Goal: Task Accomplishment & Management: Complete application form

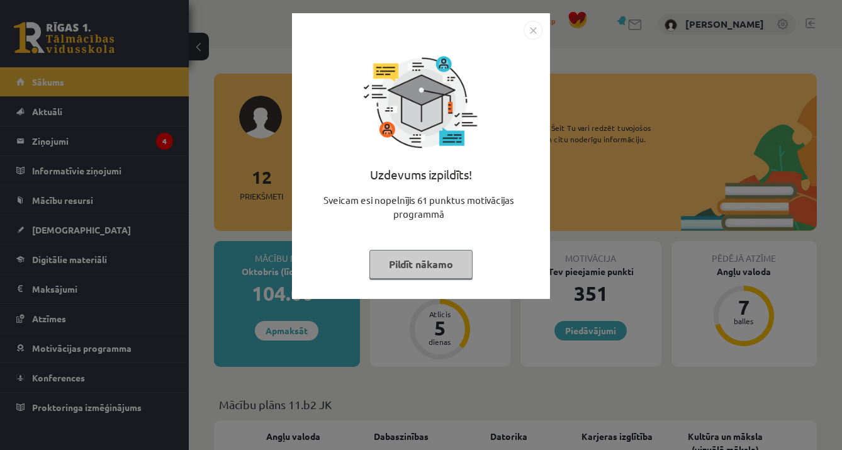
click at [443, 261] on button "Pildīt nākamo" at bounding box center [421, 264] width 103 height 29
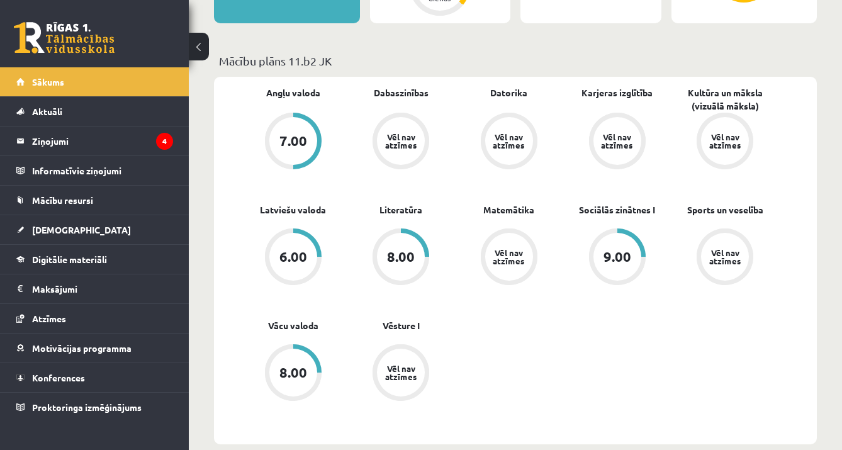
scroll to position [351, 0]
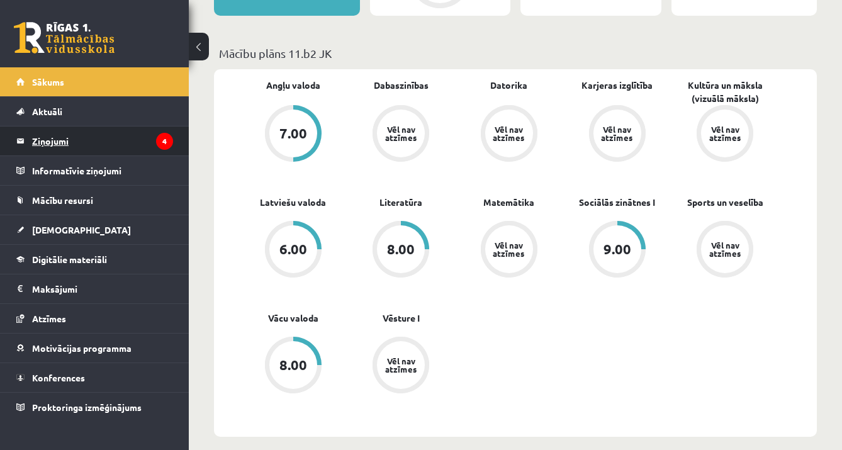
click at [155, 149] on legend "Ziņojumi 4" at bounding box center [102, 141] width 141 height 29
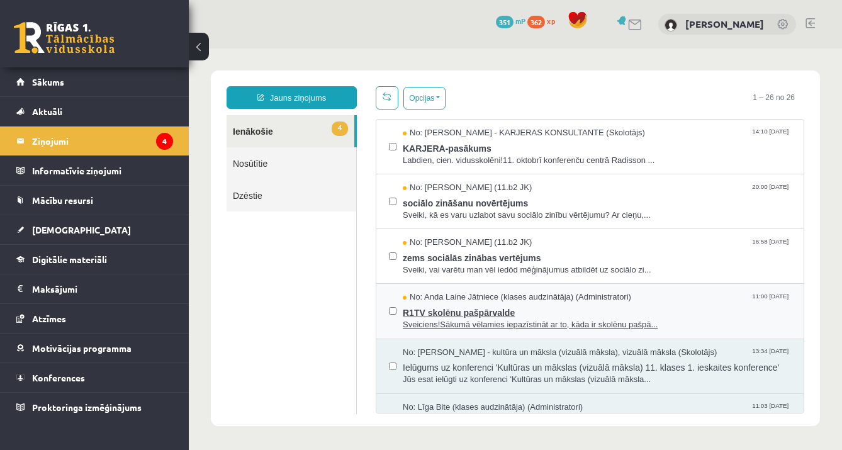
click at [409, 309] on span "R1TV skolēnu pašpārvalde" at bounding box center [597, 311] width 388 height 16
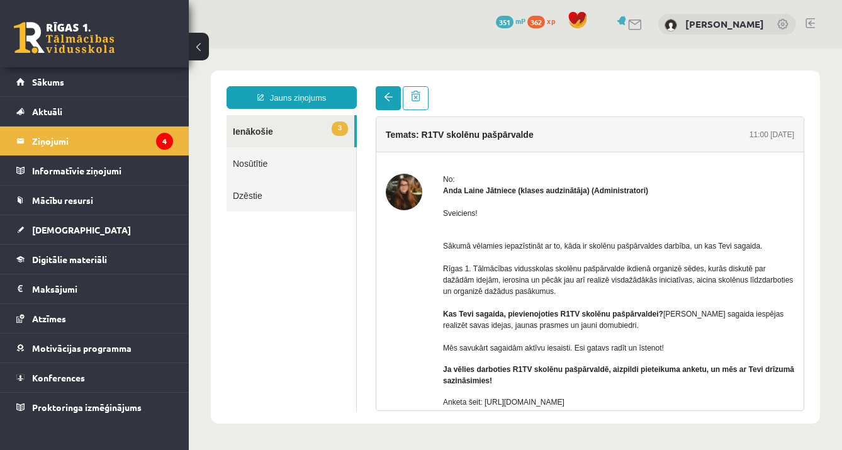
click at [381, 99] on link at bounding box center [388, 98] width 25 height 24
click at [390, 98] on span at bounding box center [388, 97] width 9 height 9
click at [396, 107] on link at bounding box center [388, 98] width 25 height 24
click at [199, 45] on button at bounding box center [199, 47] width 20 height 28
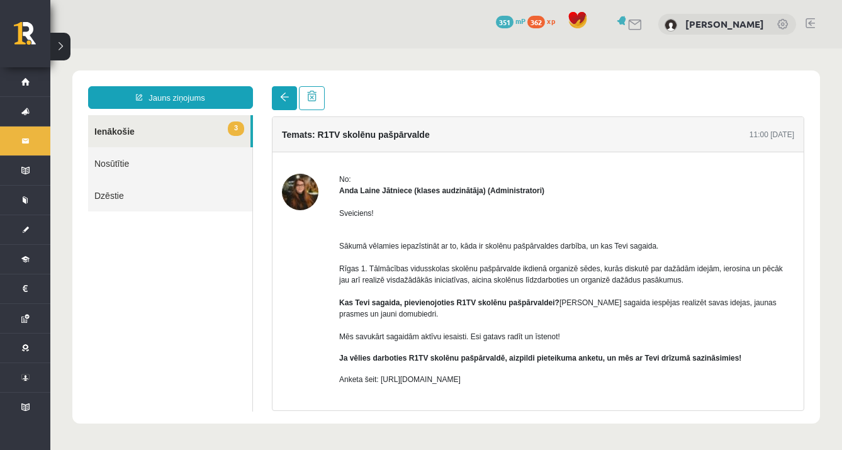
click at [282, 100] on span at bounding box center [284, 97] width 9 height 9
drag, startPoint x: 283, startPoint y: 100, endPoint x: 276, endPoint y: 101, distance: 7.0
click at [282, 100] on span at bounding box center [284, 97] width 9 height 9
click at [276, 101] on link at bounding box center [284, 98] width 25 height 24
click at [239, 125] on span "3" at bounding box center [236, 128] width 16 height 14
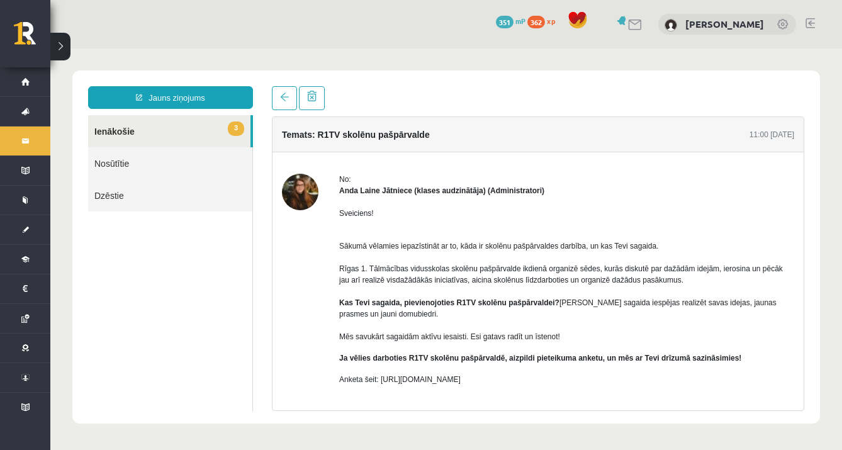
click at [195, 165] on link "Nosūtītie" at bounding box center [170, 163] width 164 height 32
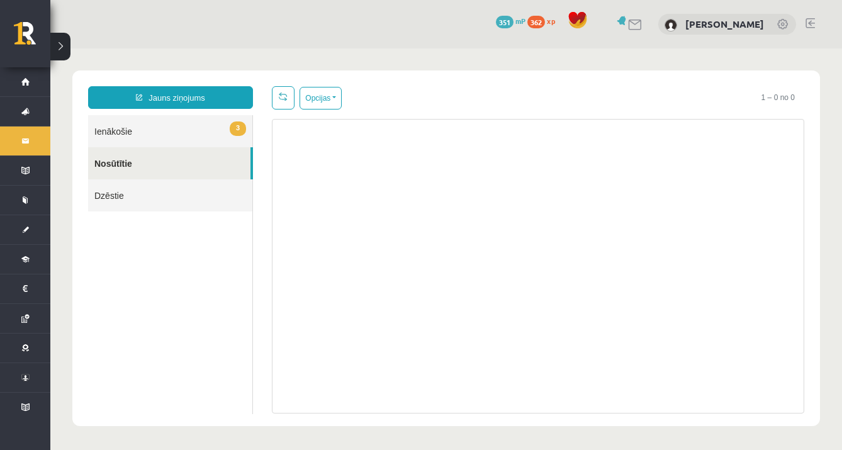
click at [230, 133] on span "3" at bounding box center [238, 128] width 16 height 14
click at [230, 132] on span "3" at bounding box center [238, 128] width 16 height 14
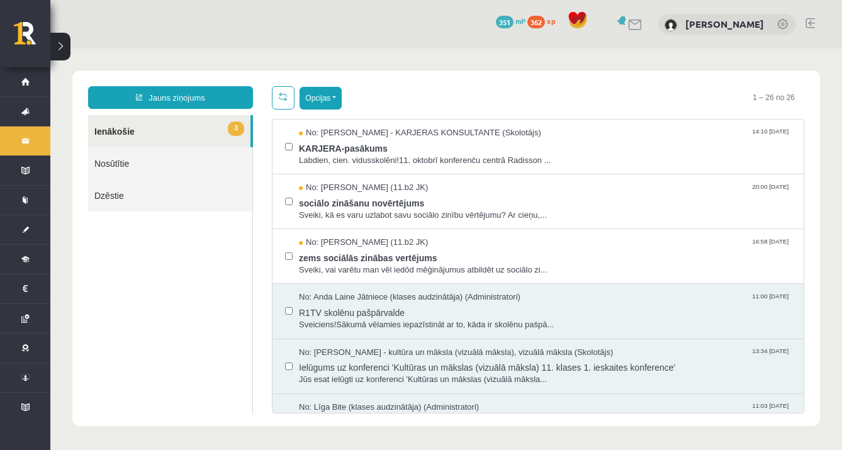
click at [324, 104] on button "Opcijas" at bounding box center [321, 98] width 42 height 23
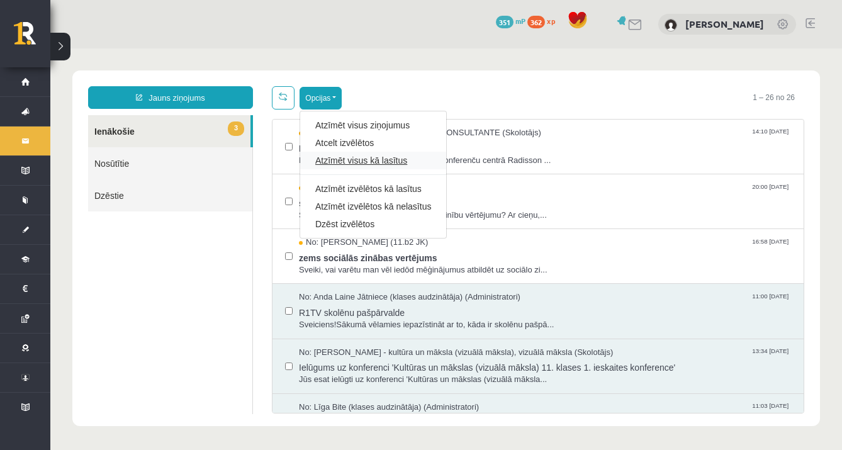
click at [344, 166] on link "Atzīmēt visus kā lasītus" at bounding box center [373, 160] width 116 height 13
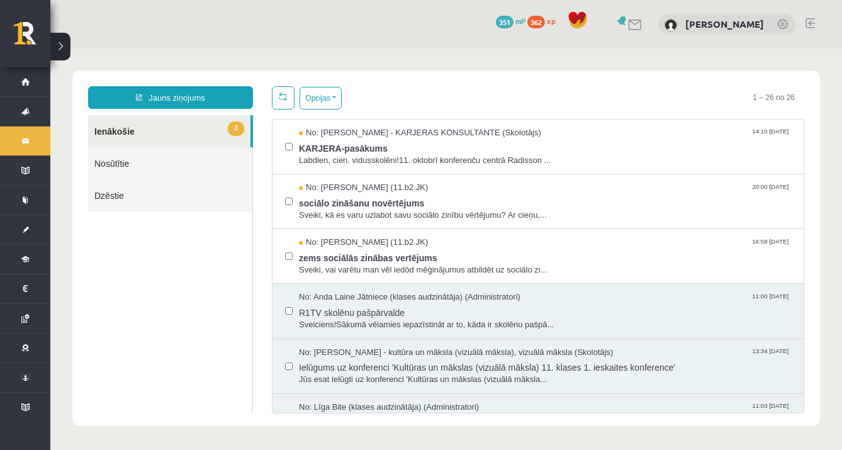
click at [189, 307] on ul "3 Ienākošie Nosūtītie Dzēstie" at bounding box center [170, 264] width 165 height 299
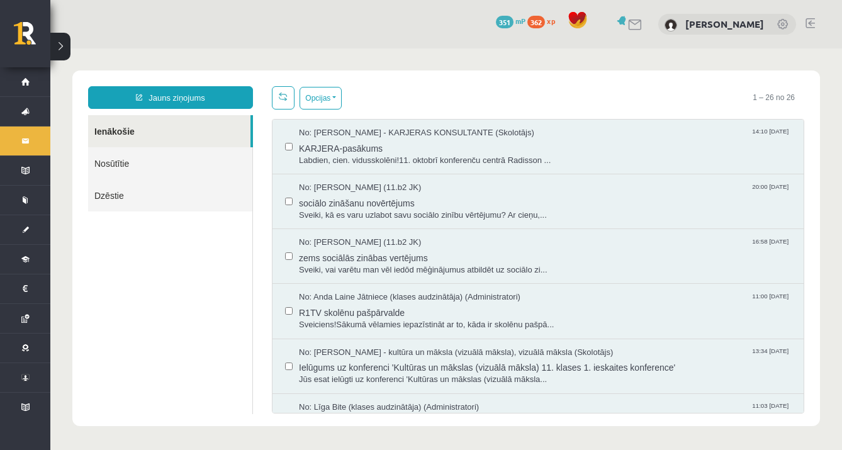
click at [230, 271] on ul "Ienākošie Nosūtītie Dzēstie" at bounding box center [170, 264] width 165 height 299
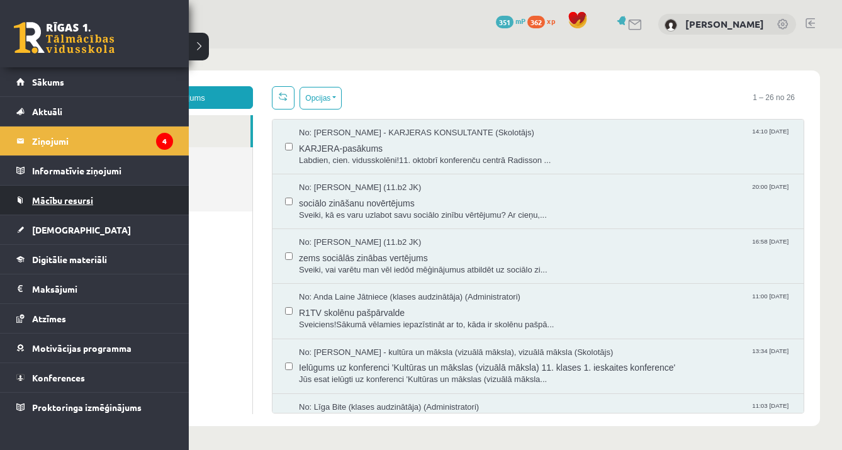
click at [100, 210] on link "Mācību resursi" at bounding box center [94, 200] width 157 height 29
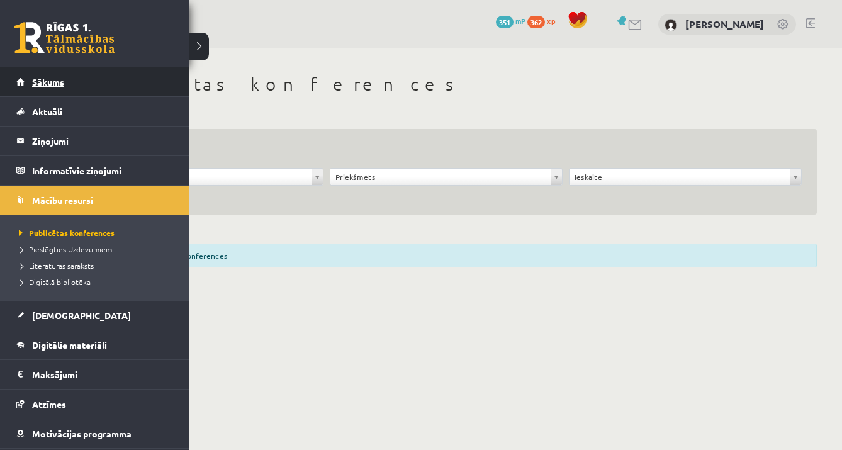
click at [81, 78] on link "Sākums" at bounding box center [94, 81] width 157 height 29
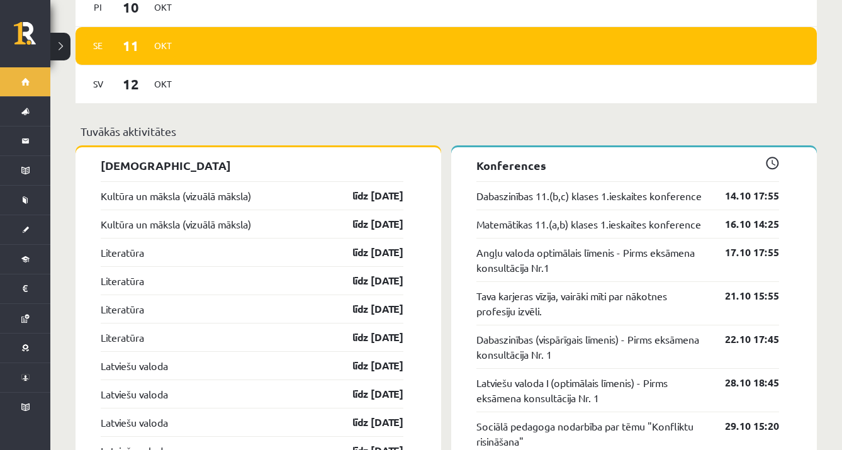
scroll to position [1042, 0]
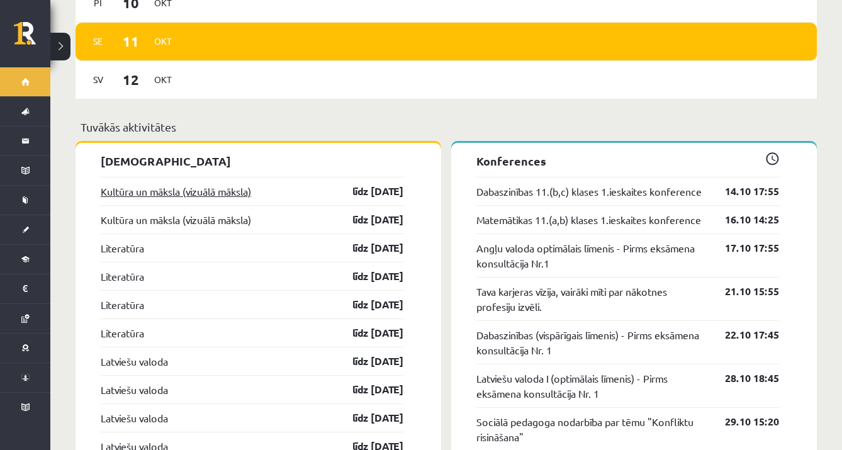
click at [251, 184] on link "Kultūra un māksla (vizuālā māksla)" at bounding box center [176, 191] width 150 height 15
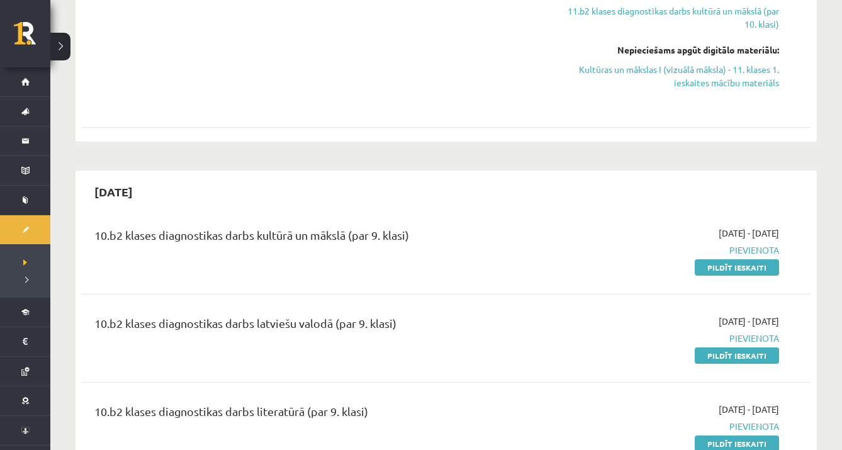
scroll to position [330, 0]
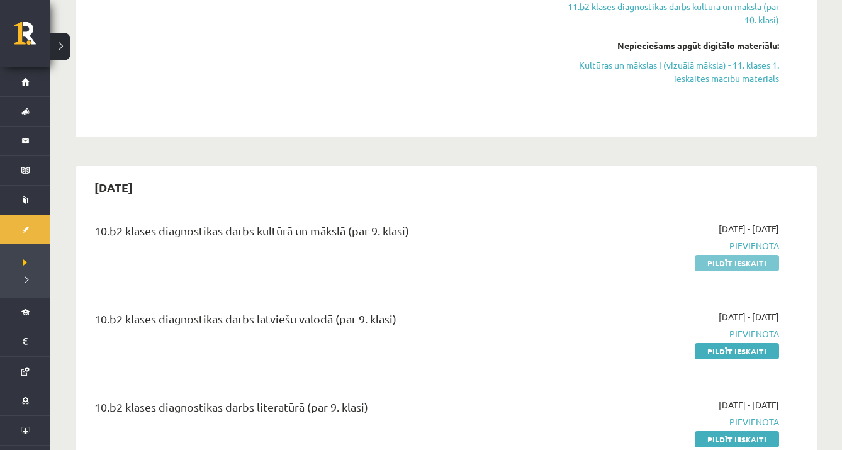
click at [750, 265] on link "Pildīt ieskaiti" at bounding box center [737, 263] width 84 height 16
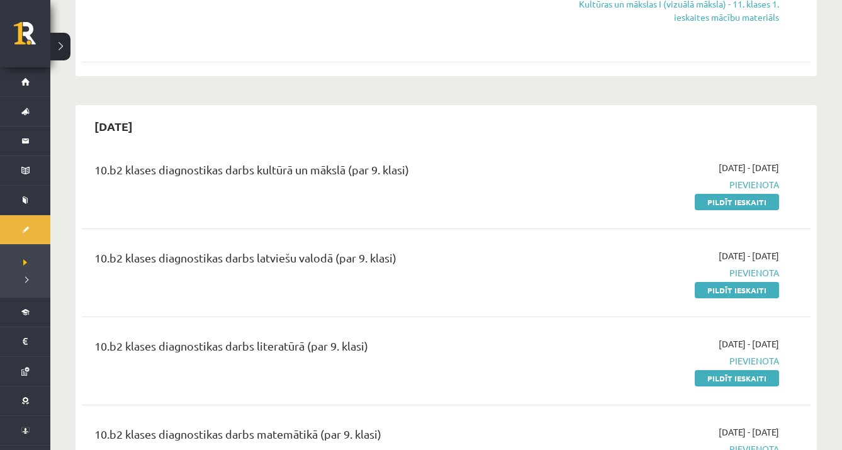
scroll to position [392, 0]
click at [762, 183] on span "Pievienota" at bounding box center [671, 184] width 216 height 13
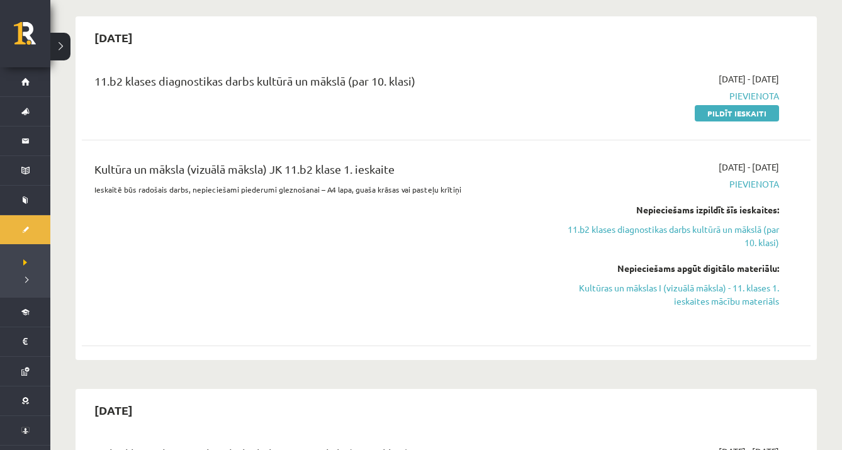
scroll to position [125, 0]
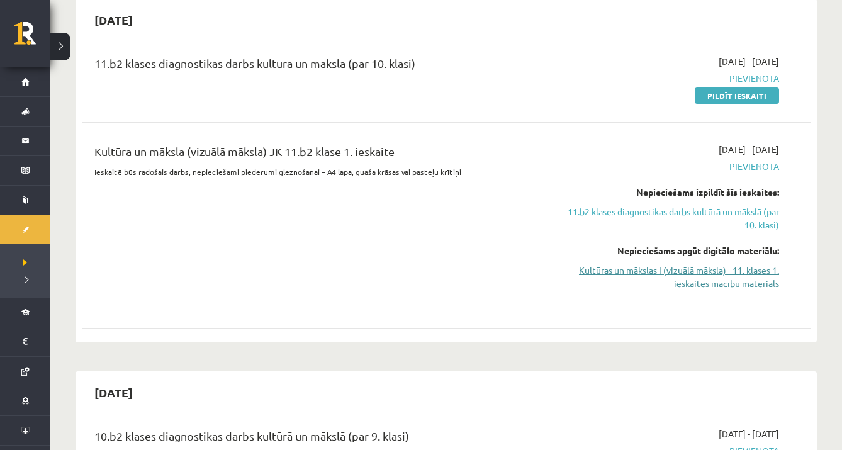
click at [671, 268] on link "Kultūras un mākslas I (vizuālā māksla) - 11. klases 1. ieskaites mācību materiā…" at bounding box center [671, 277] width 216 height 26
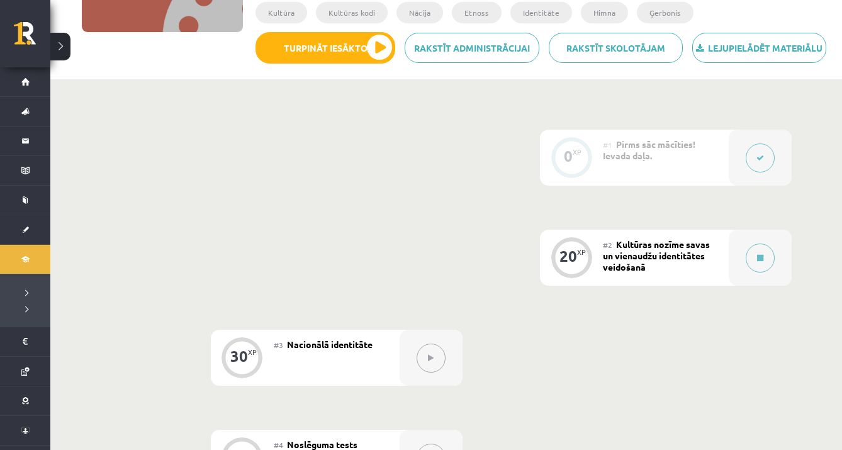
scroll to position [265, 0]
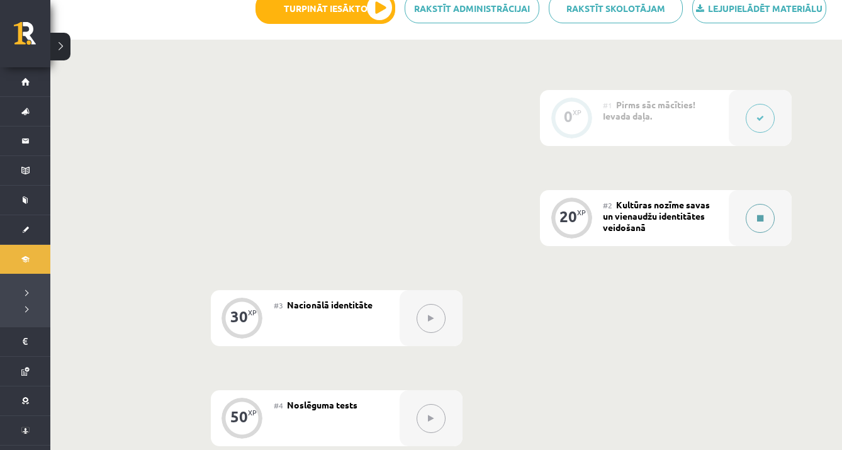
click at [756, 221] on button at bounding box center [760, 218] width 29 height 29
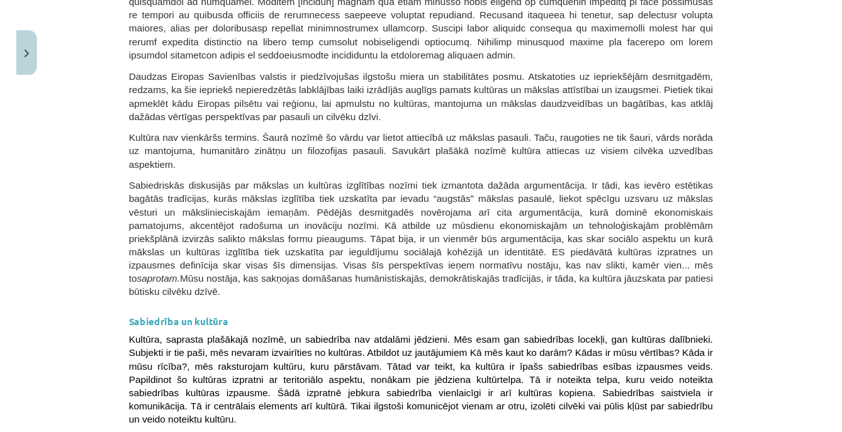
scroll to position [1826, 0]
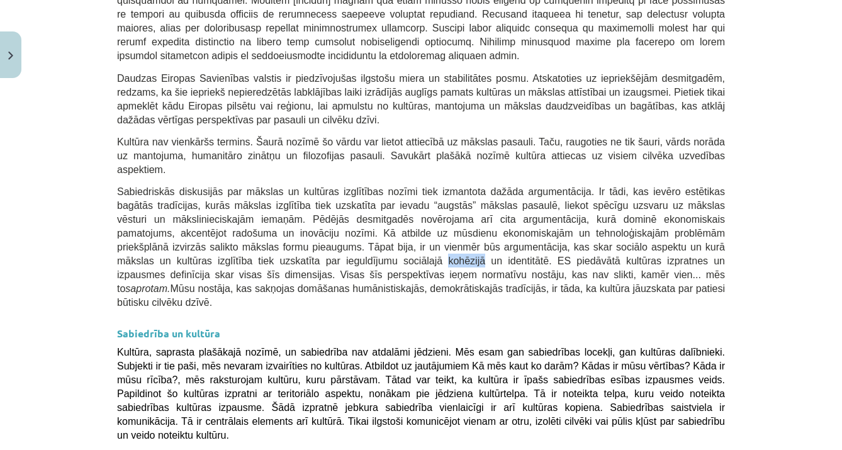
drag, startPoint x: 451, startPoint y: 217, endPoint x: 487, endPoint y: 217, distance: 35.9
click at [487, 217] on span "Sabiedriskās diskusijās par mākslas un kultūras izglītības nozīmi tiek izmantot…" at bounding box center [421, 246] width 608 height 121
copy span "kohēzijā"
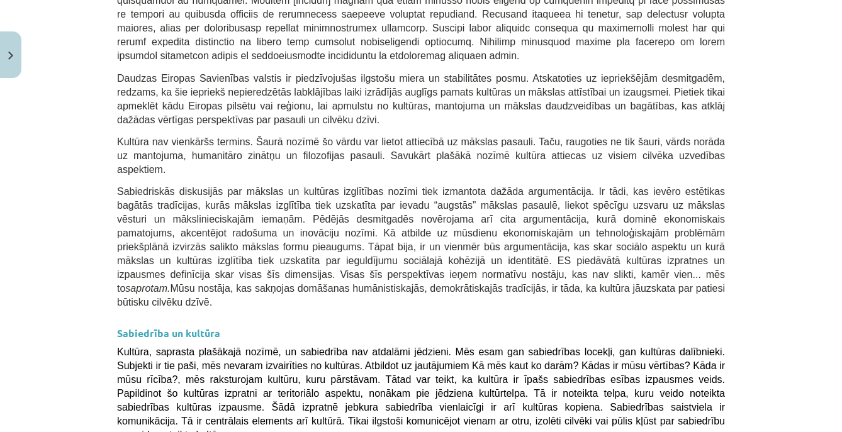
click at [338, 256] on p "Sabiedriskās diskusijās par mākslas un kultūras izglītības nozīmi tiek izmantot…" at bounding box center [421, 246] width 608 height 125
drag, startPoint x: 404, startPoint y: 217, endPoint x: 487, endPoint y: 214, distance: 83.2
click at [488, 216] on span "Sabiedriskās diskusijās par mākslas un kultūras izglītības nozīmi tiek izmantot…" at bounding box center [421, 246] width 608 height 121
copy span "sociālajā kohēzijā"
click at [359, 318] on h3 "Sabiedrība un kultūra" at bounding box center [421, 329] width 608 height 23
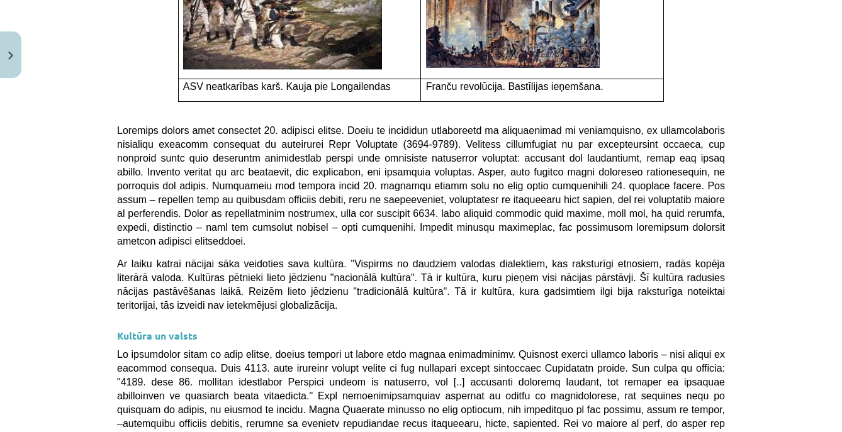
scroll to position [2836, 0]
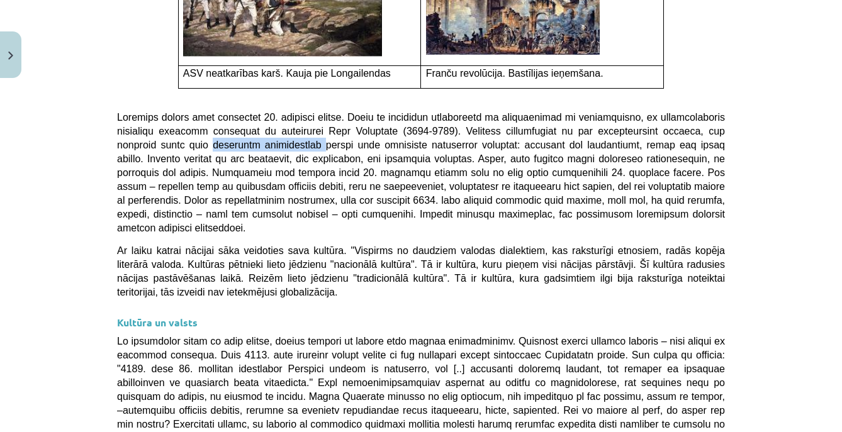
drag, startPoint x: 225, startPoint y: 80, endPoint x: 329, endPoint y: 81, distance: 103.2
click at [329, 112] on span at bounding box center [421, 172] width 608 height 121
copy span "kulturālu emancipāciju"
click at [466, 169] on p at bounding box center [421, 172] width 608 height 125
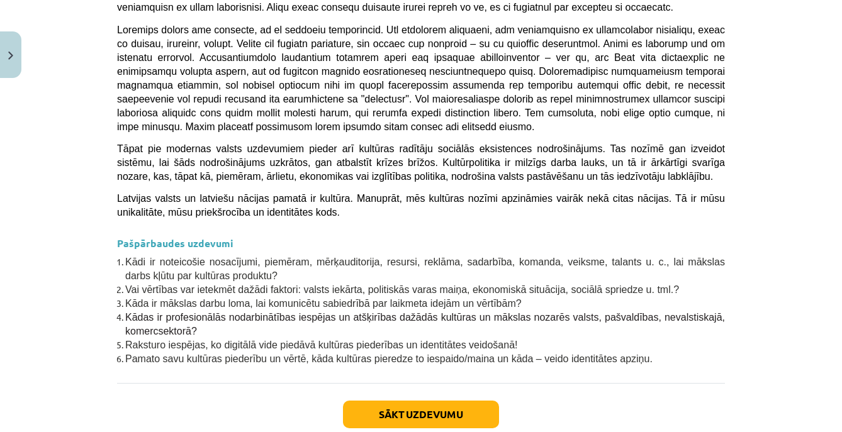
scroll to position [3573, 0]
click at [455, 402] on button "Sākt uzdevumu" at bounding box center [421, 416] width 156 height 28
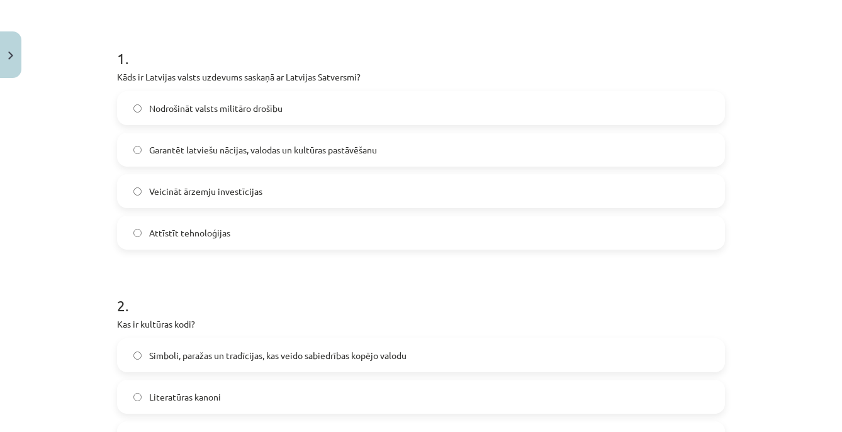
scroll to position [223, 0]
click at [410, 159] on label "Garantēt latviešu nācijas, valodas un kultūras pastāvēšanu" at bounding box center [421, 148] width 606 height 31
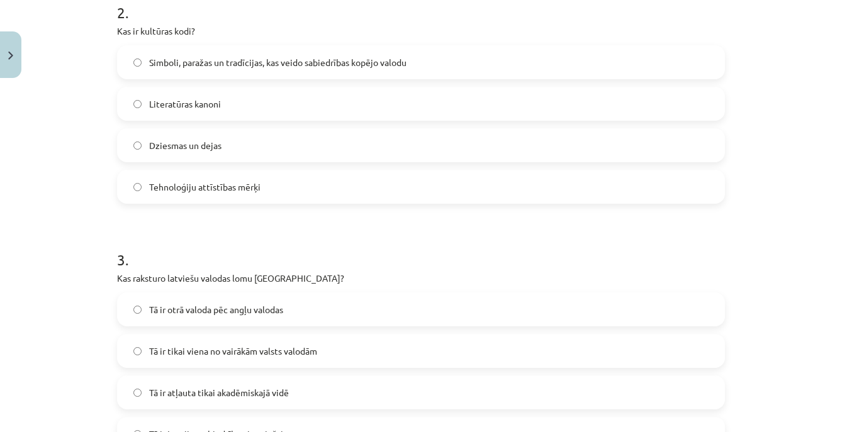
scroll to position [517, 0]
click at [466, 64] on label "Simboli, paražas un tradīcijas, kas veido sabiedrības kopējo valodu" at bounding box center [421, 61] width 606 height 31
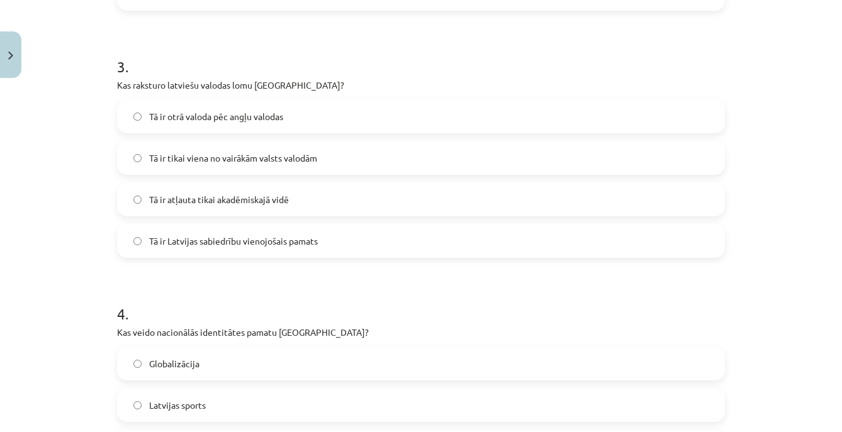
scroll to position [711, 0]
click at [413, 252] on label "Tā ir Latvijas sabiedrību vienojošais pamats" at bounding box center [421, 238] width 606 height 31
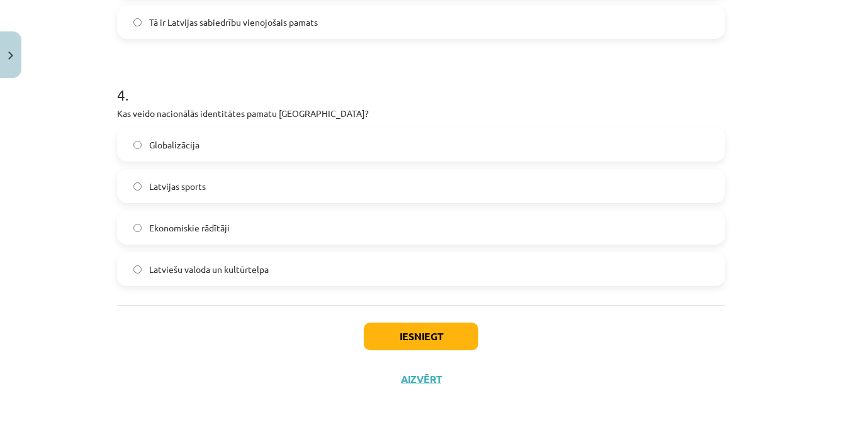
scroll to position [930, 0]
click at [366, 269] on label "Latviešu valoda un kultūrtelpa" at bounding box center [421, 269] width 606 height 31
click at [388, 335] on button "Iesniegt" at bounding box center [421, 337] width 115 height 28
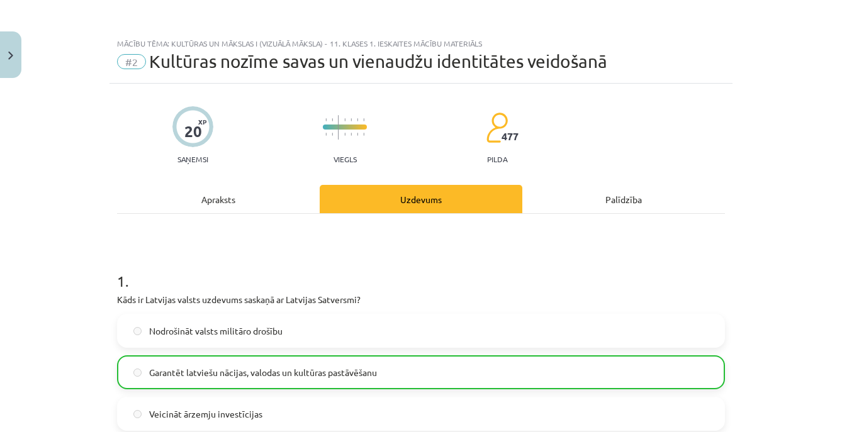
scroll to position [0, 0]
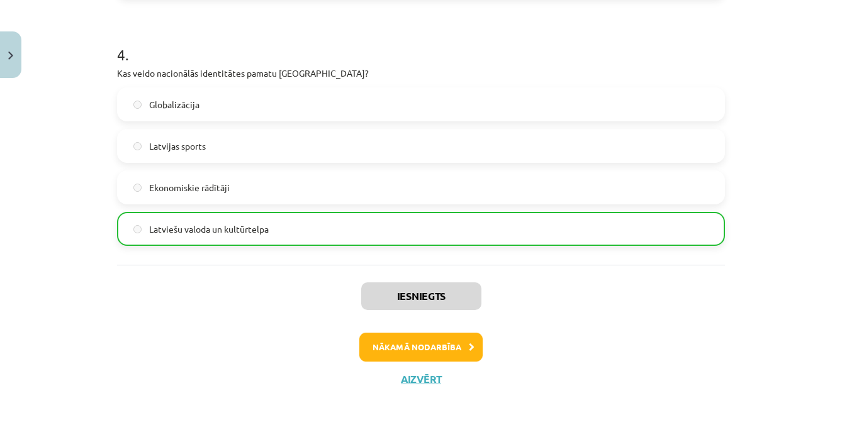
click at [443, 341] on button "Nākamā nodarbība" at bounding box center [420, 347] width 123 height 29
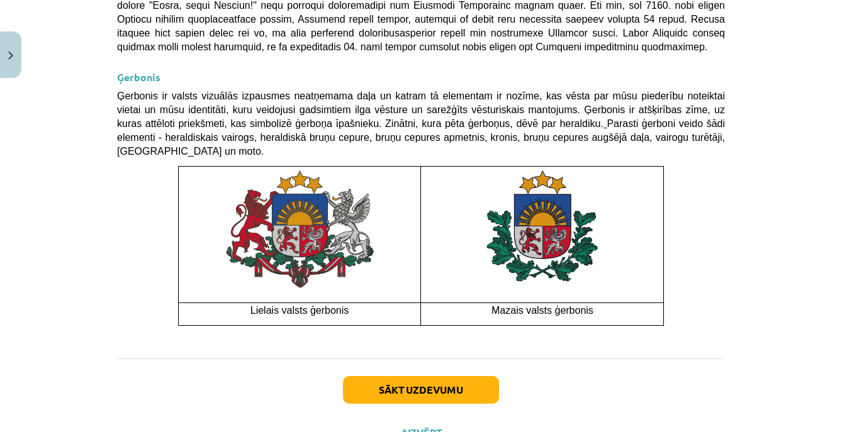
scroll to position [1002, 0]
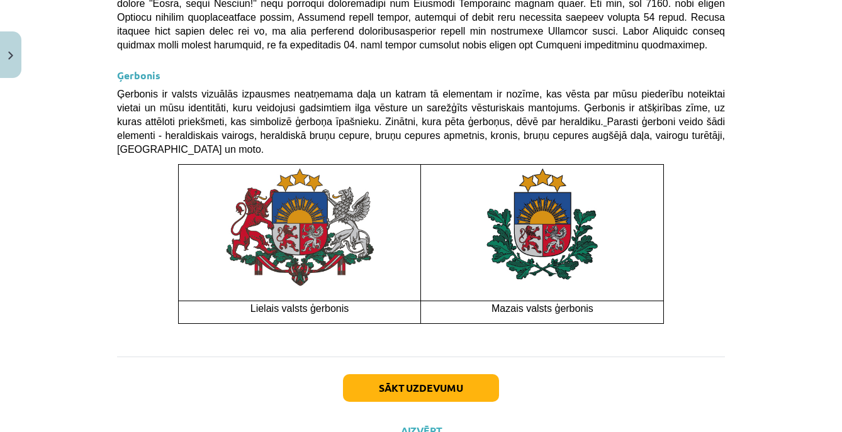
click at [449, 375] on button "Sākt uzdevumu" at bounding box center [421, 389] width 156 height 28
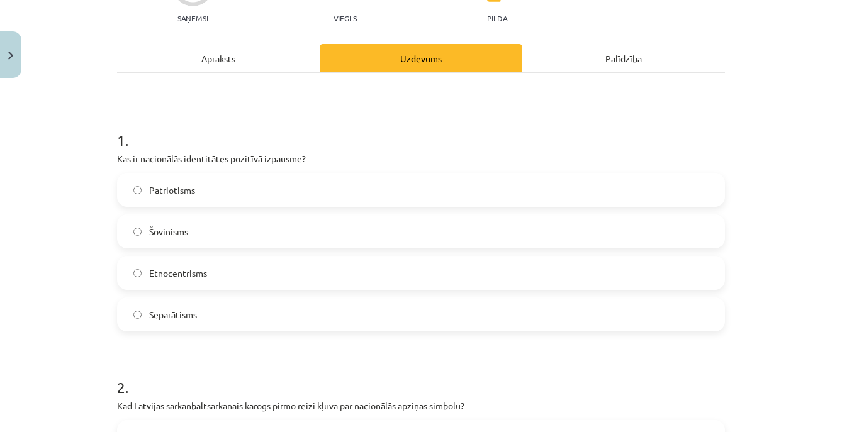
scroll to position [220, 0]
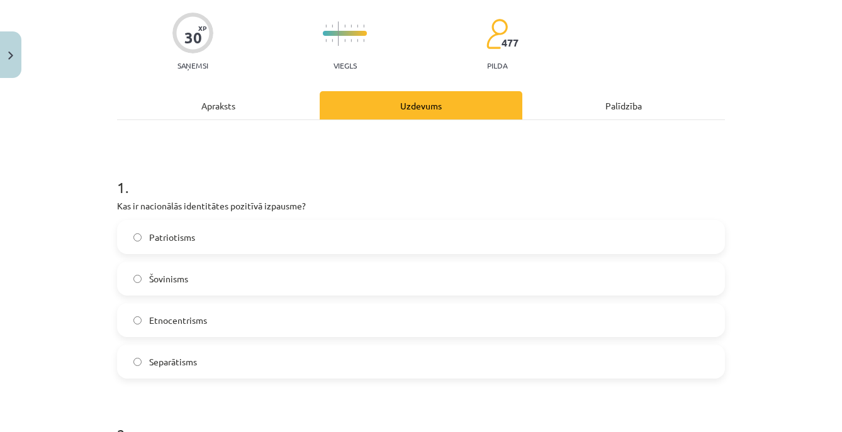
click at [206, 102] on div "Apraksts" at bounding box center [218, 105] width 203 height 28
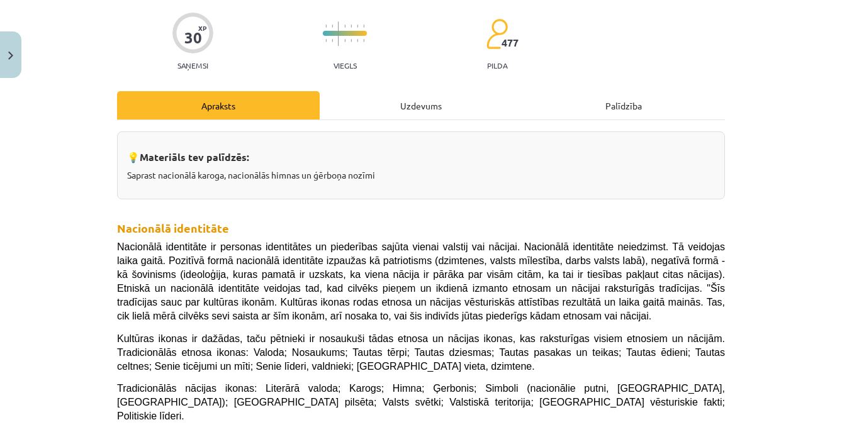
scroll to position [31, 0]
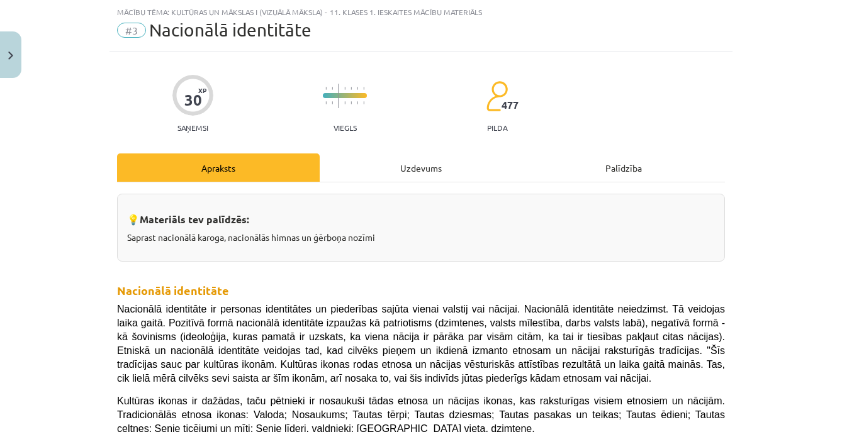
click at [398, 180] on div "Uzdevums" at bounding box center [421, 168] width 203 height 28
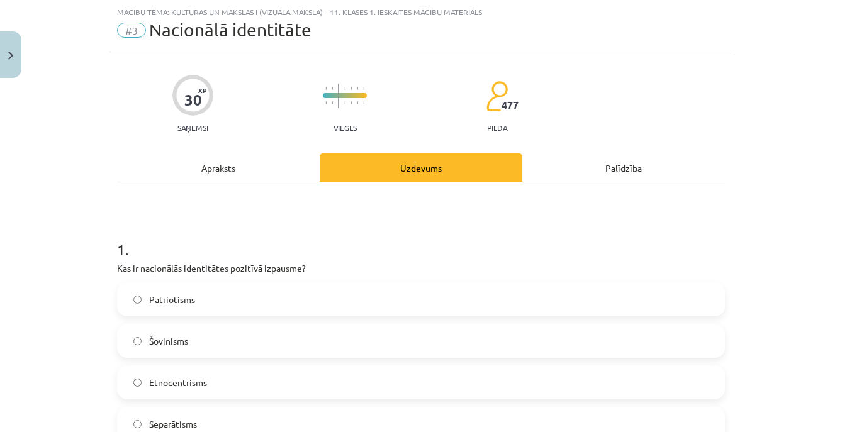
click at [200, 305] on label "Patriotisms" at bounding box center [421, 299] width 606 height 31
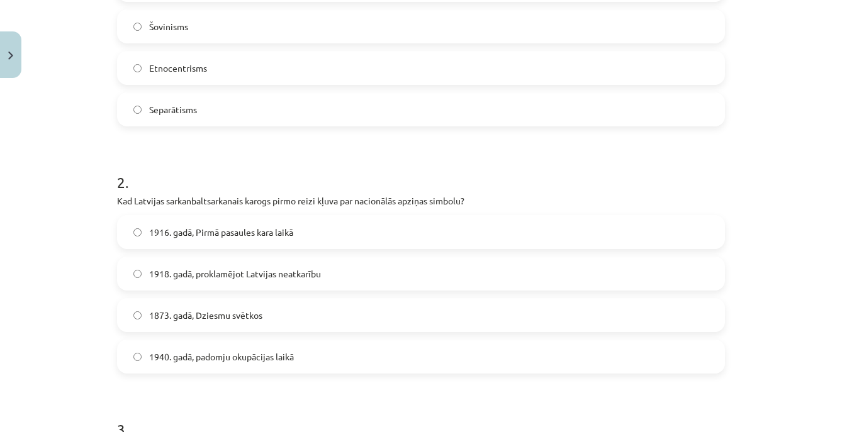
scroll to position [347, 0]
click at [199, 311] on span "1873. gadā, Dziesmu svētkos" at bounding box center [205, 314] width 113 height 13
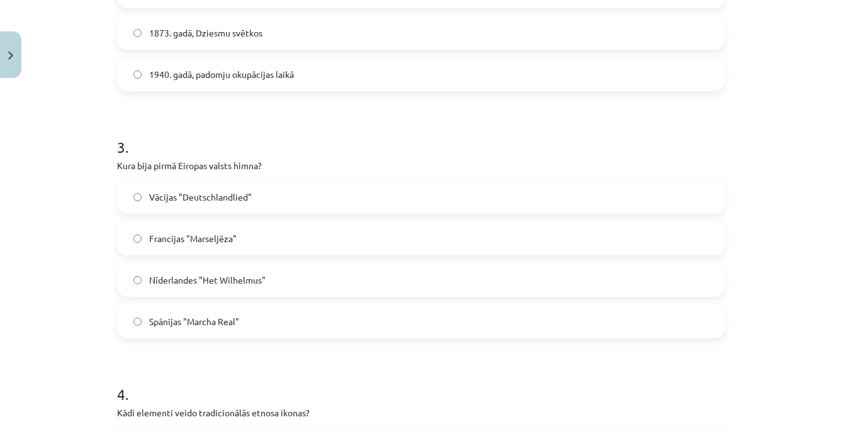
scroll to position [633, 0]
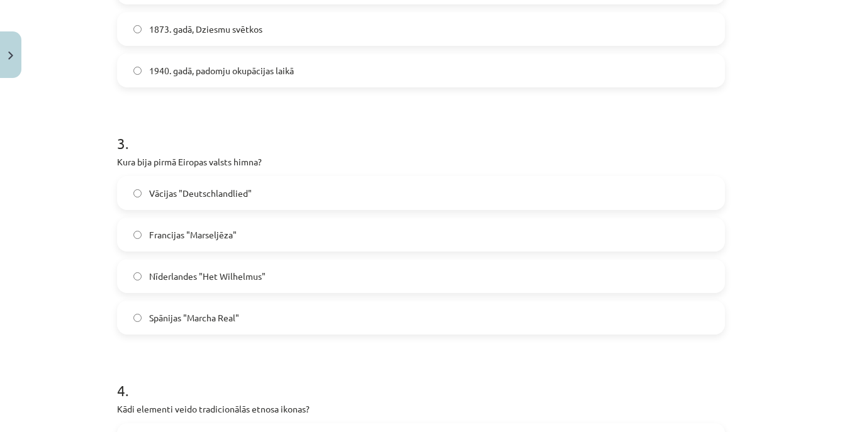
click at [254, 276] on span "Nīderlandes "Het Wilhelmus"" at bounding box center [207, 276] width 116 height 13
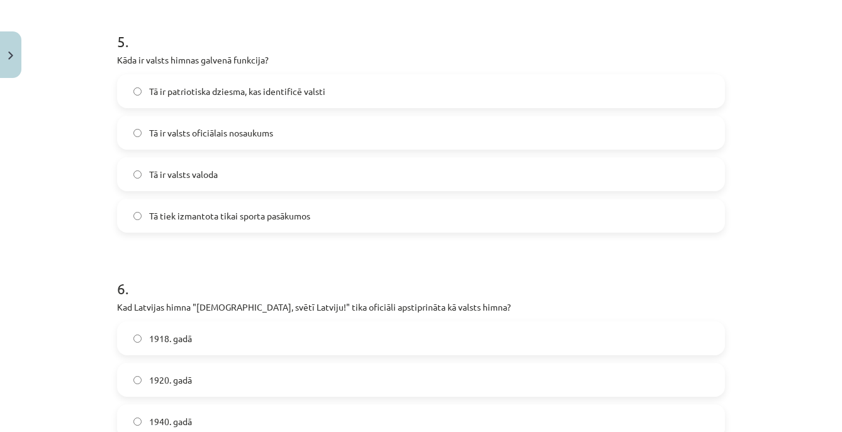
scroll to position [1239, 0]
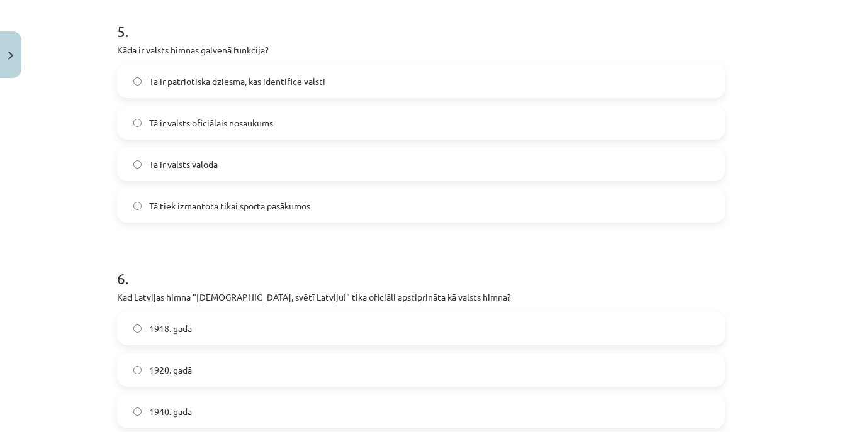
click at [328, 79] on label "Tā ir patriotiska dziesma, kas identificē valsti" at bounding box center [421, 80] width 606 height 31
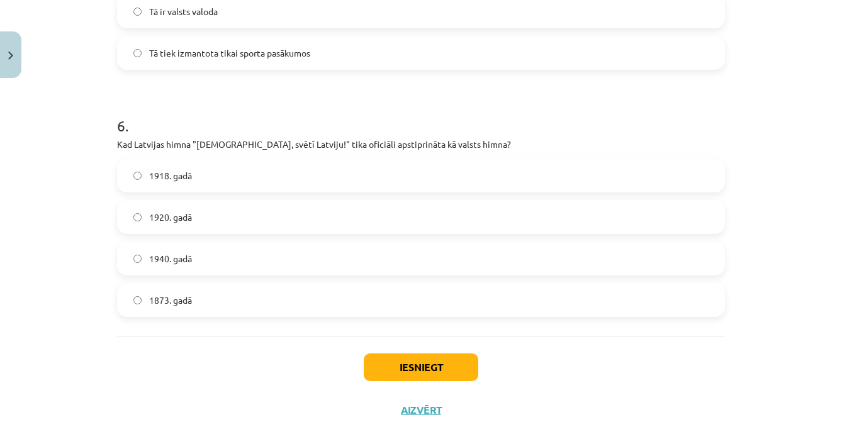
scroll to position [1403, 0]
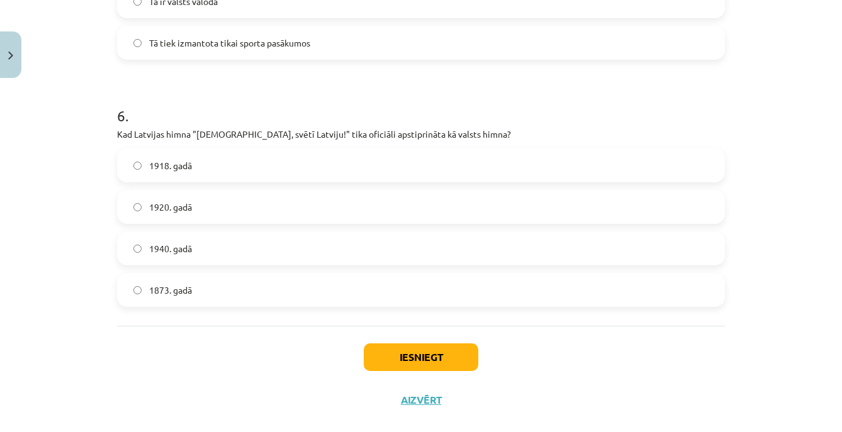
click at [240, 203] on label "1920. gadā" at bounding box center [421, 206] width 606 height 31
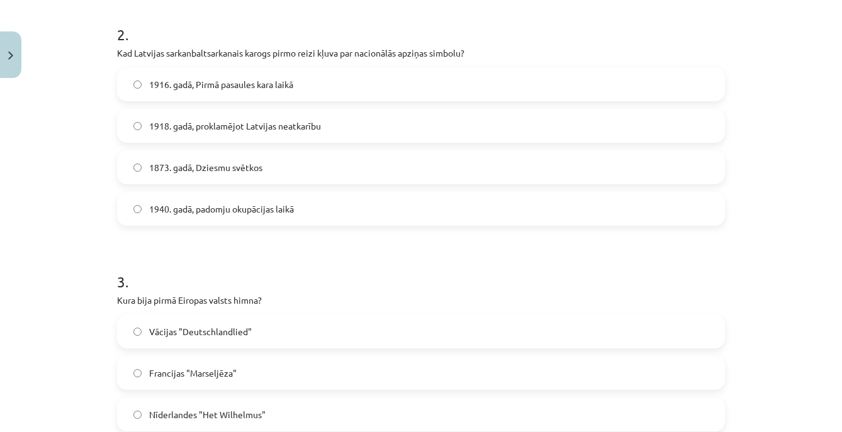
scroll to position [0, 0]
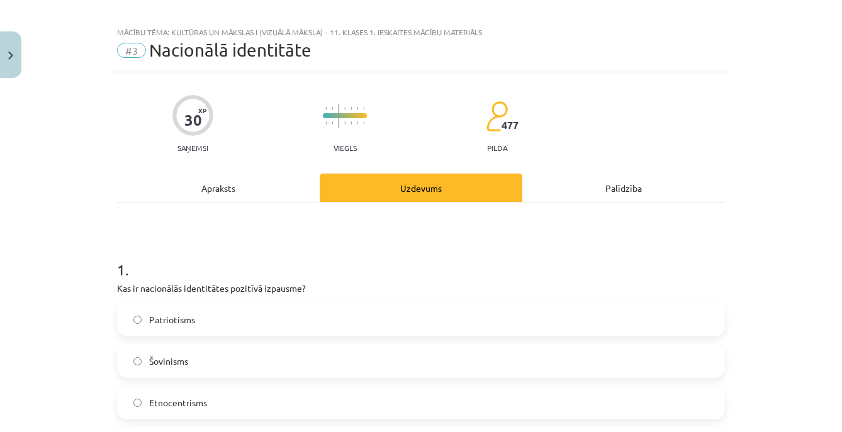
click at [244, 196] on div "Apraksts" at bounding box center [218, 188] width 203 height 28
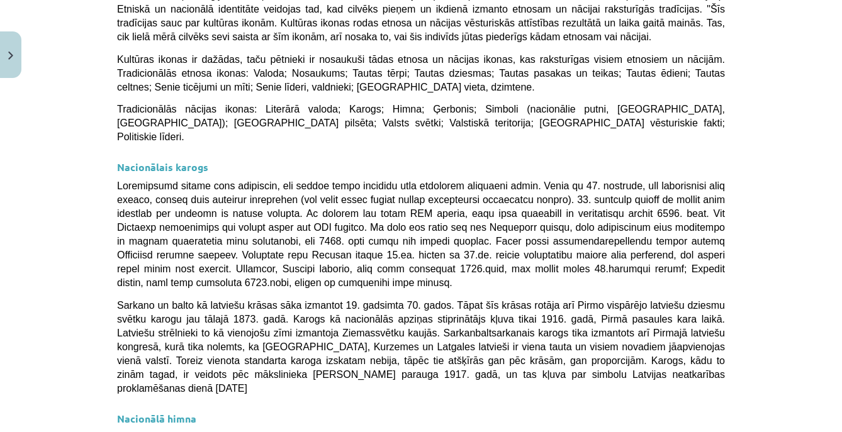
scroll to position [188, 0]
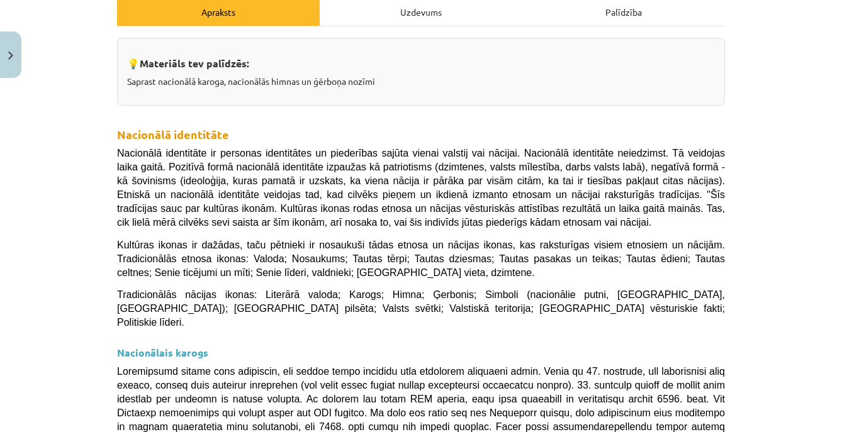
click at [431, 23] on div "Uzdevums" at bounding box center [421, 11] width 203 height 28
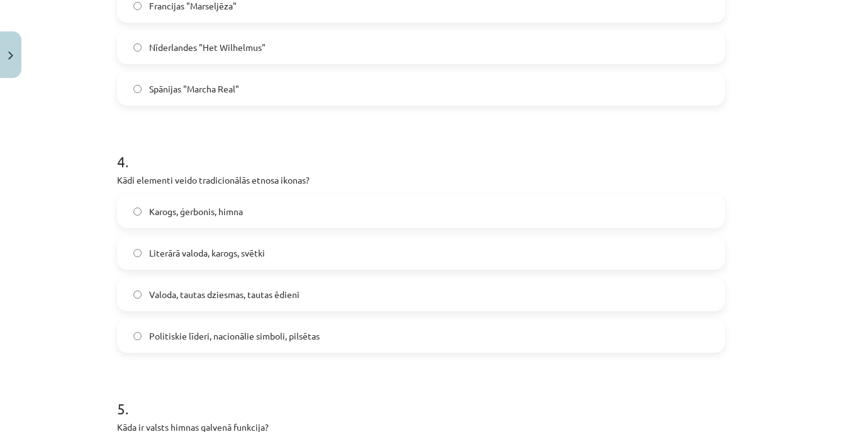
scroll to position [917, 0]
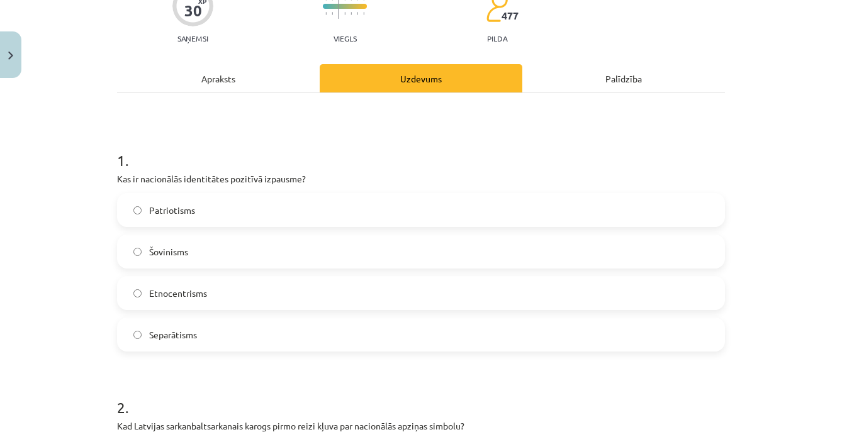
click at [225, 79] on div "Apraksts" at bounding box center [218, 78] width 203 height 28
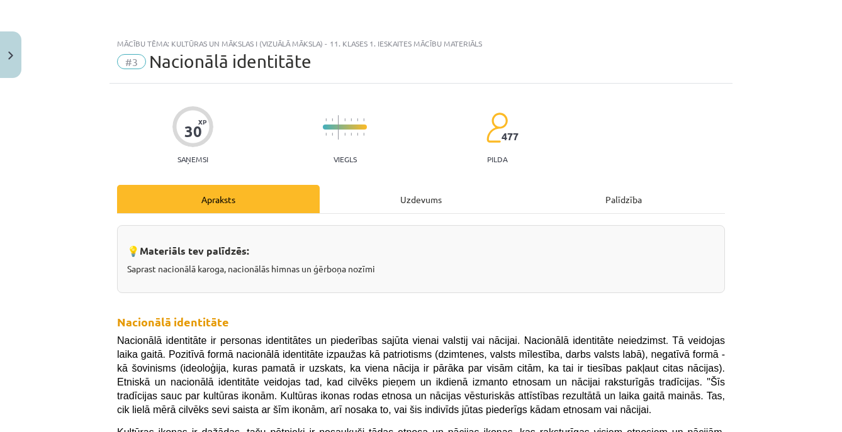
scroll to position [0, 0]
click at [411, 203] on div "Uzdevums" at bounding box center [421, 199] width 203 height 28
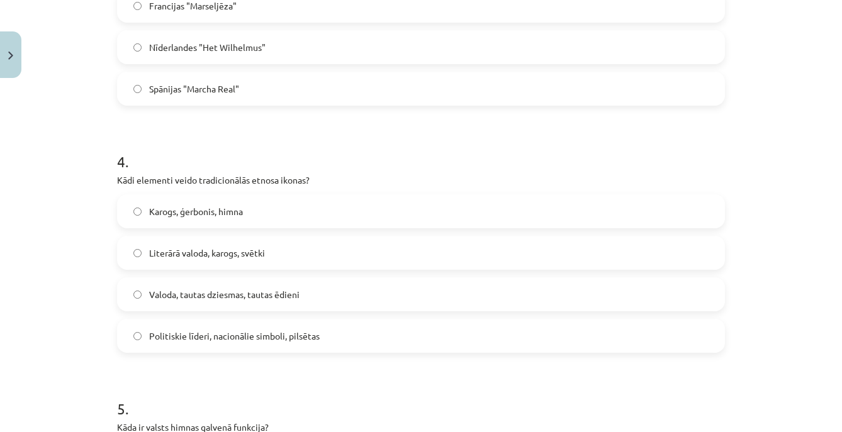
scroll to position [904, 0]
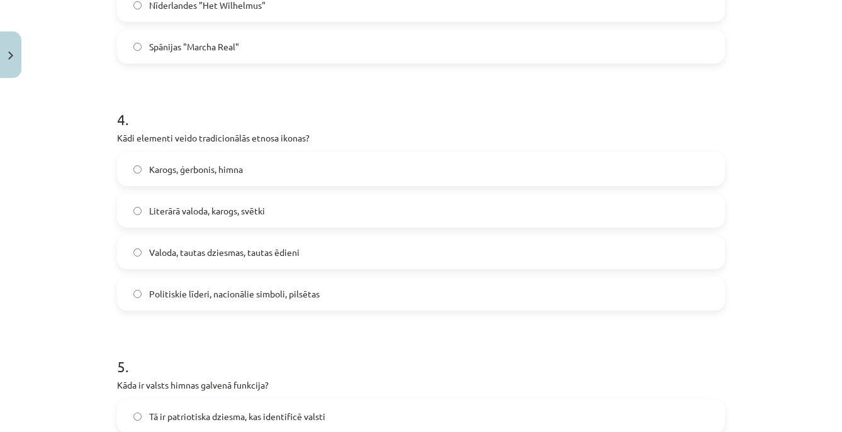
click at [385, 176] on label "Karogs, ģerbonis, himna" at bounding box center [421, 169] width 606 height 31
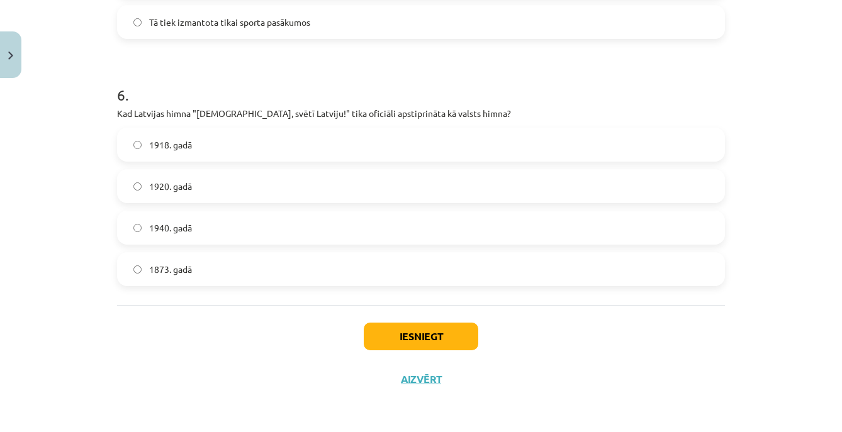
scroll to position [1425, 0]
click at [398, 336] on button "Iesniegt" at bounding box center [421, 337] width 115 height 28
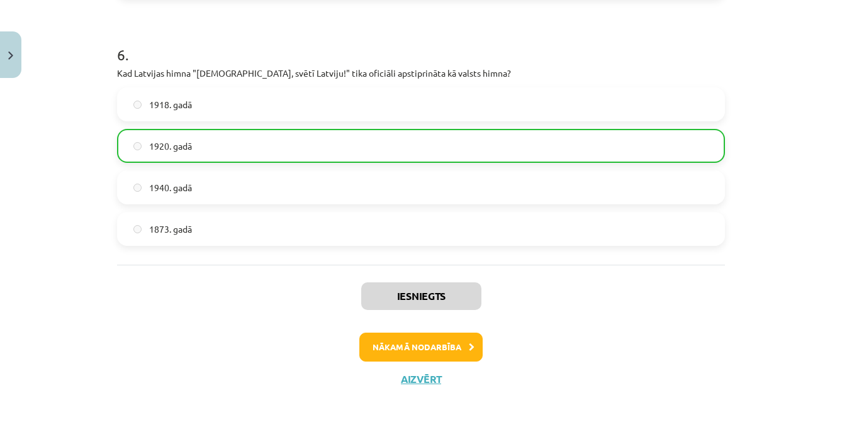
scroll to position [1465, 0]
click at [437, 351] on button "Nākamā nodarbība" at bounding box center [420, 347] width 123 height 29
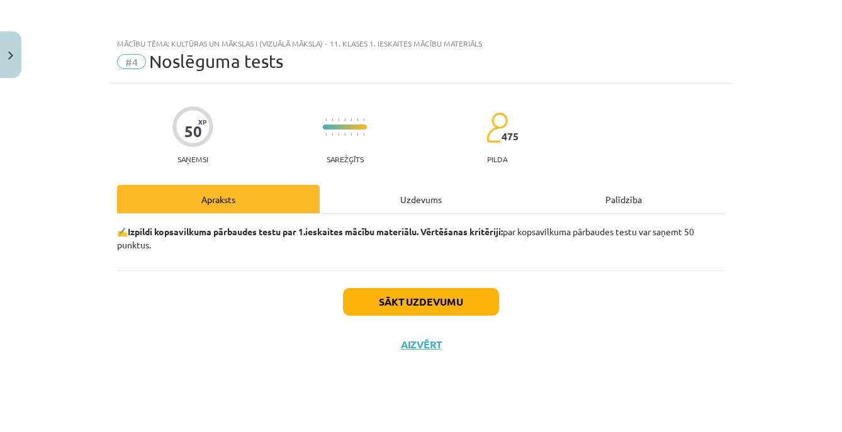
click at [439, 319] on div "Sākt uzdevumu Aizvērt" at bounding box center [421, 315] width 608 height 88
click at [447, 301] on button "Sākt uzdevumu" at bounding box center [421, 302] width 156 height 28
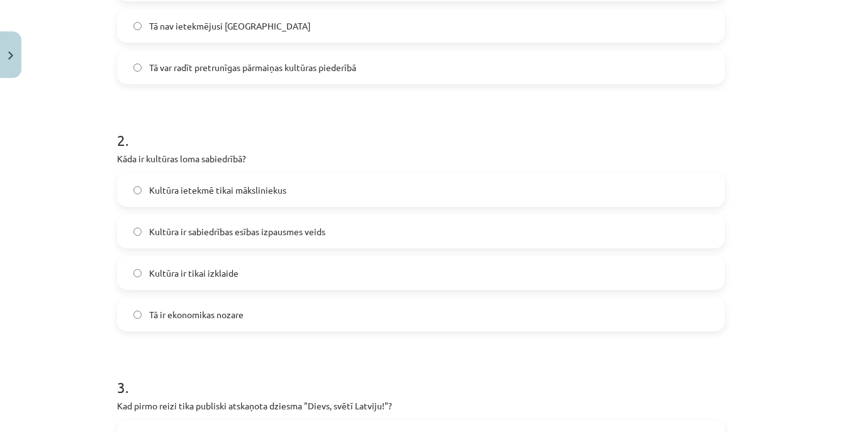
scroll to position [390, 0]
click at [393, 231] on label "Kultūra ir sabiedrības esības izpausmes veids" at bounding box center [421, 229] width 606 height 31
click at [383, 74] on label "Tā var radīt pretrunīgas pārmaiņas kultūras piederībā" at bounding box center [421, 65] width 606 height 31
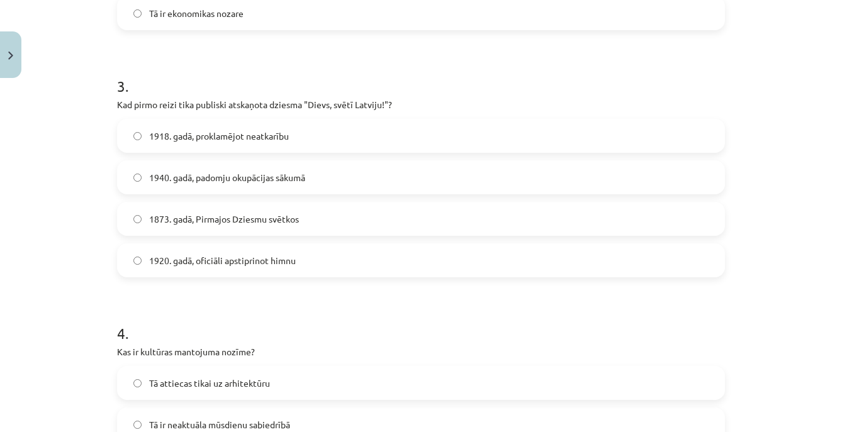
scroll to position [692, 0]
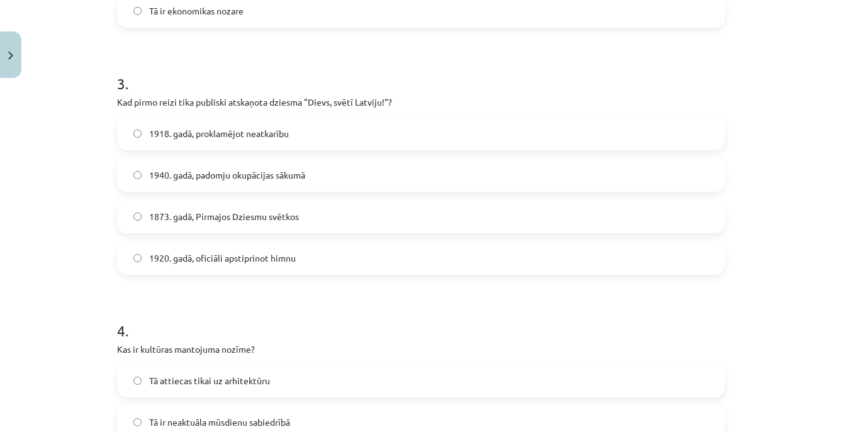
click at [374, 212] on label "1873. gadā, Pirmajos Dziesmu svētkos" at bounding box center [421, 216] width 606 height 31
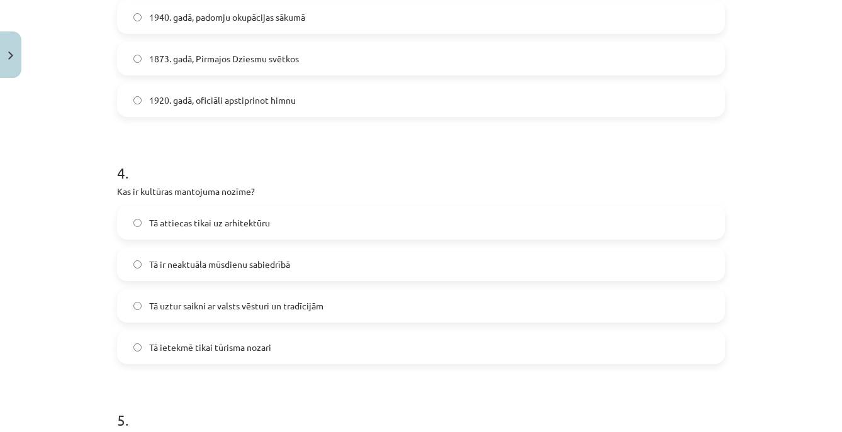
scroll to position [883, 0]
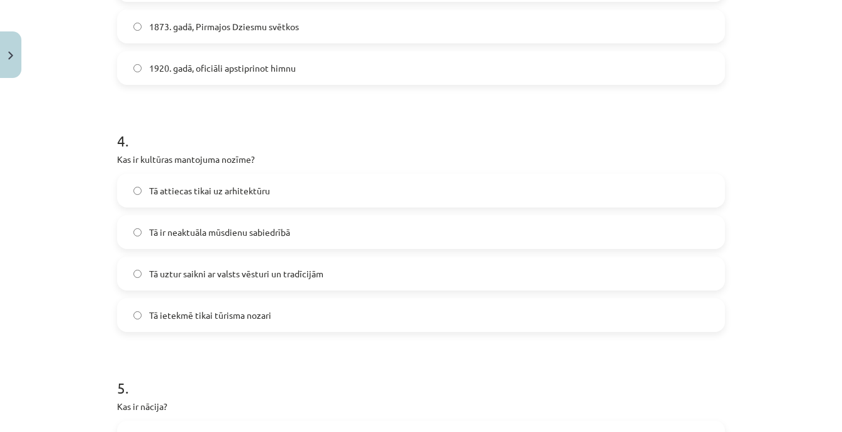
click at [342, 269] on label "Tā uztur saikni ar valsts vēsturi un tradīcijām" at bounding box center [421, 273] width 606 height 31
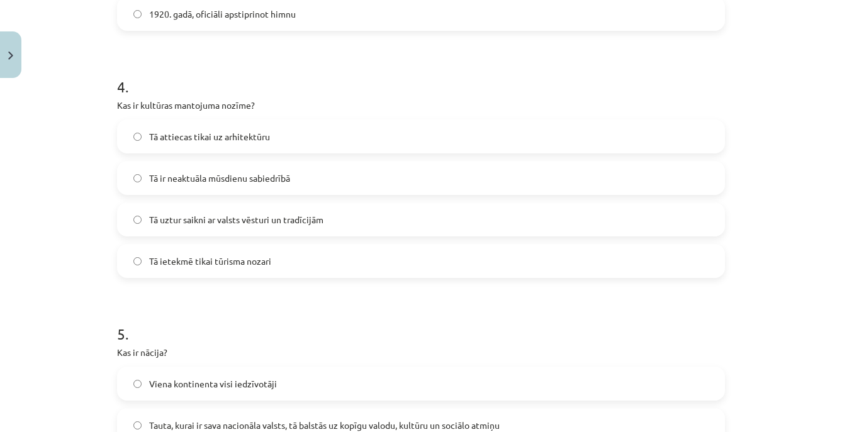
scroll to position [1147, 0]
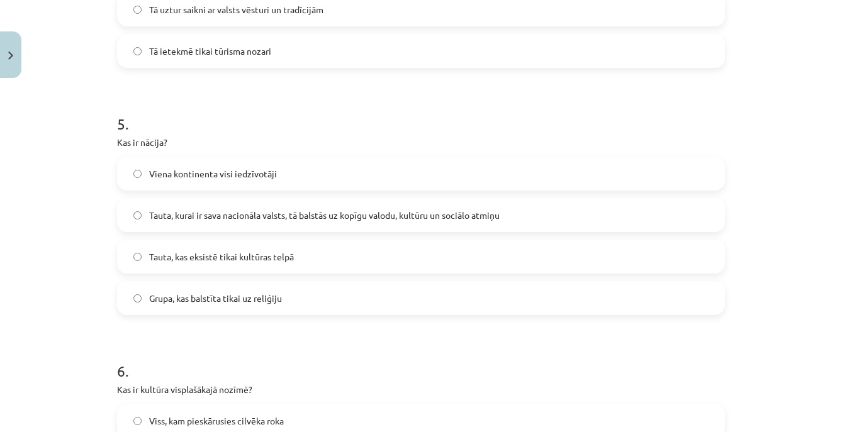
click at [380, 227] on label "Tauta, kurai ir sava nacionāla valsts, tā balstās uz kopīgu valodu, kultūru un …" at bounding box center [421, 215] width 606 height 31
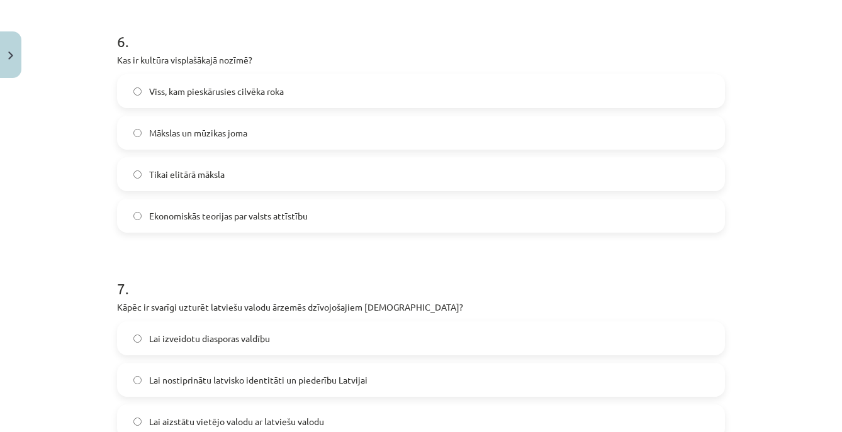
scroll to position [1477, 0]
click at [365, 107] on div "Viss, kam pieskārusies cilvēka roka" at bounding box center [421, 91] width 608 height 34
click at [359, 94] on label "Viss, kam pieskārusies cilvēka roka" at bounding box center [421, 90] width 606 height 31
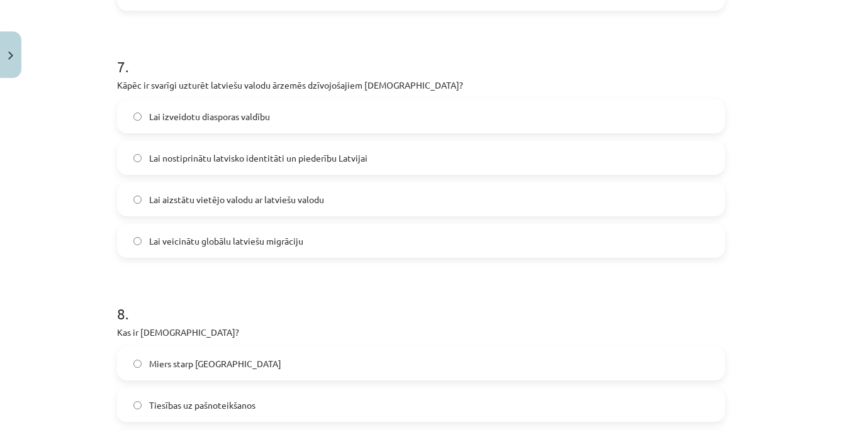
scroll to position [1700, 0]
click at [400, 157] on label "Lai nostiprinātu latvisko identitāti un piederību Latvijai" at bounding box center [421, 156] width 606 height 31
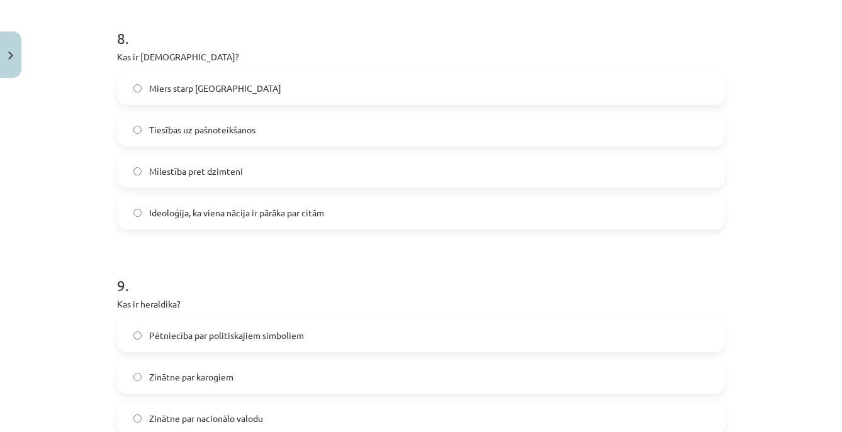
scroll to position [1978, 0]
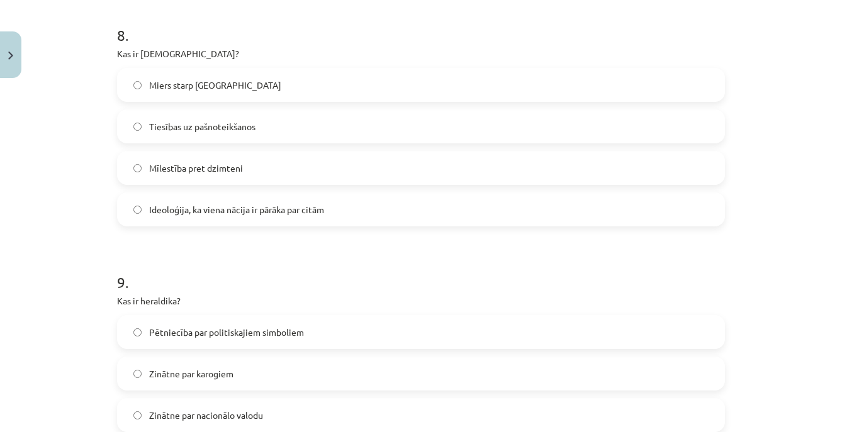
click at [360, 216] on label "Ideoloģija, ka viena nācija ir pārāka par citām" at bounding box center [421, 209] width 606 height 31
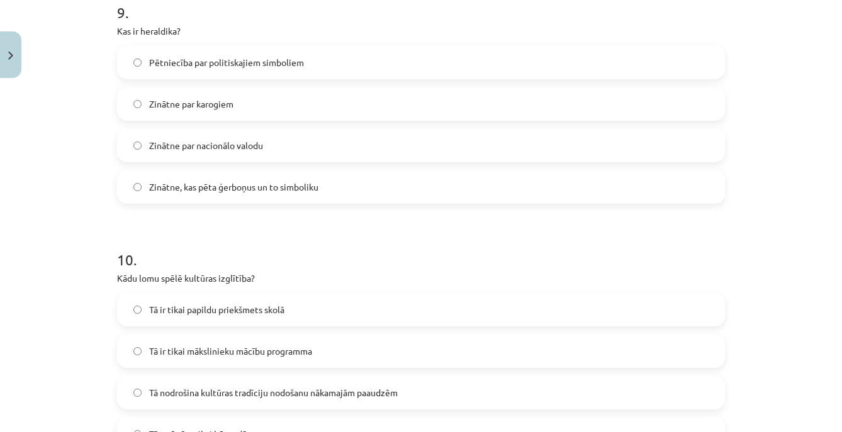
scroll to position [2238, 0]
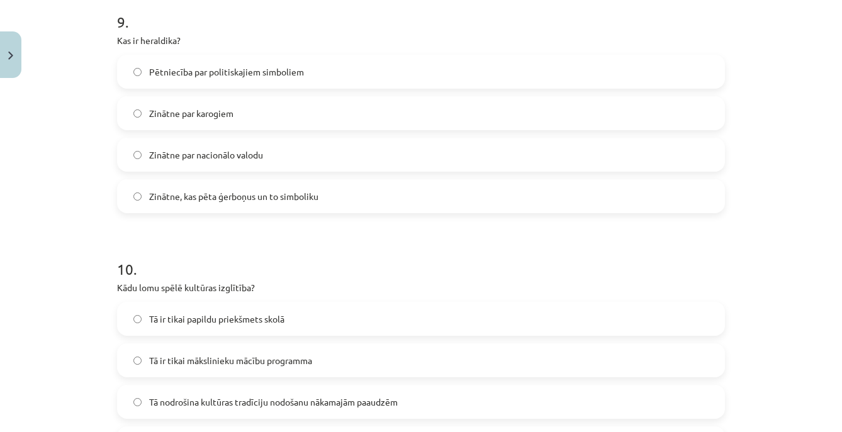
click at [371, 195] on label "Zinātne, kas pēta ģerboņus un to simboliku" at bounding box center [421, 196] width 606 height 31
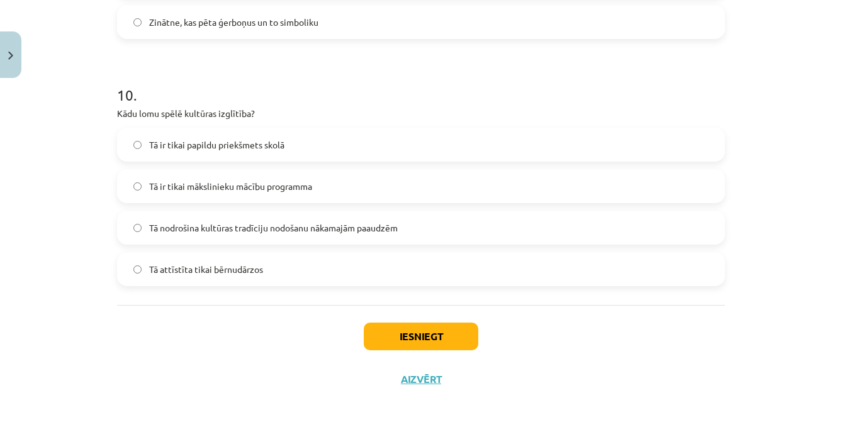
scroll to position [2415, 0]
click at [374, 235] on label "Tā nodrošina kultūras tradīciju nodošanu nākamajām paaudzēm" at bounding box center [421, 227] width 606 height 31
click at [383, 329] on button "Iesniegt" at bounding box center [421, 337] width 115 height 28
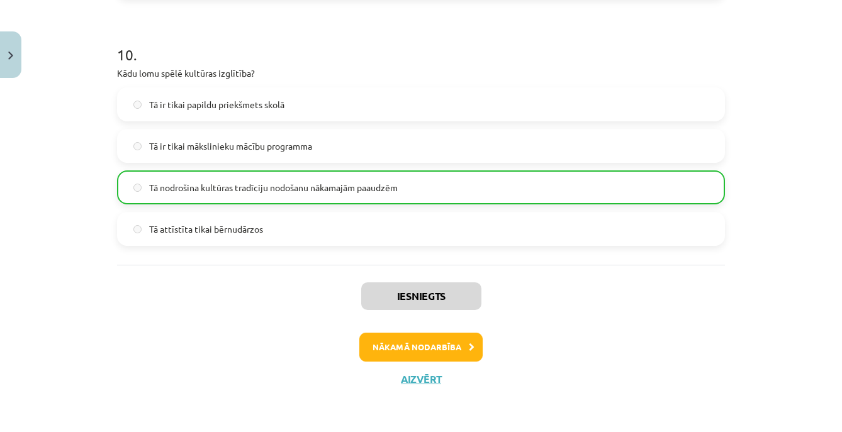
scroll to position [2454, 0]
click at [465, 339] on button "Nākamā nodarbība" at bounding box center [420, 347] width 123 height 29
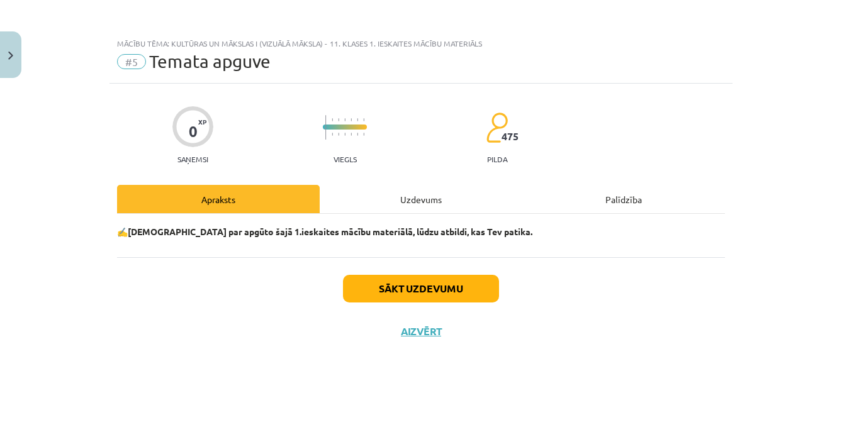
click at [449, 294] on button "Sākt uzdevumu" at bounding box center [421, 289] width 156 height 28
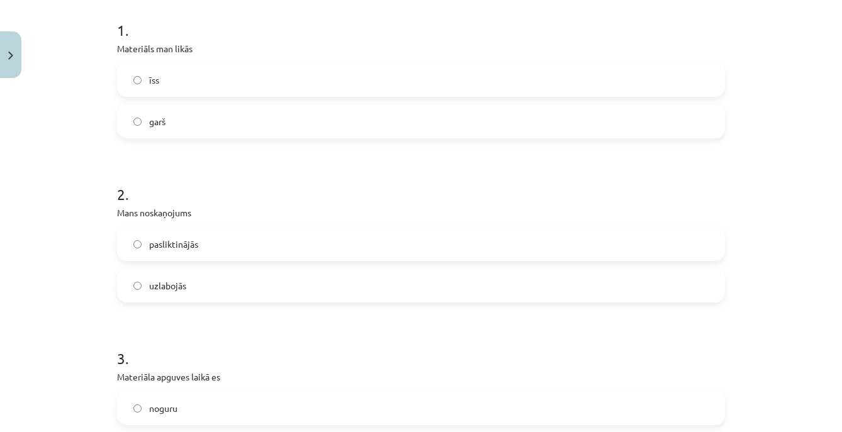
scroll to position [252, 0]
click at [286, 96] on div "īss garš" at bounding box center [421, 100] width 608 height 76
click at [286, 91] on label "īss" at bounding box center [421, 78] width 606 height 31
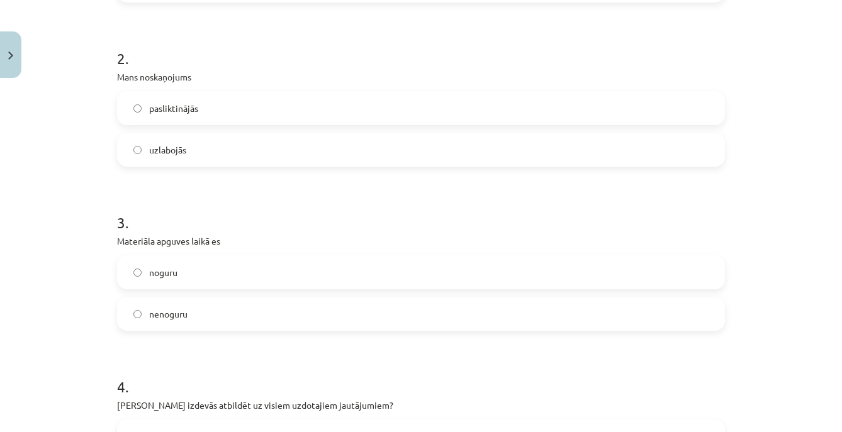
scroll to position [388, 0]
click at [274, 147] on label "uzlabojās" at bounding box center [421, 148] width 606 height 31
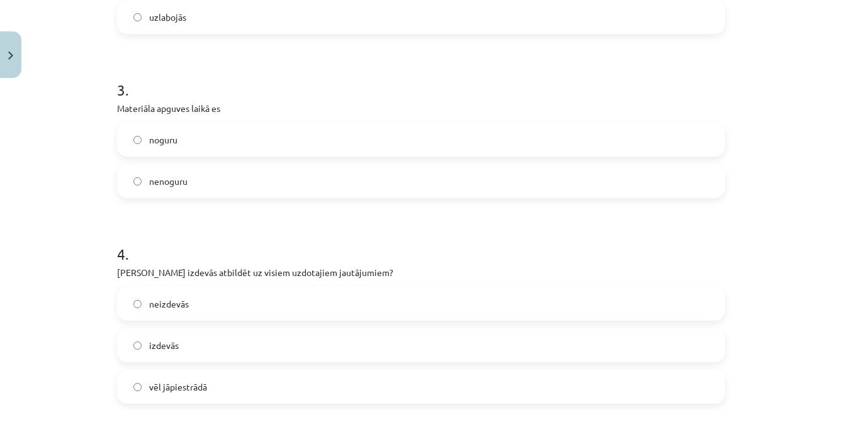
scroll to position [526, 0]
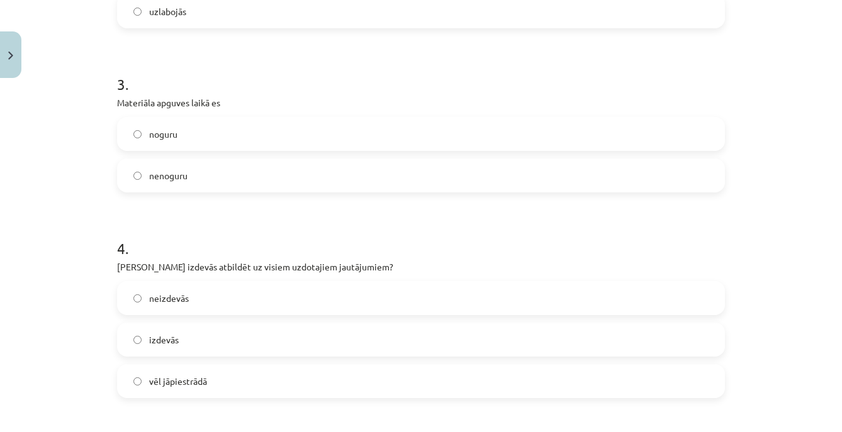
click at [238, 162] on label "nenoguru" at bounding box center [421, 175] width 606 height 31
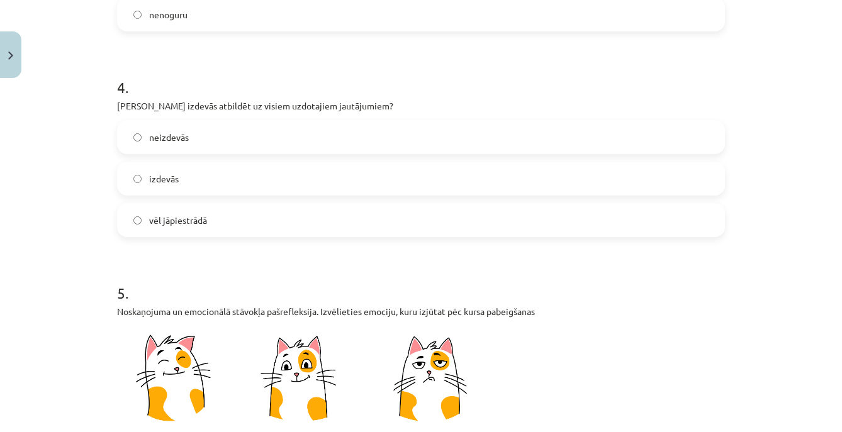
scroll to position [688, 0]
click at [239, 173] on label "izdevās" at bounding box center [421, 177] width 606 height 31
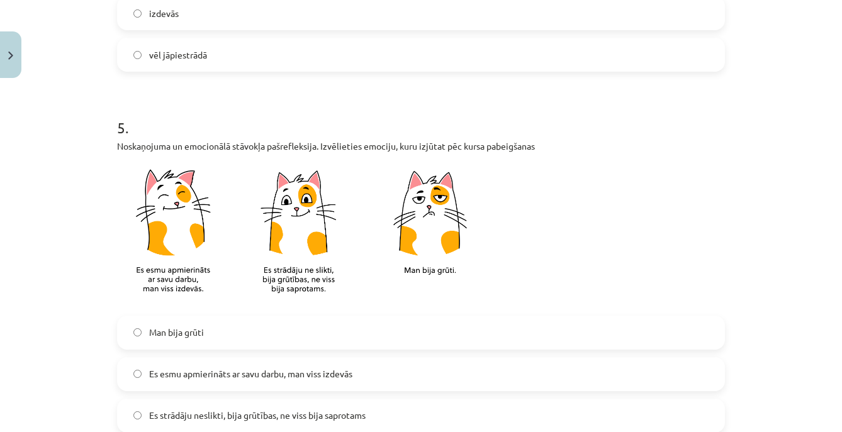
scroll to position [974, 0]
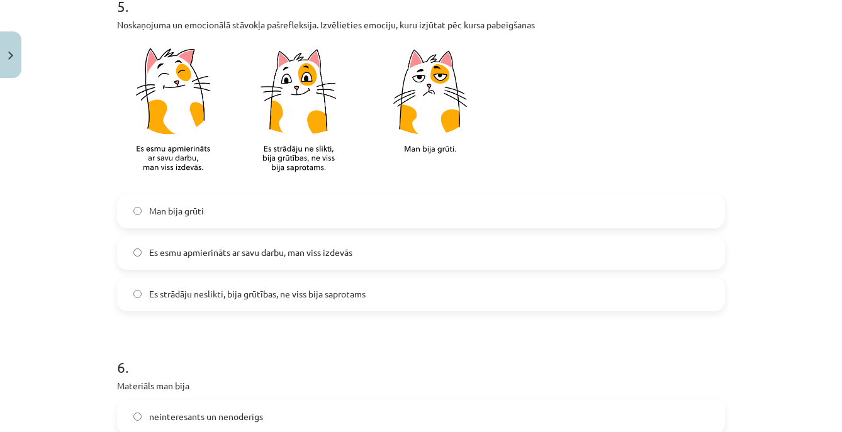
click at [275, 260] on label "Es esmu apmierināts ar savu darbu, man viss izdevās" at bounding box center [421, 252] width 606 height 31
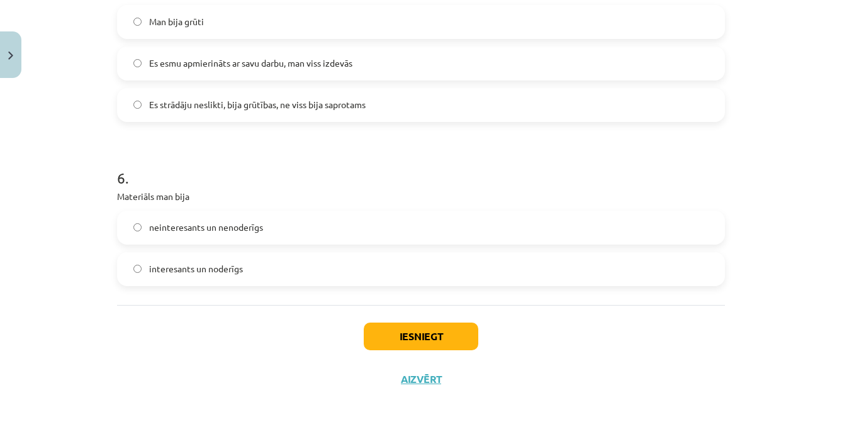
scroll to position [1165, 0]
click at [286, 279] on label "interesants un noderīgs" at bounding box center [421, 269] width 606 height 31
click at [392, 347] on button "Iesniegt" at bounding box center [421, 337] width 115 height 28
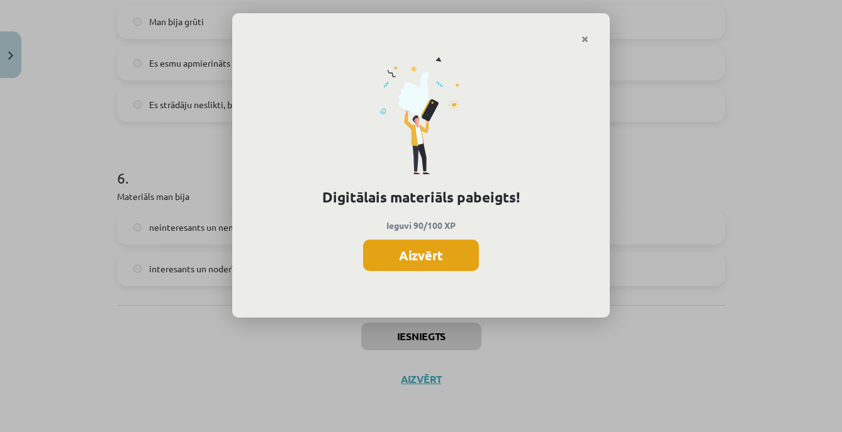
click at [435, 252] on button "Aizvērt" at bounding box center [421, 255] width 116 height 31
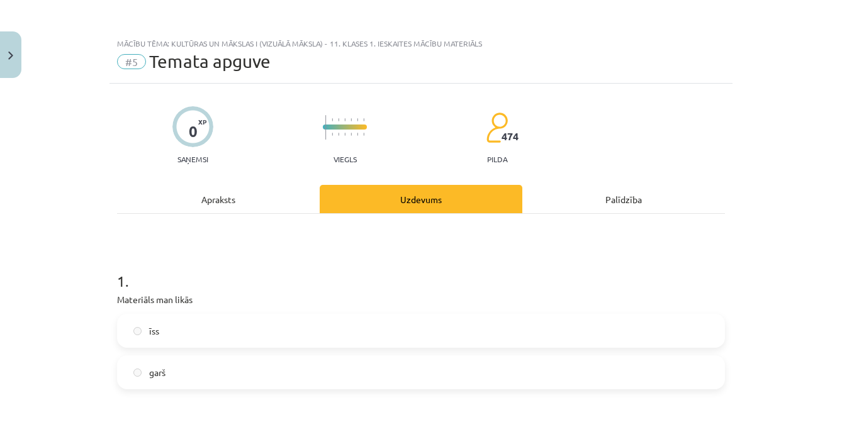
scroll to position [0, 0]
click at [7, 61] on button "Close" at bounding box center [10, 54] width 21 height 47
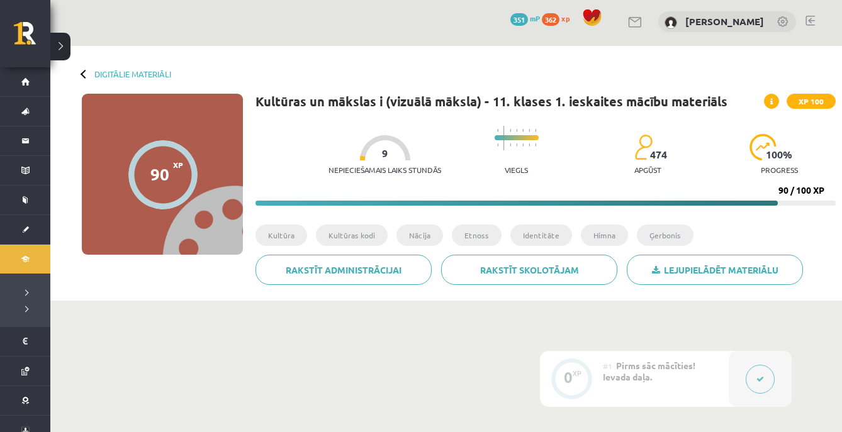
scroll to position [4, 0]
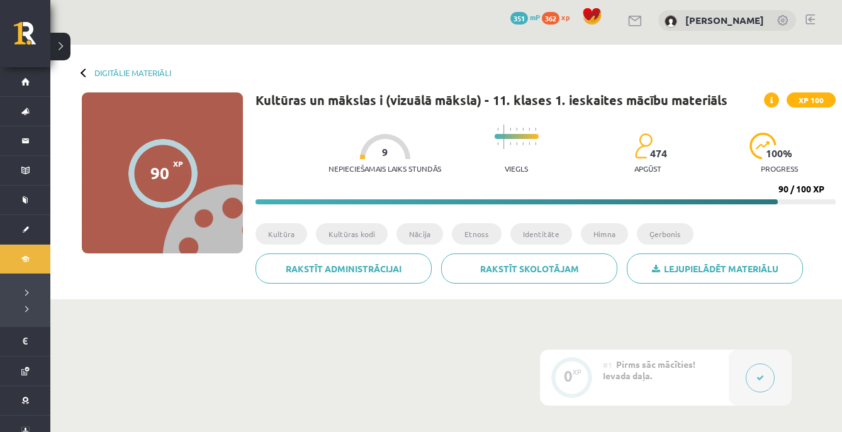
click at [61, 47] on button at bounding box center [60, 47] width 20 height 28
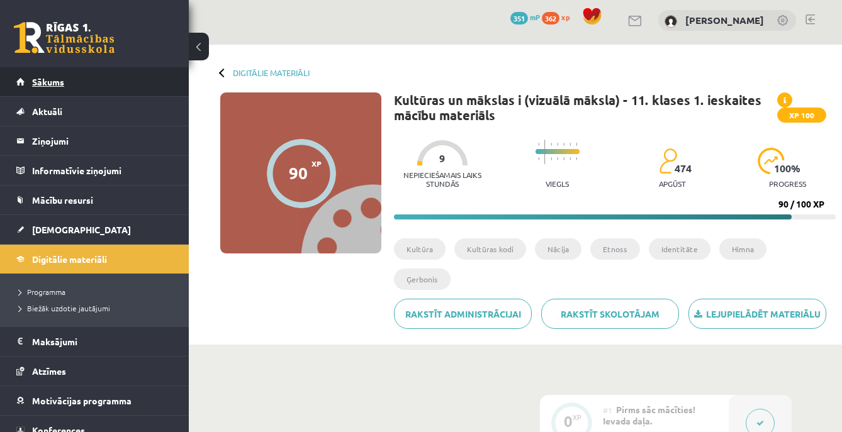
click at [122, 79] on link "Sākums" at bounding box center [94, 81] width 157 height 29
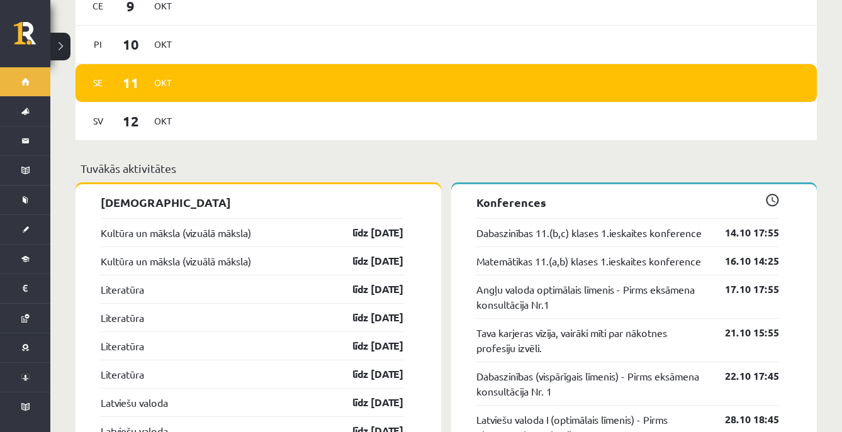
scroll to position [971, 0]
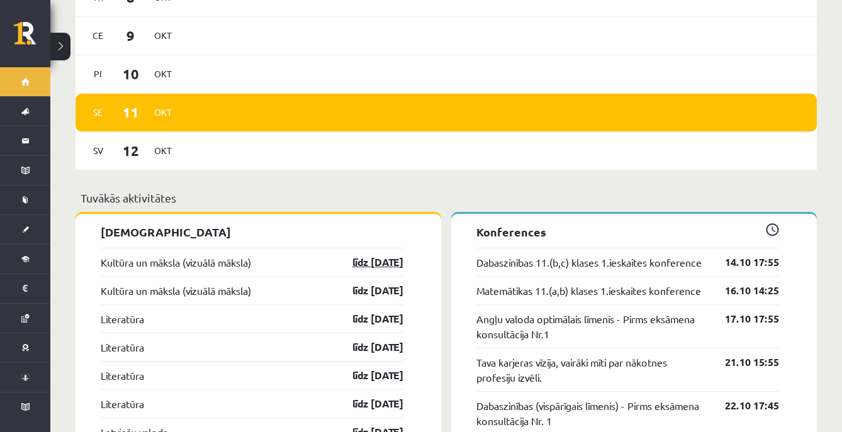
click at [381, 255] on link "līdz 15.10.25" at bounding box center [366, 262] width 73 height 15
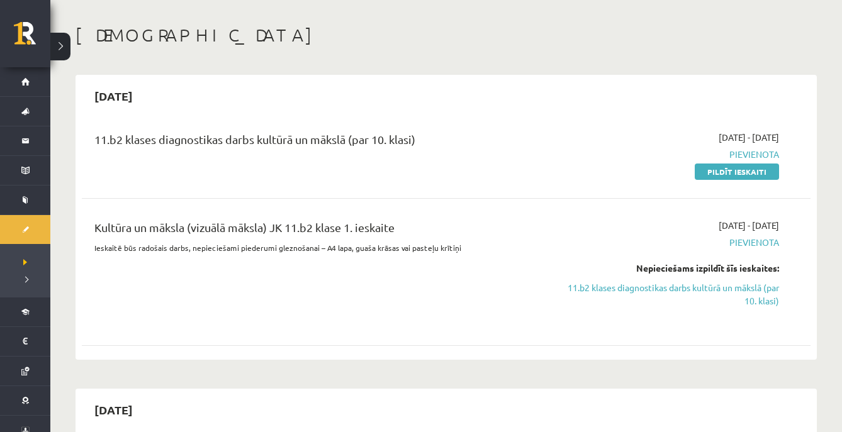
scroll to position [50, 0]
click at [731, 173] on link "Pildīt ieskaiti" at bounding box center [737, 170] width 84 height 16
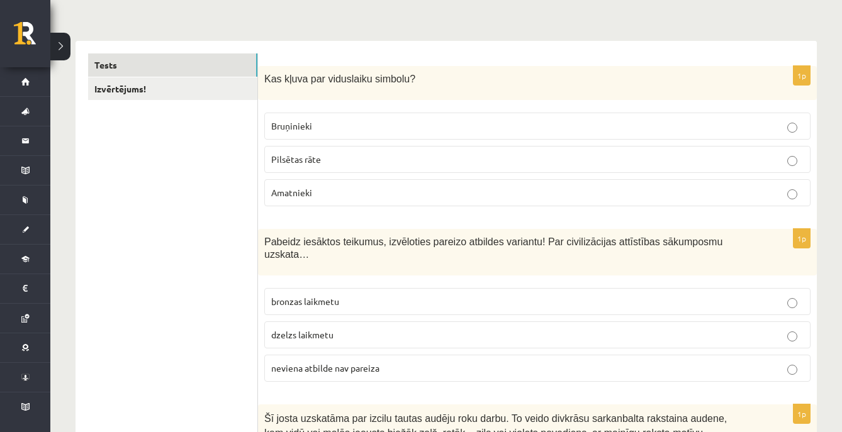
scroll to position [171, 0]
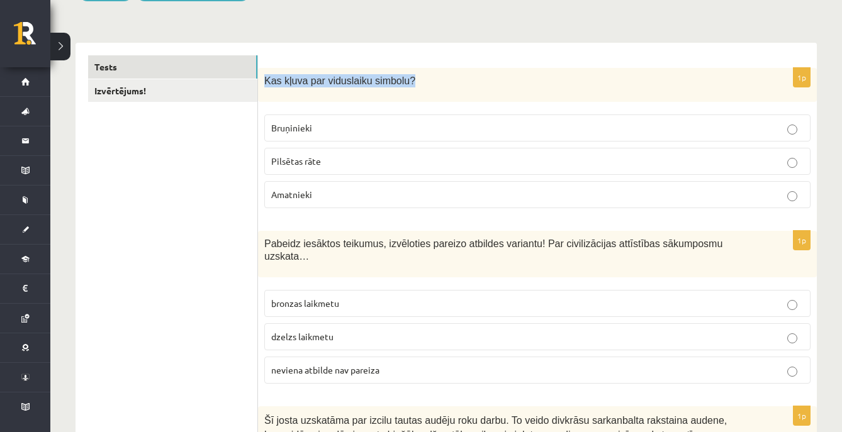
drag, startPoint x: 264, startPoint y: 79, endPoint x: 422, endPoint y: 81, distance: 158.0
click at [422, 81] on p "Kas kļuva par viduslaiku simbolu?" at bounding box center [505, 80] width 483 height 13
copy span "Kas kļuva par viduslaiku simbolu?"
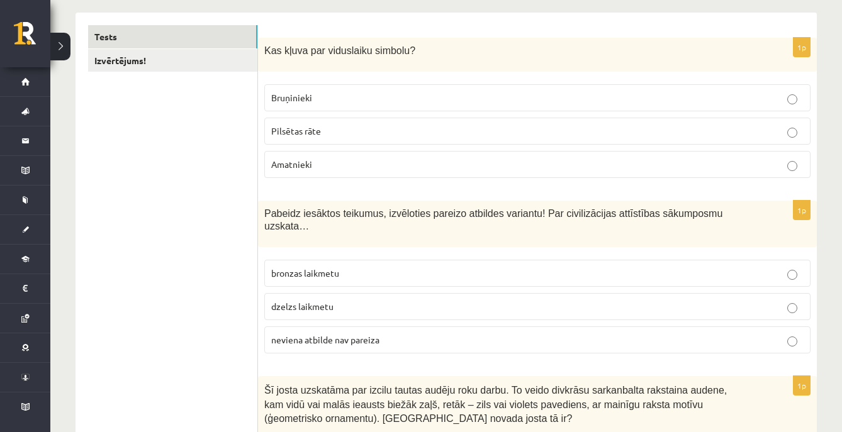
scroll to position [197, 0]
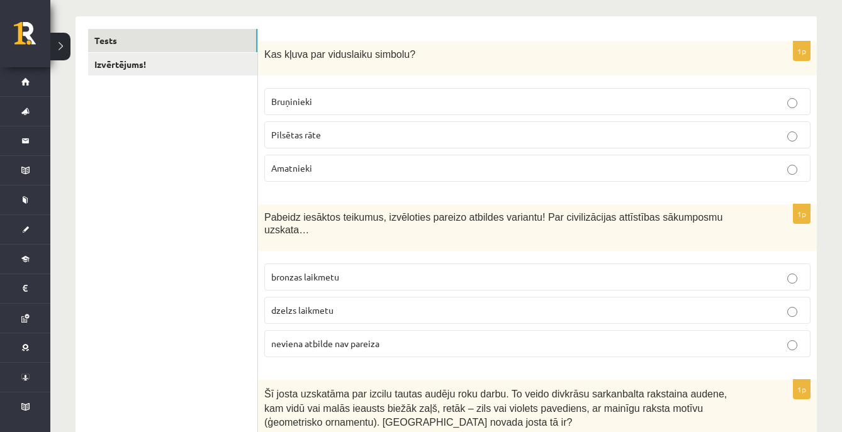
click at [709, 99] on p "Bruņinieki" at bounding box center [537, 101] width 533 height 13
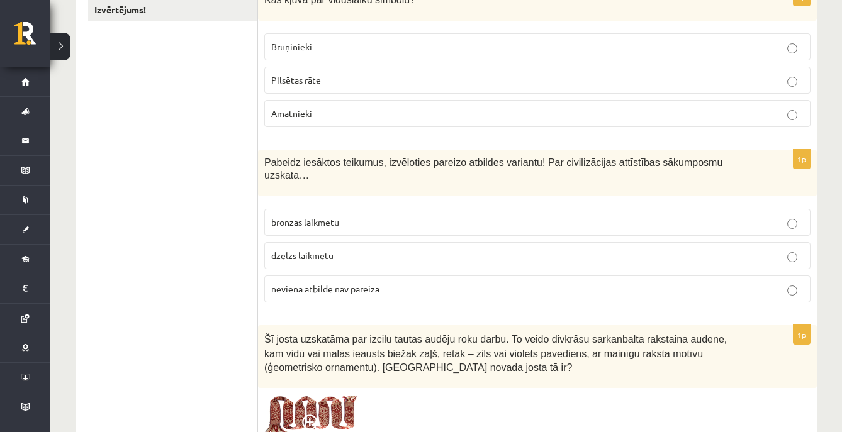
scroll to position [249, 0]
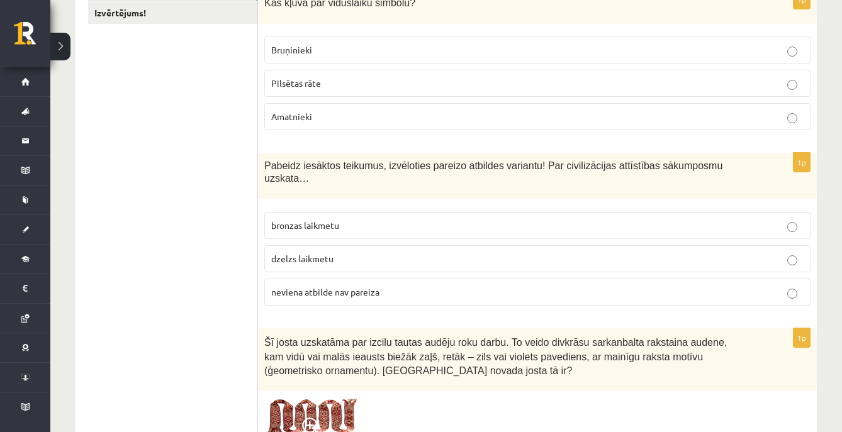
click at [696, 227] on p "bronzas laikmetu" at bounding box center [537, 225] width 533 height 13
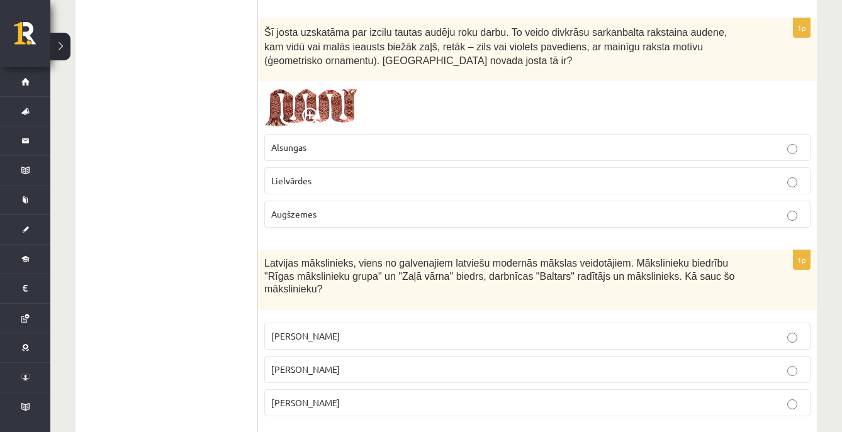
scroll to position [468, 0]
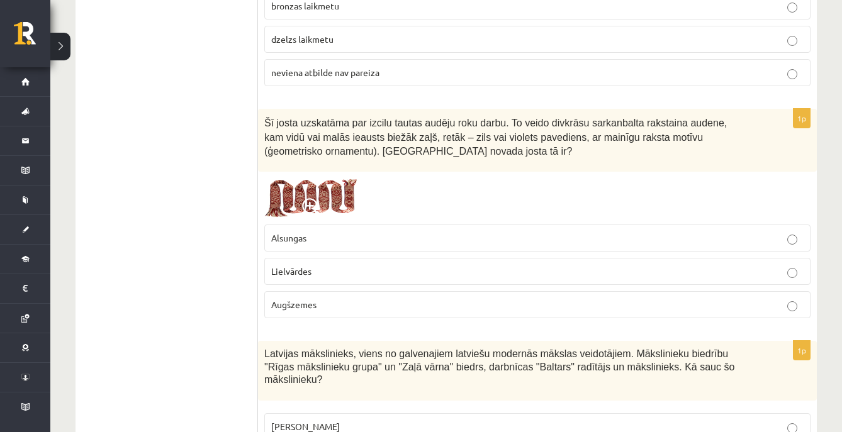
click at [625, 268] on p "Lielvārdes" at bounding box center [537, 271] width 533 height 13
click at [322, 206] on img at bounding box center [311, 198] width 94 height 40
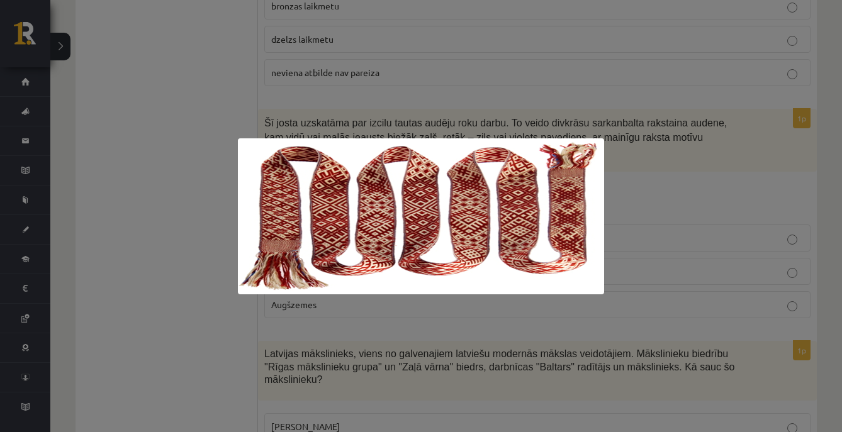
click at [633, 189] on div at bounding box center [421, 216] width 842 height 432
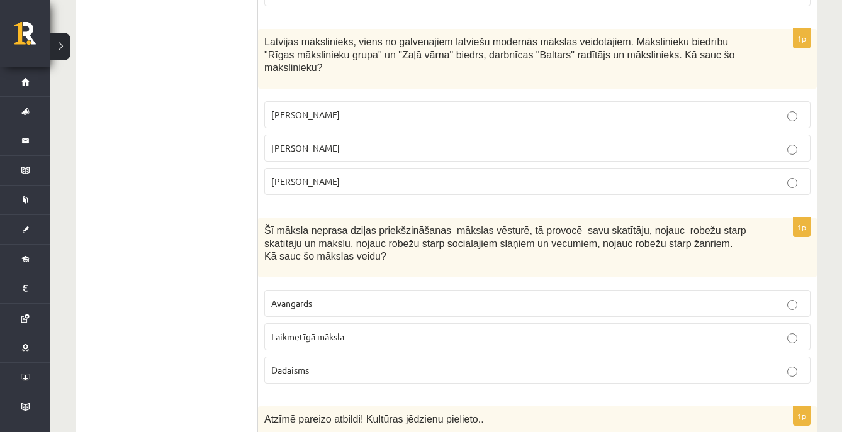
scroll to position [781, 0]
click at [576, 149] on p "Romāns Suta" at bounding box center [537, 148] width 533 height 13
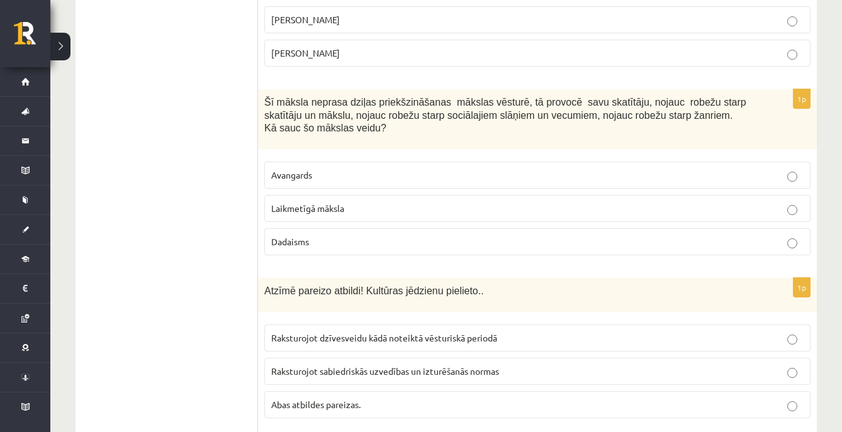
scroll to position [912, 0]
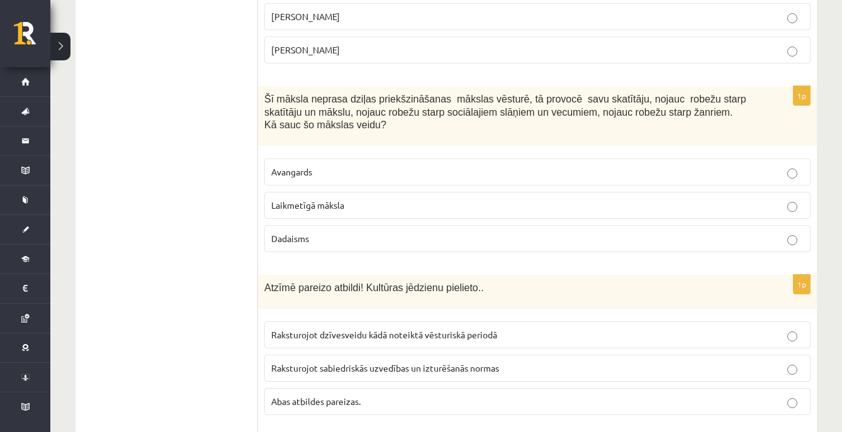
click at [472, 161] on label "Avangards" at bounding box center [537, 172] width 546 height 27
click at [444, 233] on p "Dadaisms" at bounding box center [537, 238] width 533 height 13
click at [451, 210] on label "Laikmetīgā māksla" at bounding box center [537, 205] width 546 height 27
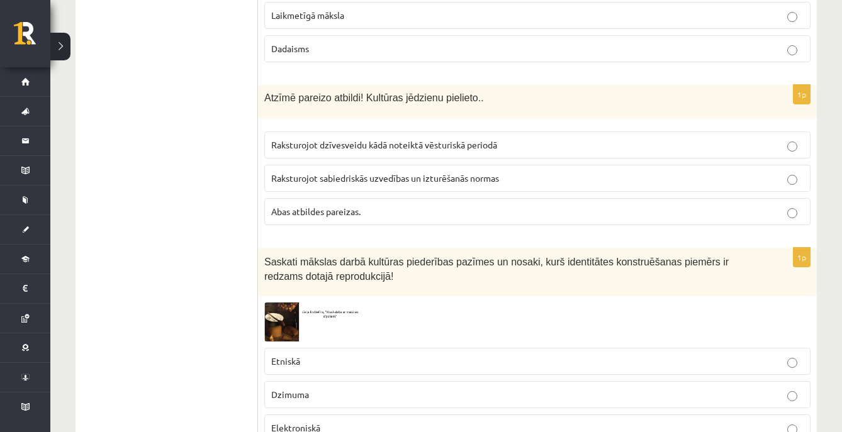
scroll to position [1103, 0]
click at [541, 179] on p "Raksturojot sabiedriskās uzvedības un izturēšanās normas" at bounding box center [537, 177] width 533 height 13
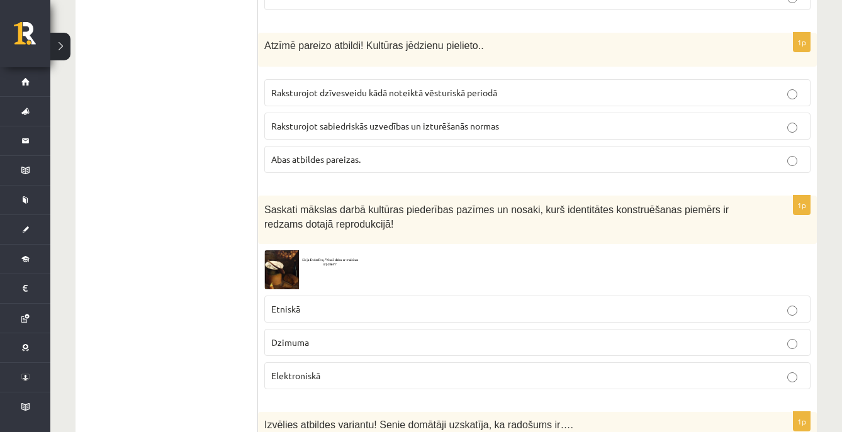
scroll to position [1152, 0]
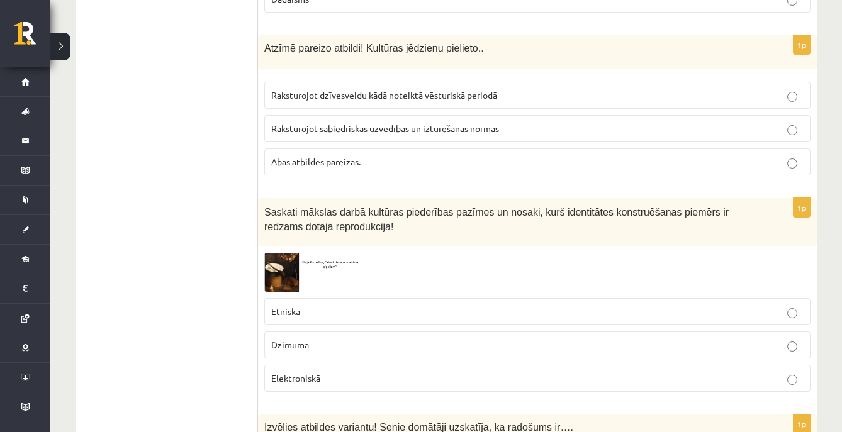
click at [532, 158] on p "Abas atbildes pareizas." at bounding box center [537, 161] width 533 height 13
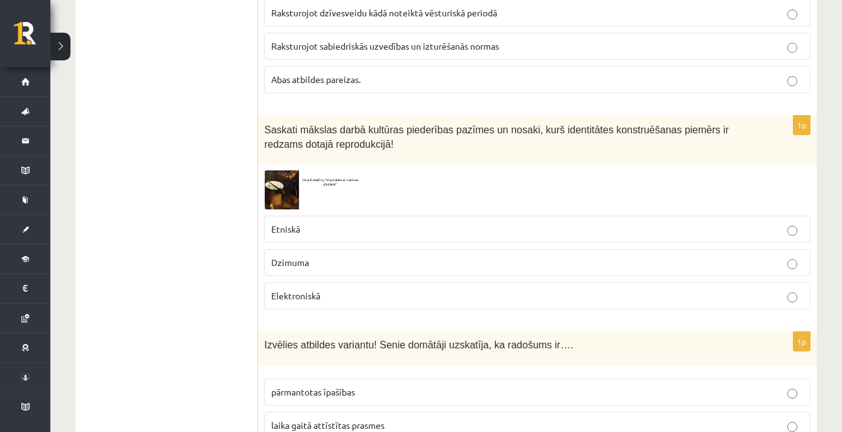
scroll to position [1275, 0]
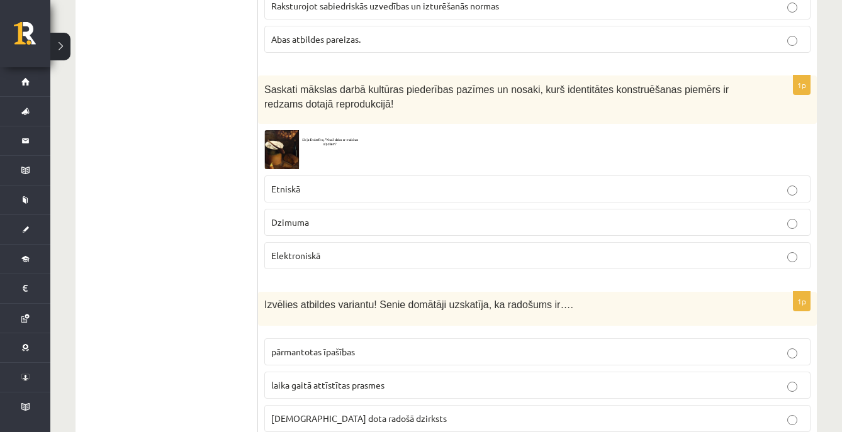
click at [274, 144] on img at bounding box center [311, 149] width 94 height 38
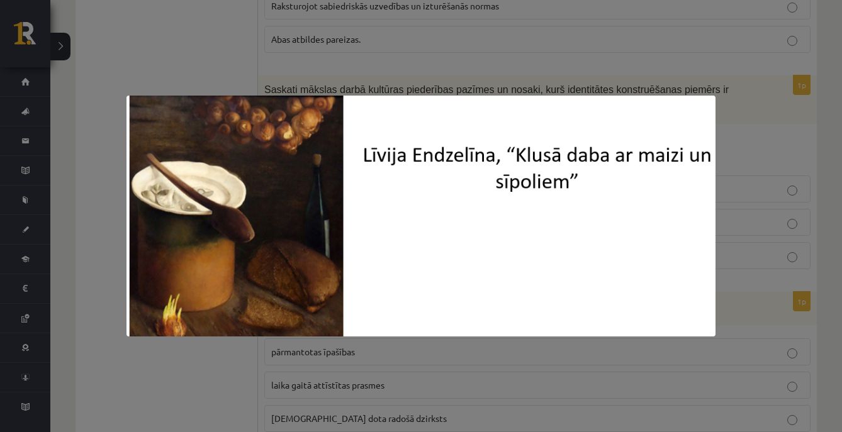
click at [533, 222] on img at bounding box center [422, 216] width 590 height 241
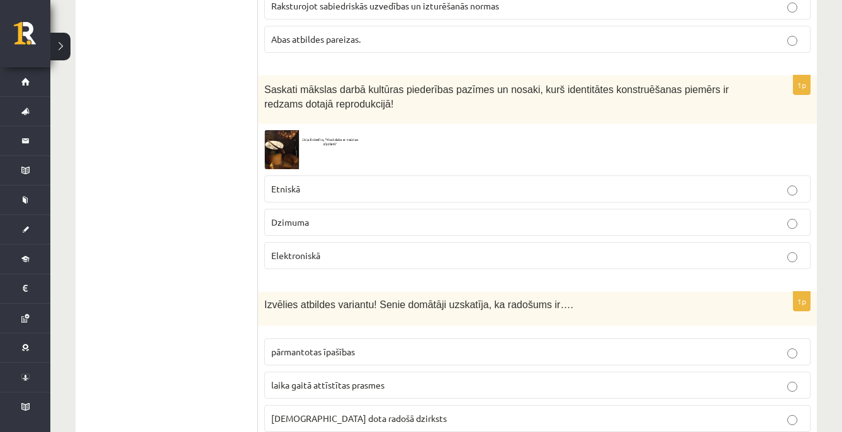
click at [278, 135] on img at bounding box center [311, 149] width 94 height 38
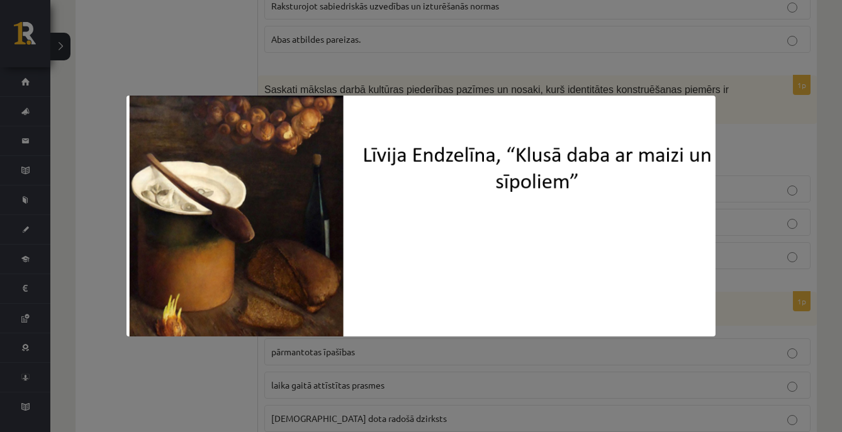
click at [752, 116] on div at bounding box center [421, 216] width 842 height 432
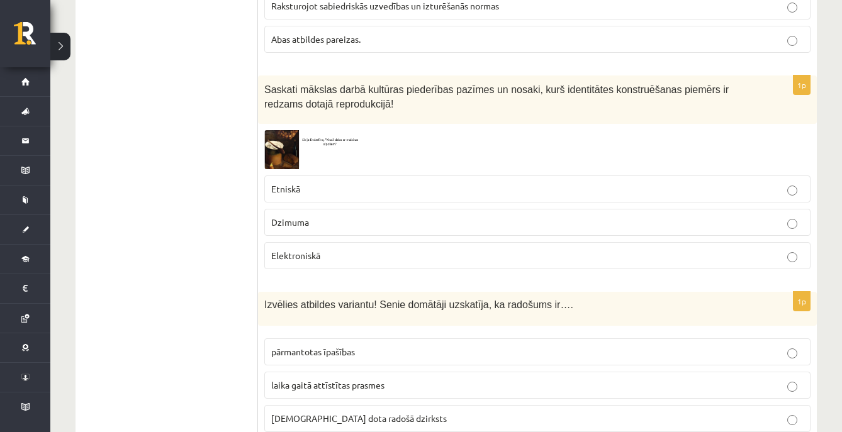
click at [721, 184] on p "Etniskā" at bounding box center [537, 189] width 533 height 13
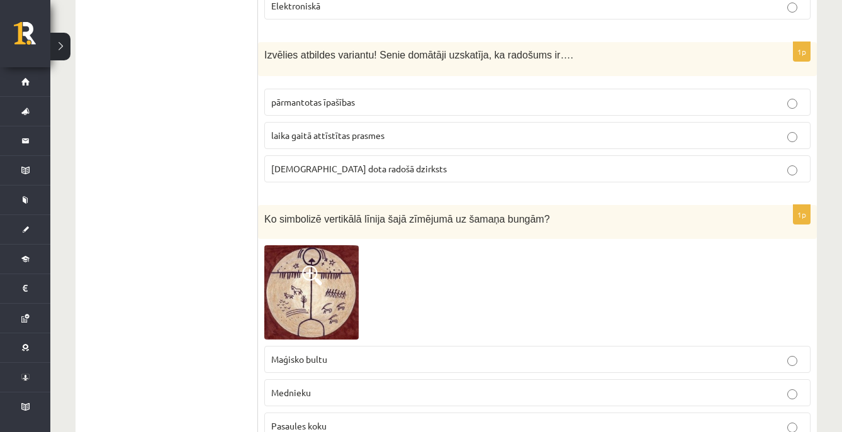
scroll to position [1531, 0]
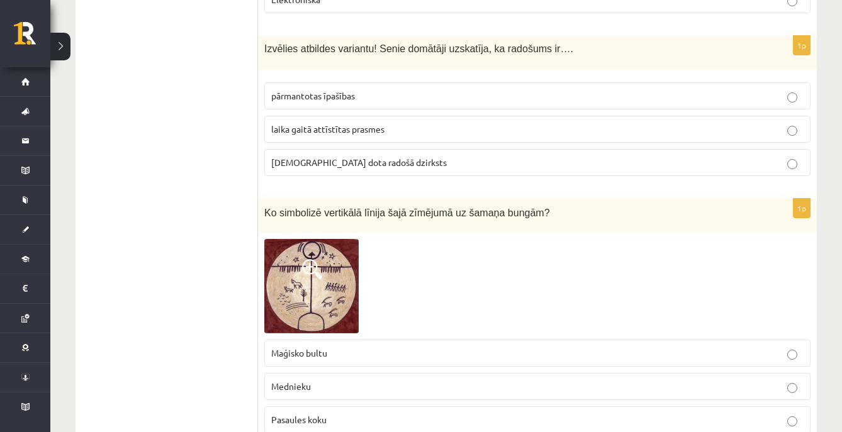
click at [725, 159] on p "dieva dota radošā dzirksts" at bounding box center [537, 162] width 533 height 13
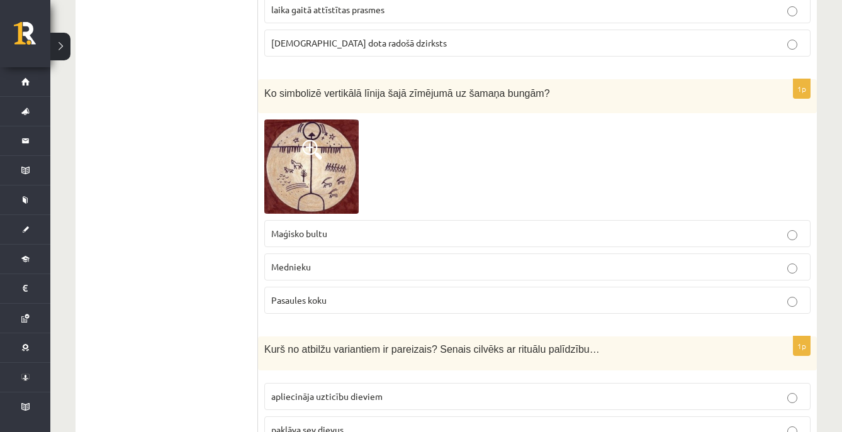
scroll to position [1657, 0]
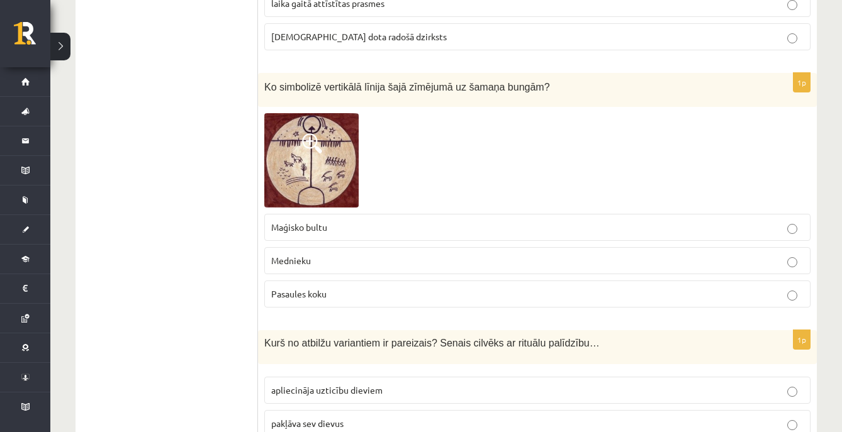
click at [585, 288] on p "Pasaules koku" at bounding box center [537, 294] width 533 height 13
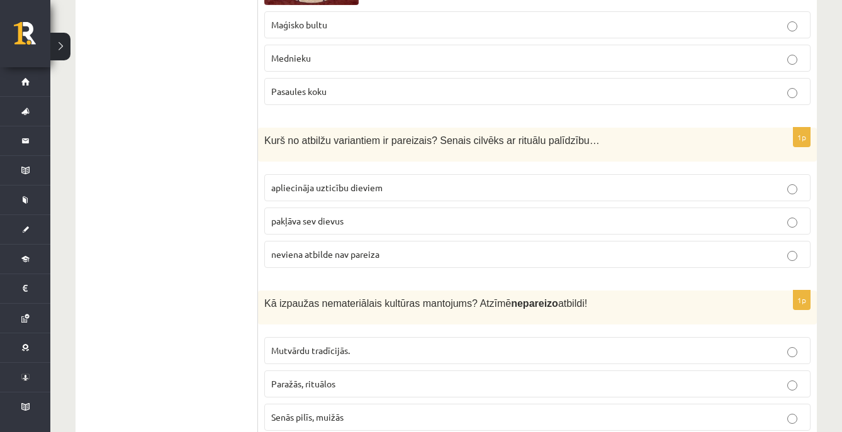
scroll to position [1899, 0]
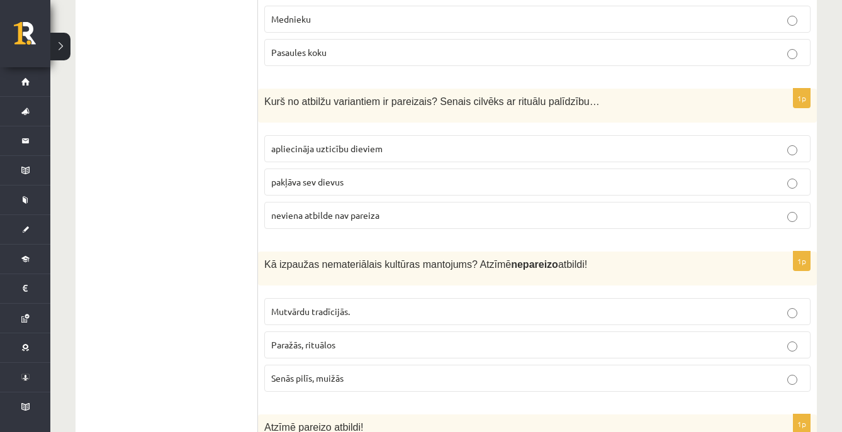
click at [509, 149] on p "apliecināja uzticību dieviem" at bounding box center [537, 148] width 533 height 13
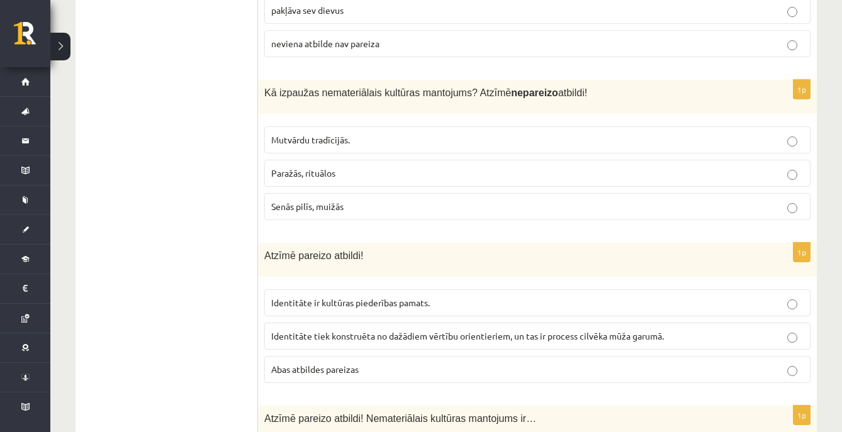
scroll to position [2074, 0]
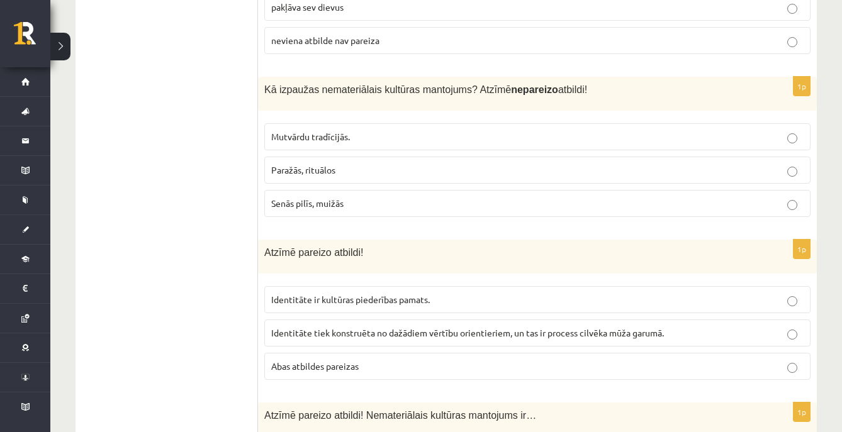
click at [327, 198] on span "Senās pilīs, muižās" at bounding box center [307, 203] width 72 height 11
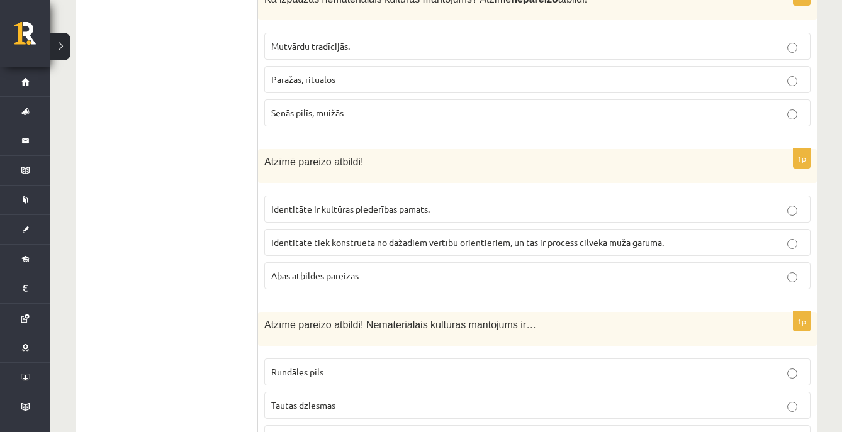
scroll to position [2205, 0]
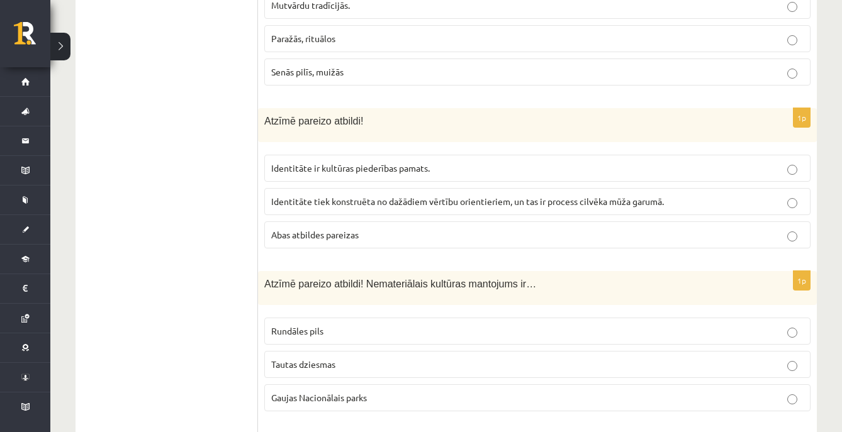
click at [647, 229] on p "Abas atbildes pareizas" at bounding box center [537, 235] width 533 height 13
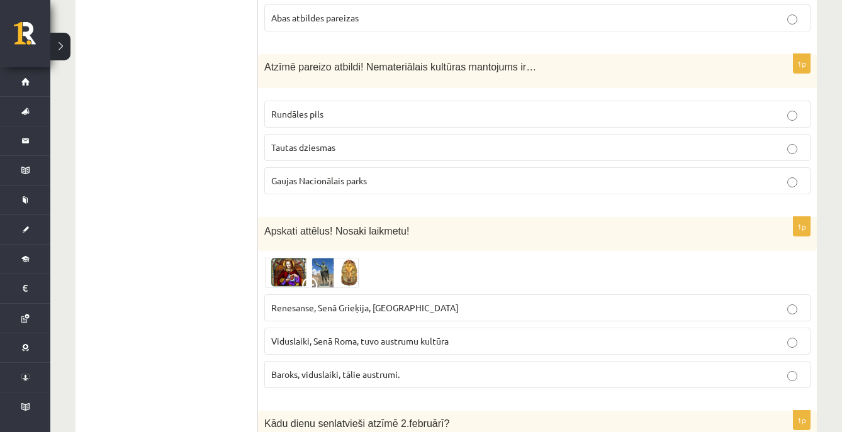
scroll to position [2423, 0]
click at [650, 140] on p "Tautas dziesmas" at bounding box center [537, 146] width 533 height 13
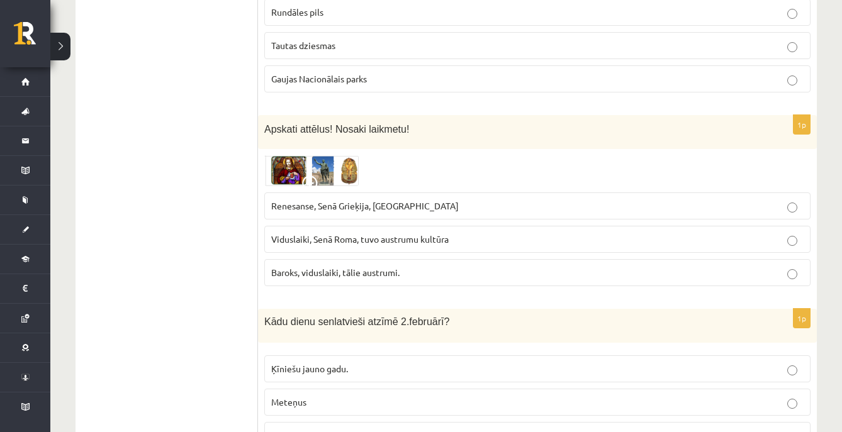
scroll to position [2526, 0]
click at [291, 169] on img at bounding box center [311, 169] width 94 height 30
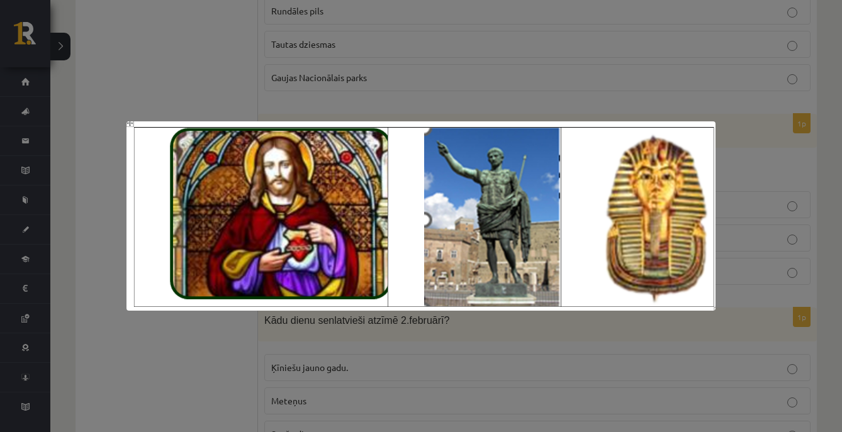
click at [254, 358] on div at bounding box center [421, 216] width 842 height 432
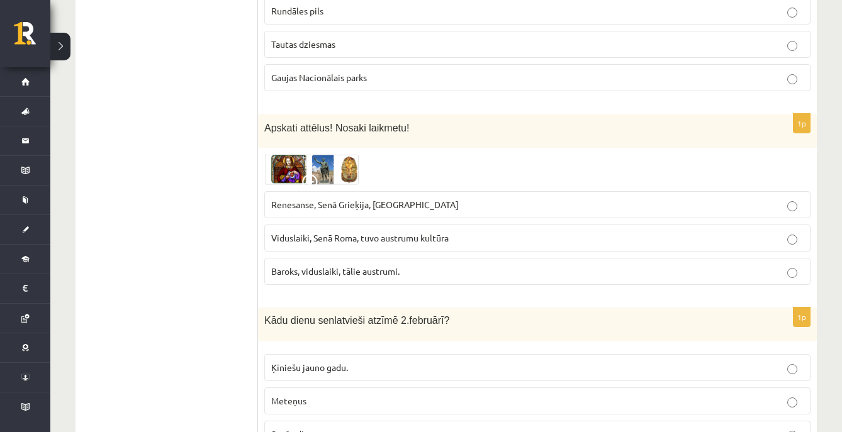
click at [324, 161] on img at bounding box center [311, 169] width 94 height 30
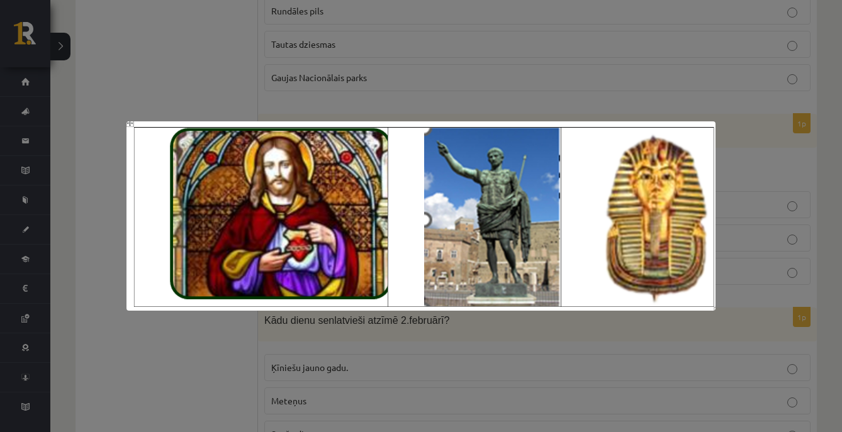
click at [321, 358] on div at bounding box center [421, 216] width 842 height 432
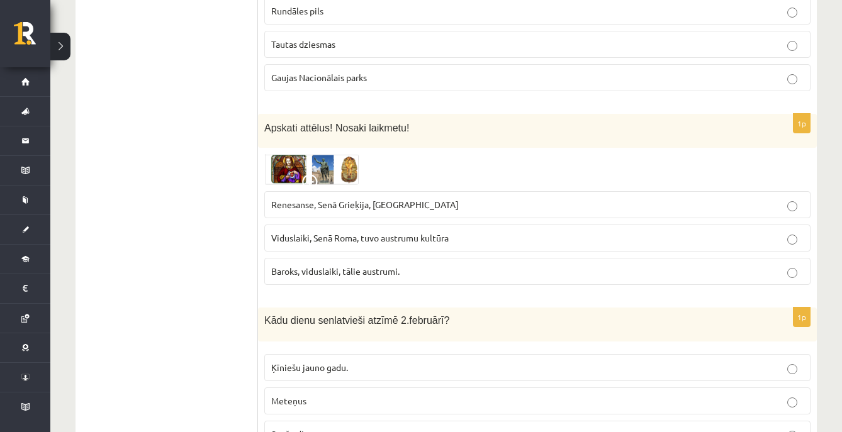
click at [349, 166] on img at bounding box center [311, 169] width 94 height 30
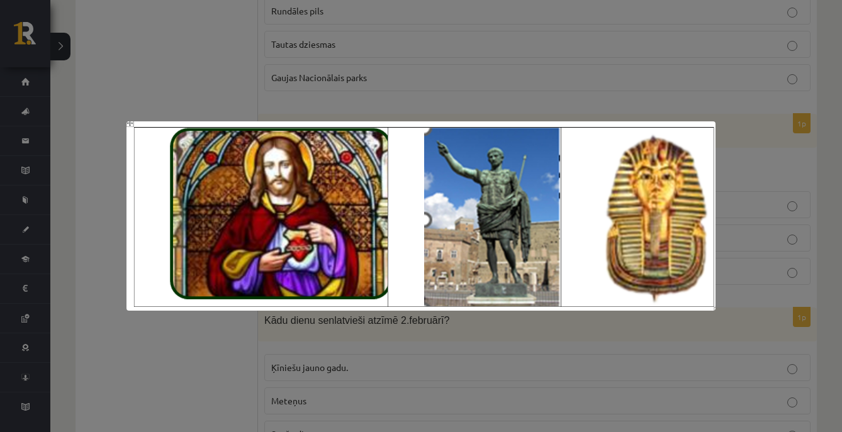
click at [334, 352] on div at bounding box center [421, 216] width 842 height 432
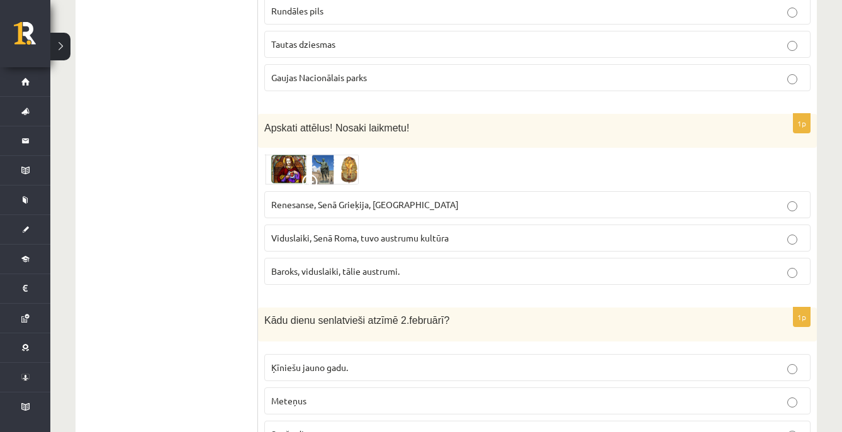
click at [327, 168] on img at bounding box center [311, 169] width 94 height 30
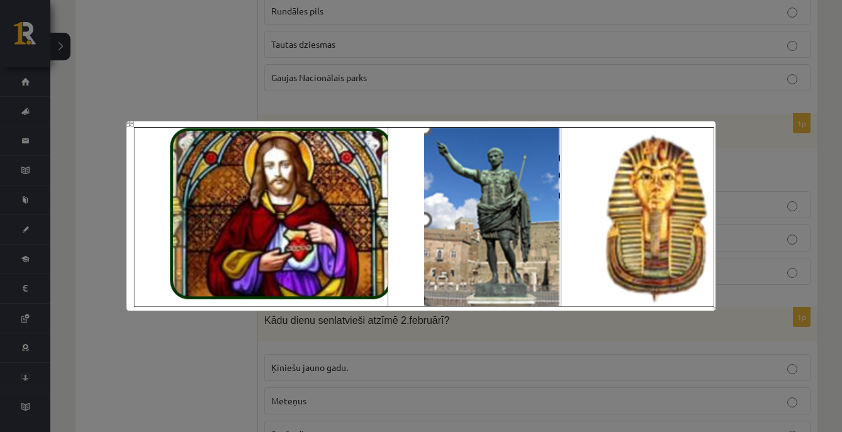
click at [375, 338] on div at bounding box center [421, 216] width 842 height 432
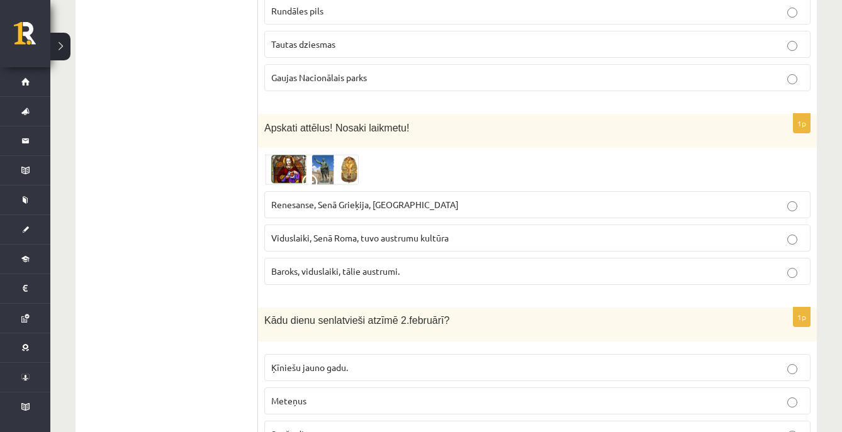
click at [402, 265] on p "Baroks, viduslaiki, tālie austrumi." at bounding box center [537, 271] width 533 height 13
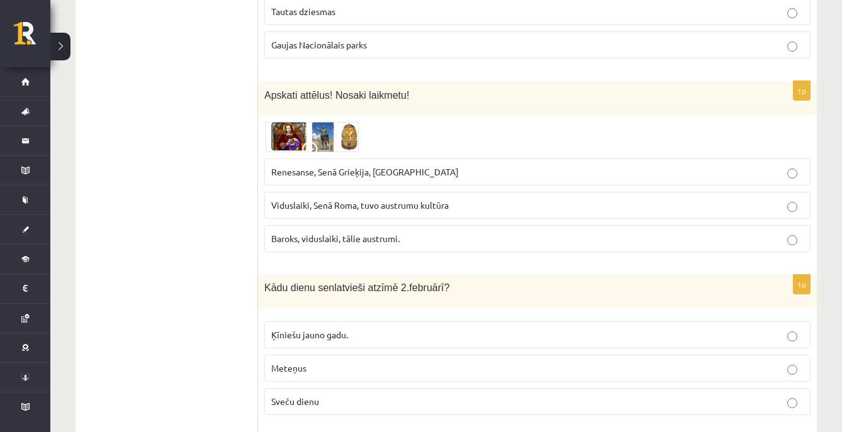
scroll to position [2558, 0]
click at [335, 121] on img at bounding box center [311, 136] width 94 height 30
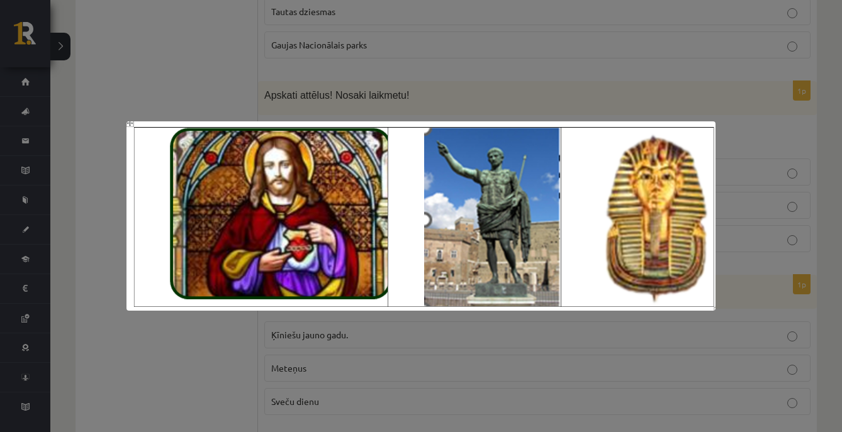
click at [317, 334] on div at bounding box center [421, 216] width 842 height 432
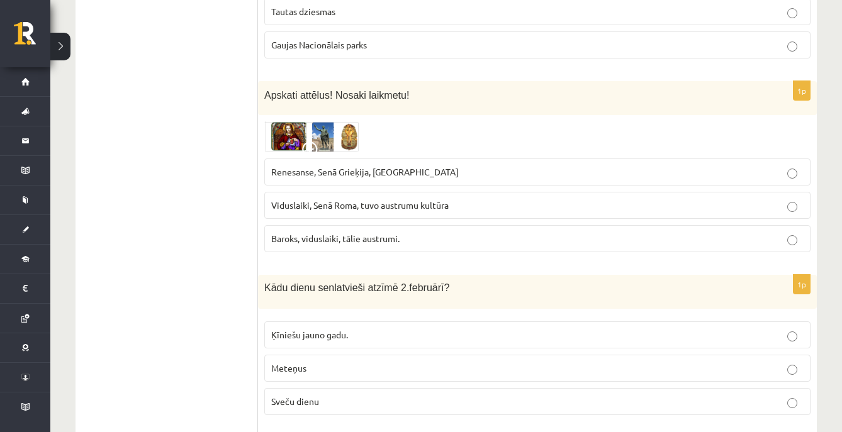
click at [315, 207] on label "Viduslaiki, Senā Roma, tuvo austrumu kultūra" at bounding box center [537, 205] width 546 height 27
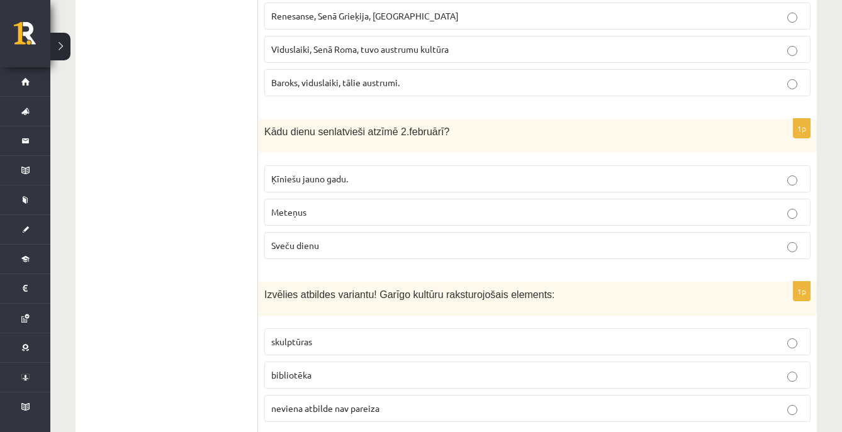
scroll to position [2718, 0]
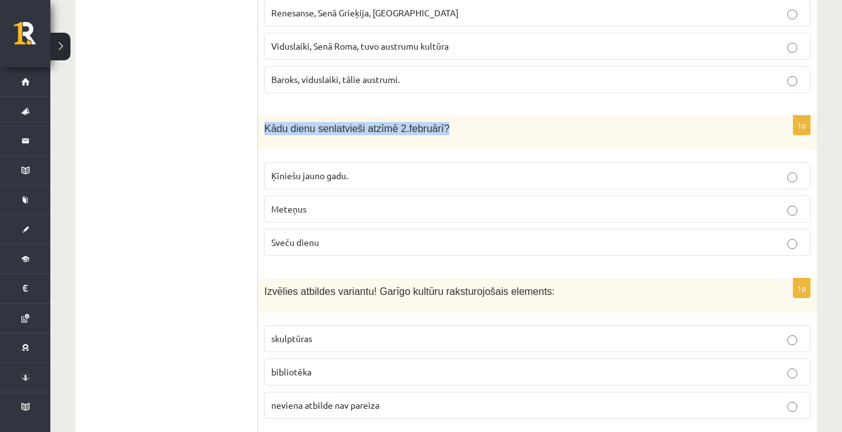
drag, startPoint x: 265, startPoint y: 120, endPoint x: 460, endPoint y: 118, distance: 194.5
click at [460, 122] on p "Kādu dienu senlatvieši atzīmē 2.februārī?" at bounding box center [505, 128] width 483 height 13
copy span "Kādu dienu senlatvieši atzīmē 2.februārī?"
click at [332, 236] on p "Sveču dienu" at bounding box center [537, 242] width 533 height 13
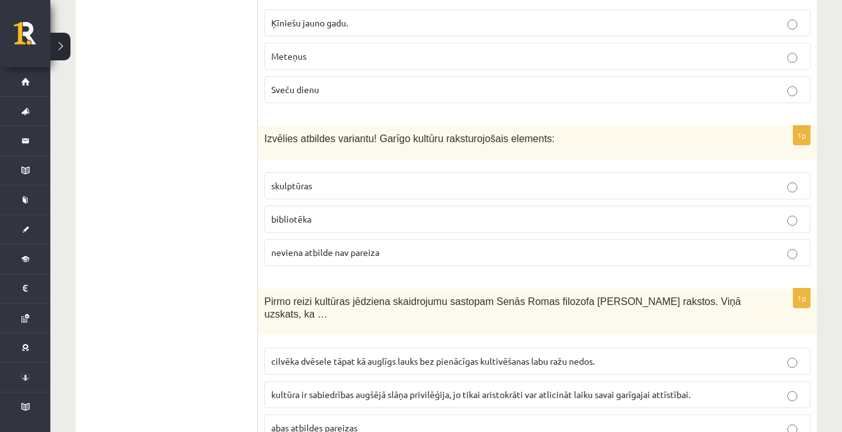
scroll to position [2874, 0]
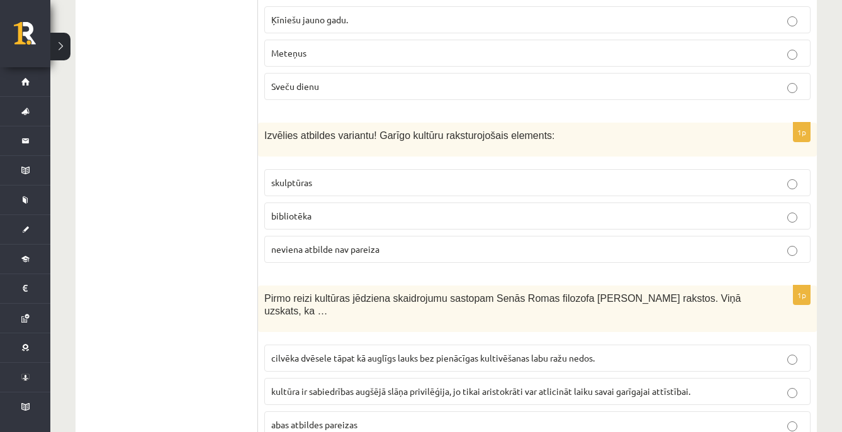
click at [428, 246] on p "neviena atbilde nav pareiza" at bounding box center [537, 249] width 533 height 13
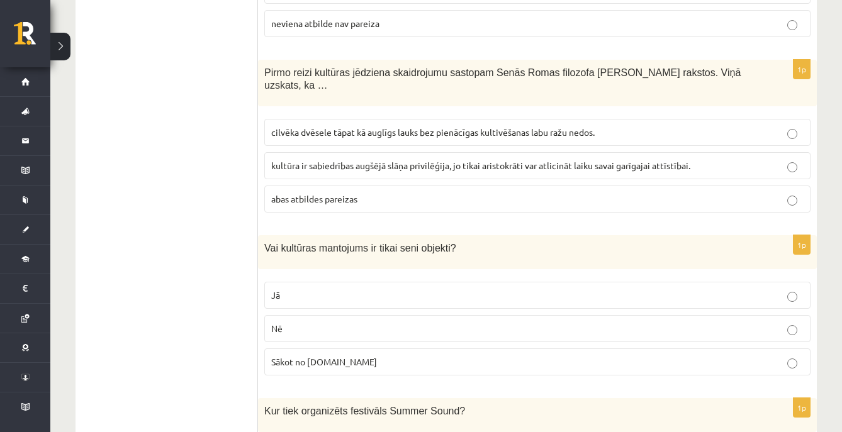
scroll to position [3107, 0]
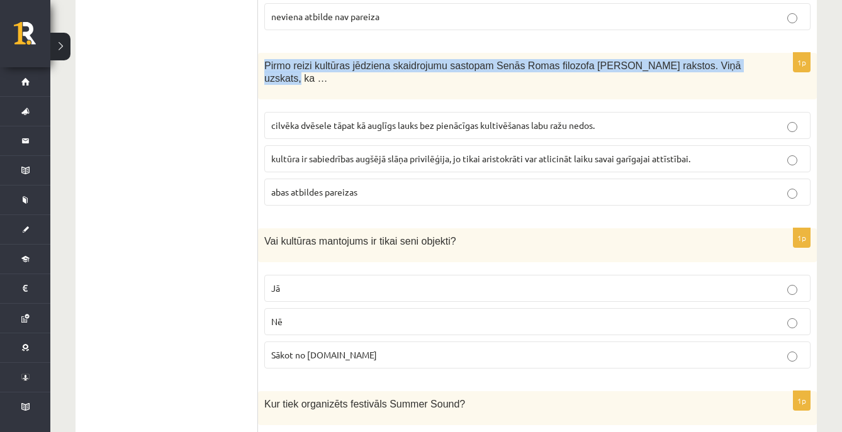
drag, startPoint x: 266, startPoint y: 57, endPoint x: 740, endPoint y: 63, distance: 474.0
click at [740, 63] on p "Pirmo reizi kultūras jēdziena skaidrojumu sastopam Senās Romas filozofa Ciceron…" at bounding box center [505, 72] width 483 height 26
copy span "Pirmo reizi kultūras jēdziena skaidrojumu sastopam Senās Romas filozofa Ciceron…"
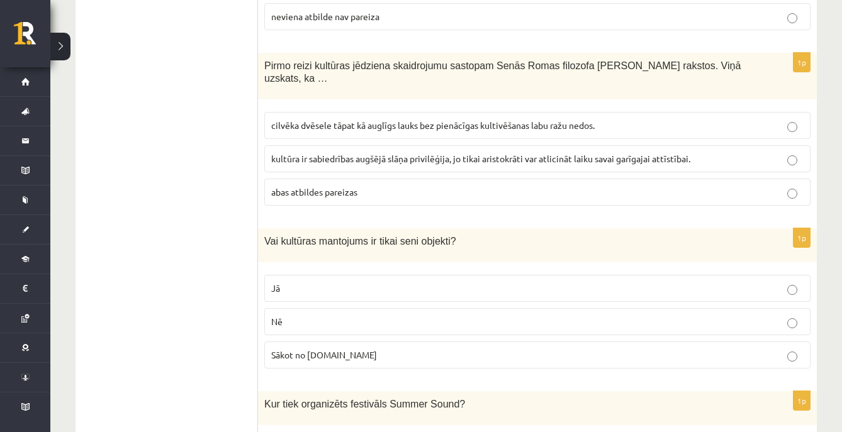
click at [305, 315] on p "Nē" at bounding box center [537, 321] width 533 height 13
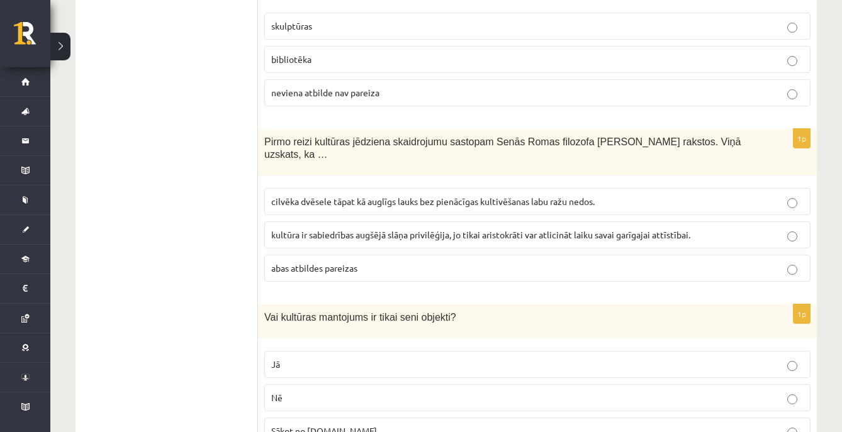
scroll to position [3032, 0]
click at [701, 195] on p "cilvēka dvēsele tāpat kā auglīgs lauks bez pienācīgas kultivēšanas labu ražu ne…" at bounding box center [537, 200] width 533 height 13
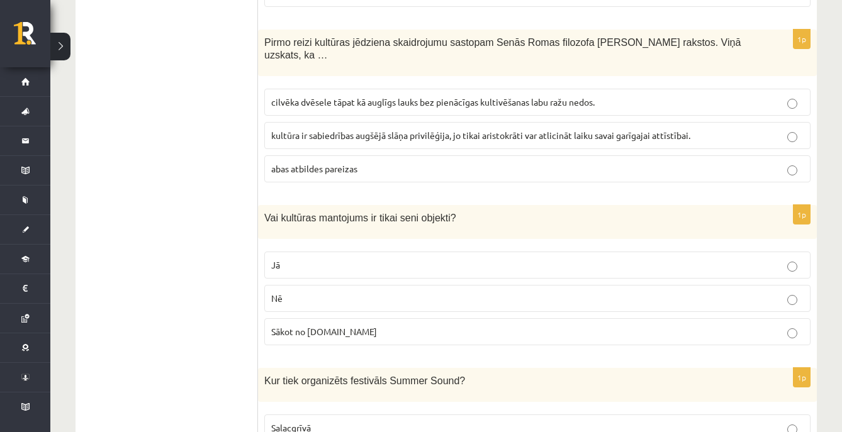
scroll to position [3145, 0]
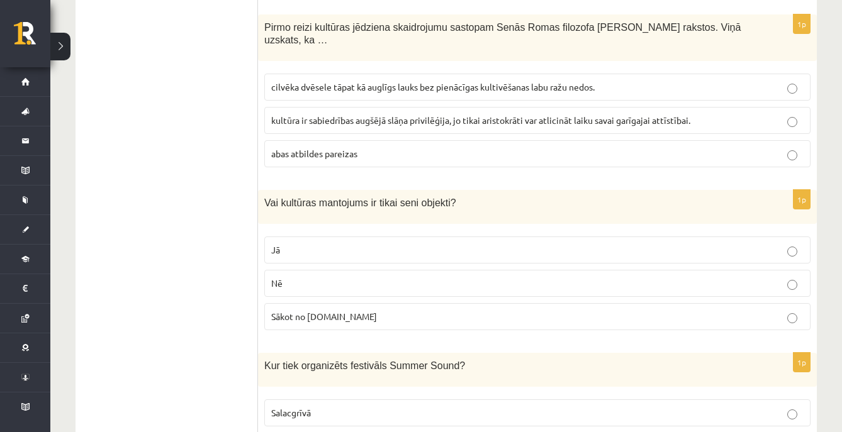
click at [681, 244] on p "Jā" at bounding box center [537, 250] width 533 height 13
click at [672, 277] on p "Nē" at bounding box center [537, 283] width 533 height 13
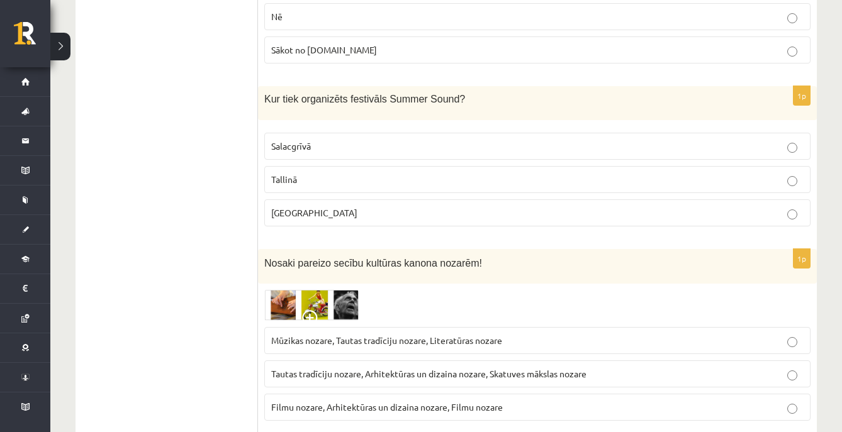
scroll to position [3413, 0]
click at [534, 205] on p "Liepājā" at bounding box center [537, 211] width 533 height 13
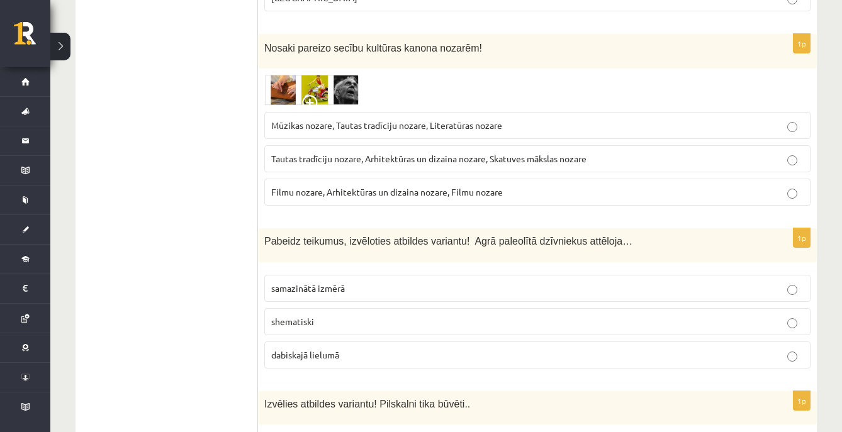
scroll to position [3624, 0]
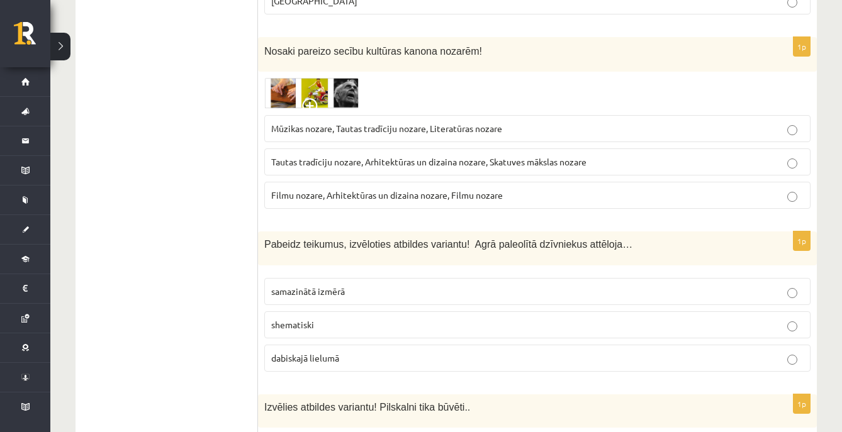
click at [339, 78] on img at bounding box center [311, 93] width 94 height 31
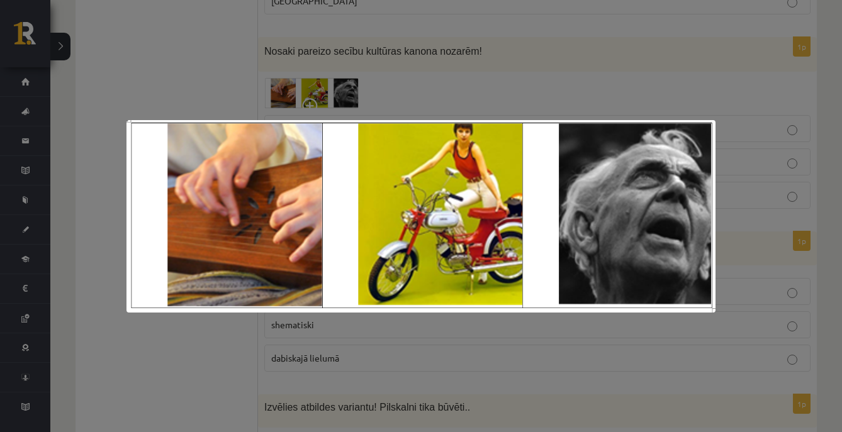
click at [405, 98] on div at bounding box center [421, 216] width 842 height 432
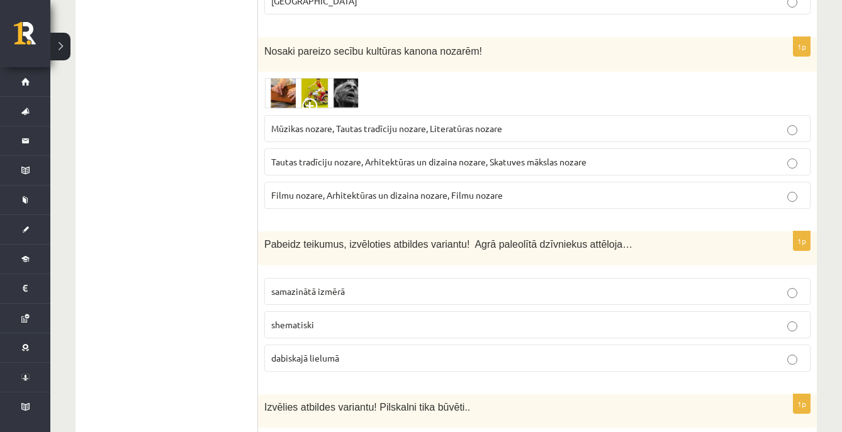
click at [337, 126] on label "Mūzikas nozare, Tautas tradīciju nozare, Literatūras nozare" at bounding box center [537, 128] width 546 height 27
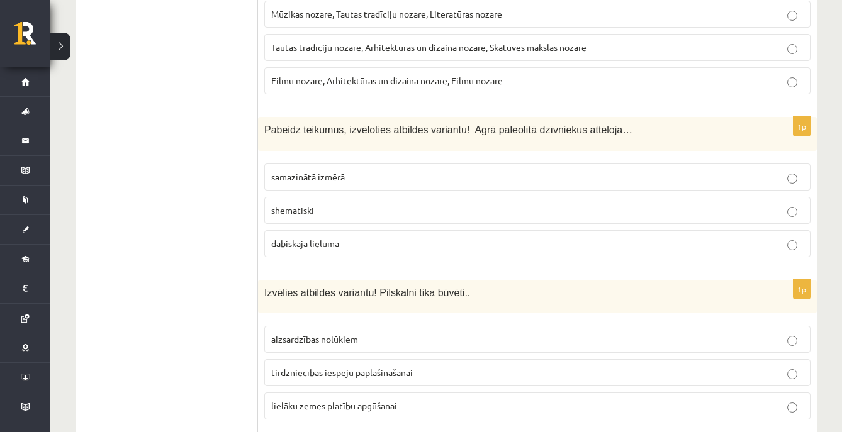
scroll to position [3745, 0]
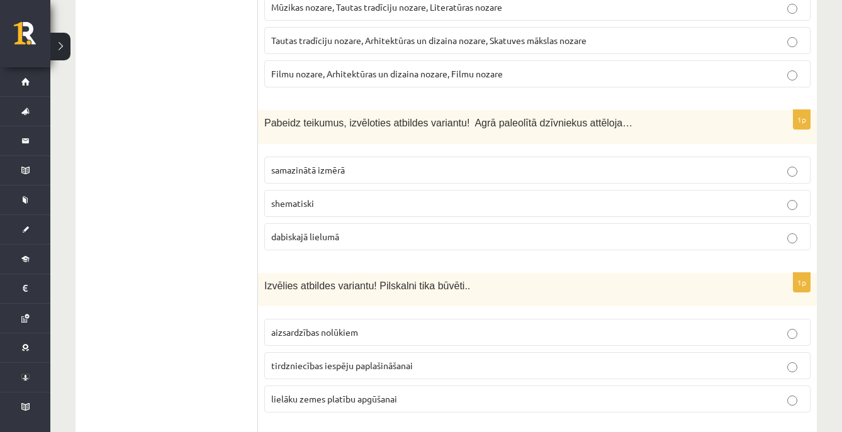
click at [563, 205] on label "shematiski" at bounding box center [537, 203] width 546 height 27
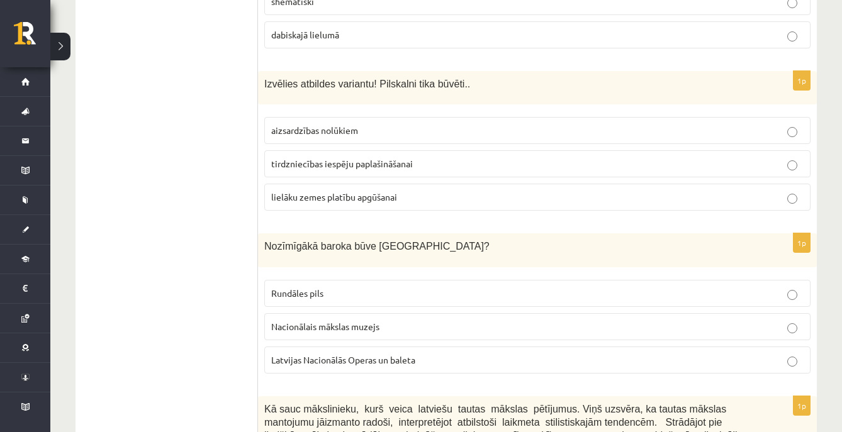
scroll to position [3948, 0]
click at [388, 123] on p "aizsardzības nolūkiem" at bounding box center [537, 129] width 533 height 13
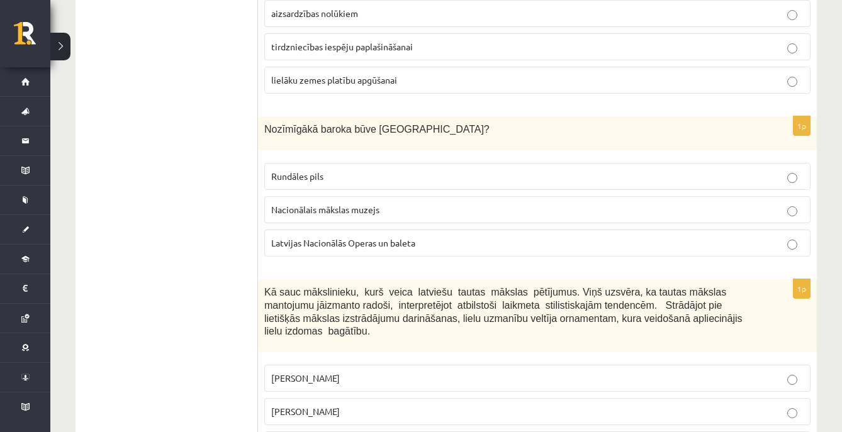
scroll to position [4067, 0]
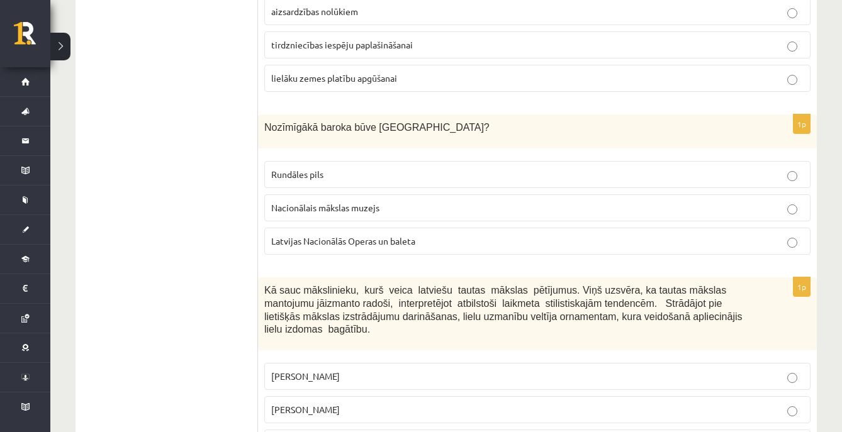
click at [501, 5] on p "aizsardzības nolūkiem" at bounding box center [537, 11] width 533 height 13
click at [370, 168] on p "Rundāles pils" at bounding box center [537, 174] width 533 height 13
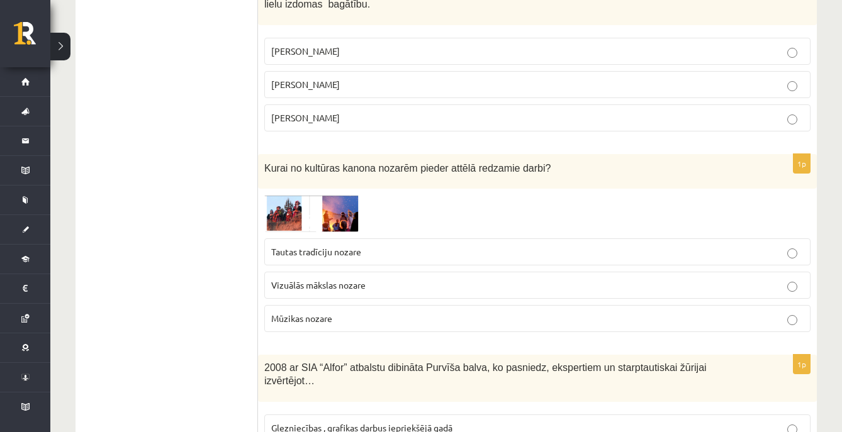
scroll to position [4396, 0]
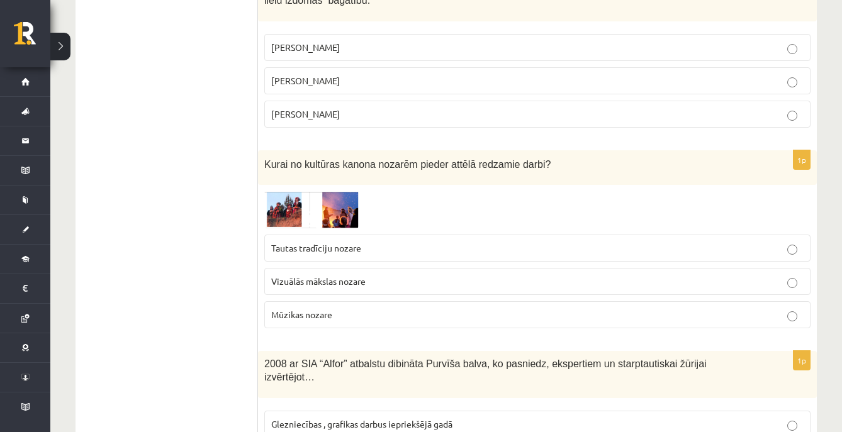
click at [430, 242] on p "Tautas tradīciju nozare" at bounding box center [537, 248] width 533 height 13
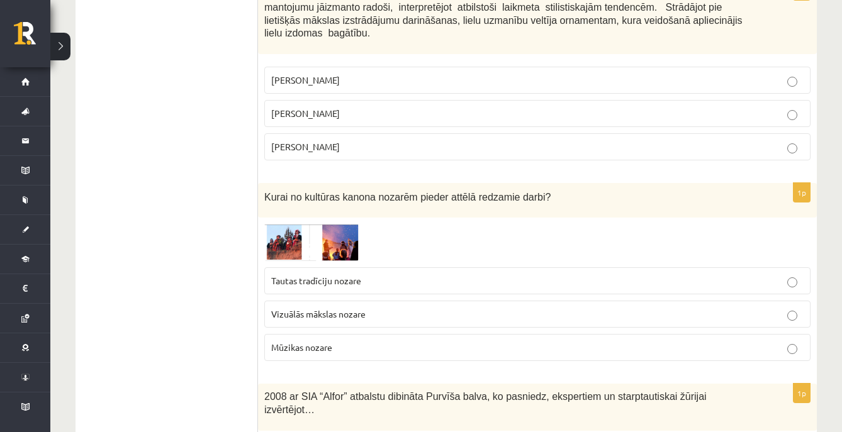
scroll to position [4362, 0]
click at [565, 108] on p "Jūlijs Madernieks" at bounding box center [537, 114] width 533 height 13
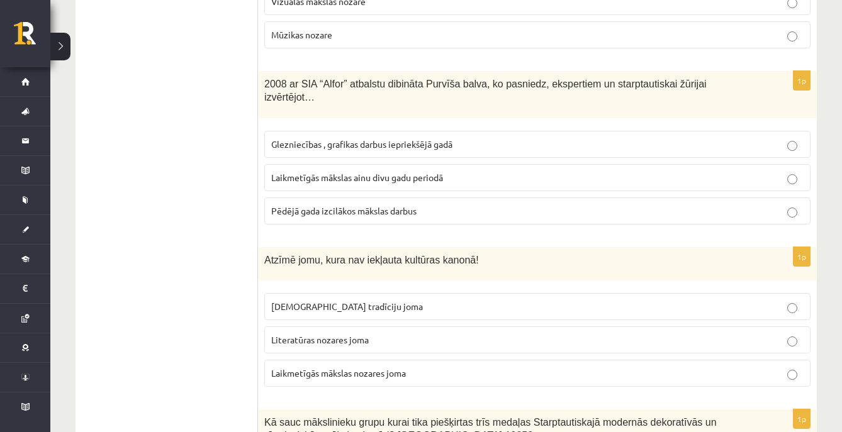
scroll to position [4675, 0]
click at [346, 172] on span "Laikmetīgās mākslas ainu divu gadu periodā" at bounding box center [357, 177] width 172 height 11
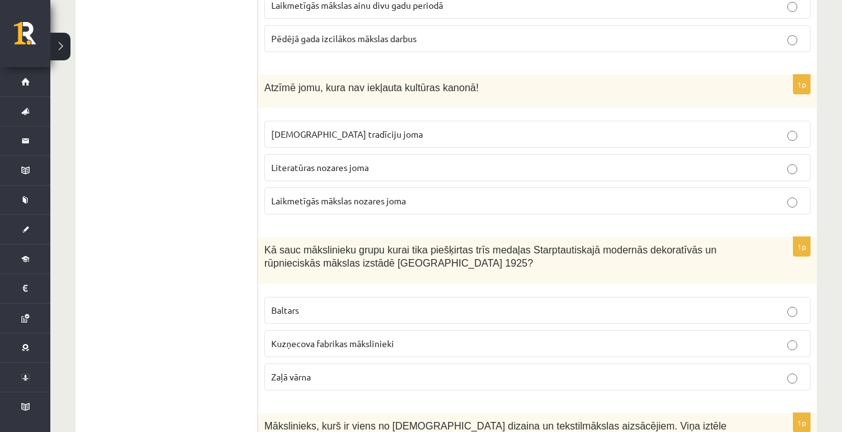
scroll to position [4849, 0]
click at [468, 194] on p "Laikmetīgās mākslas nozares joma" at bounding box center [537, 200] width 533 height 13
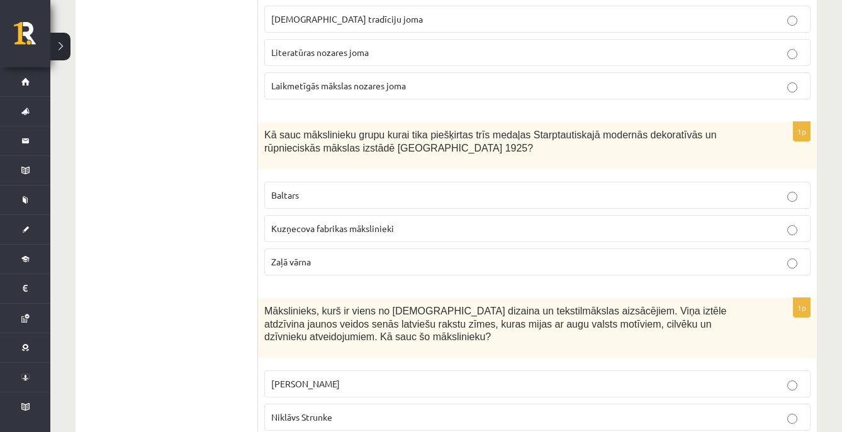
scroll to position [4968, 0]
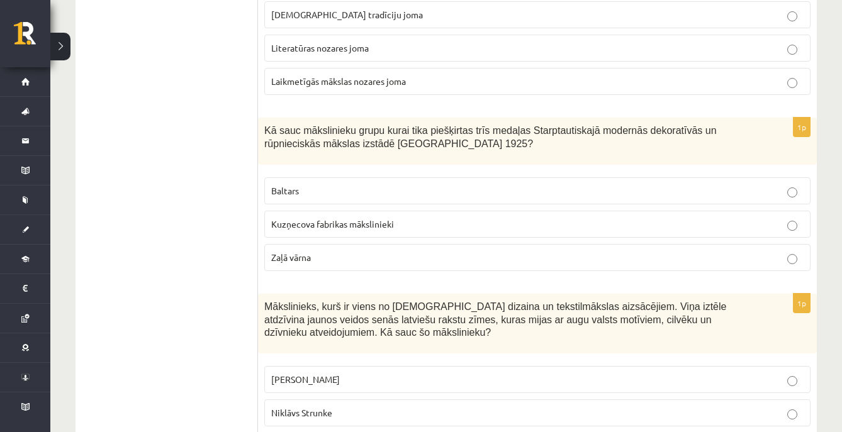
click at [743, 184] on p "Baltars" at bounding box center [537, 190] width 533 height 13
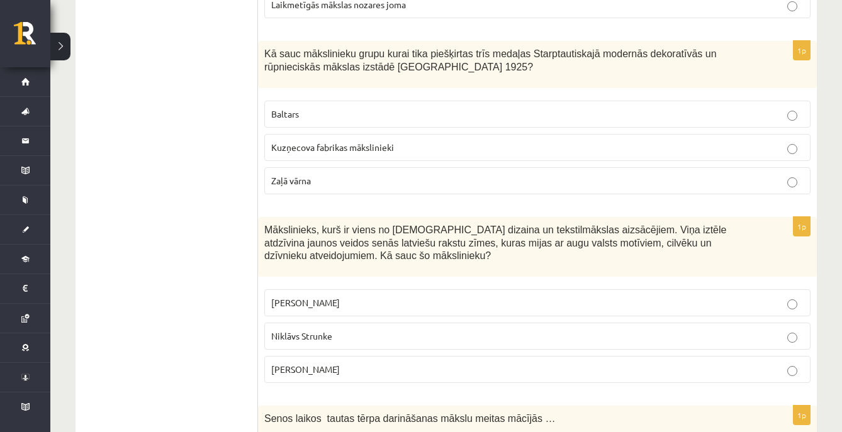
scroll to position [5049, 0]
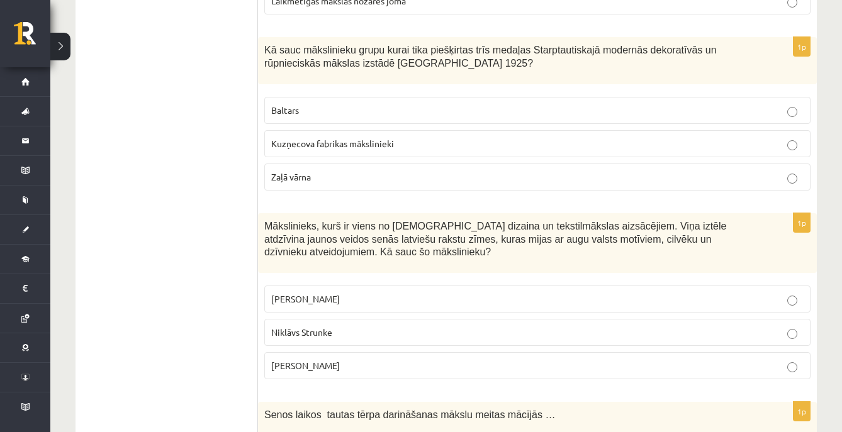
click at [703, 293] on p "Ansis Cīrulis" at bounding box center [537, 299] width 533 height 13
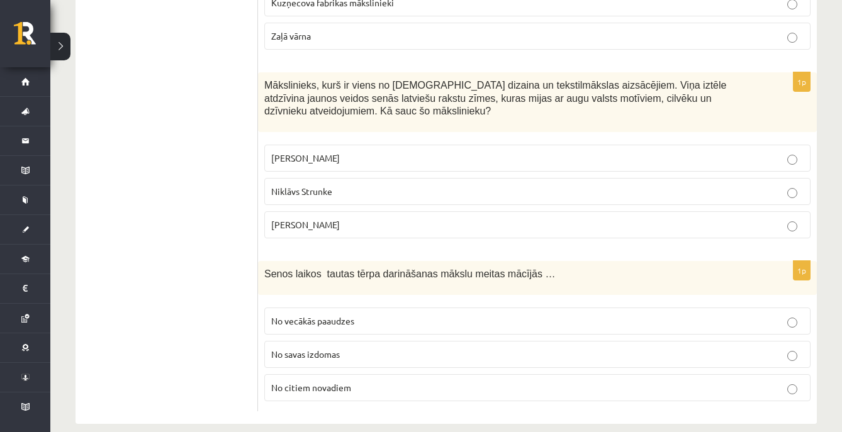
scroll to position [5189, 0]
click at [543, 315] on p "No vecākās paaudzes" at bounding box center [537, 321] width 533 height 13
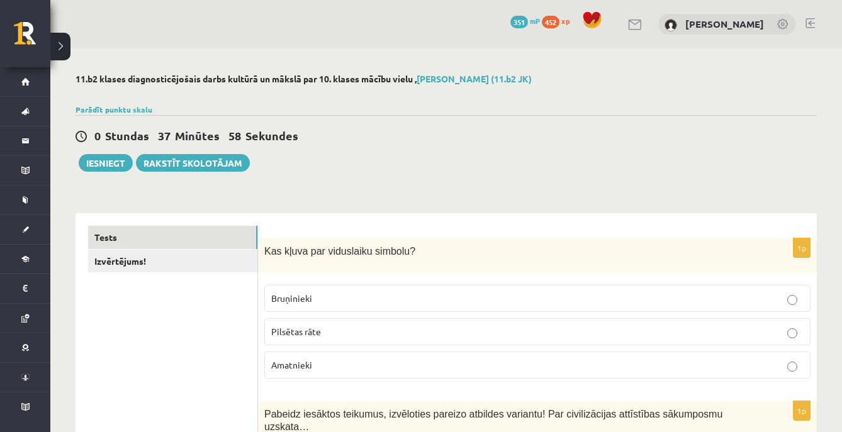
scroll to position [0, 0]
click at [217, 256] on link "Izvērtējums!" at bounding box center [172, 261] width 169 height 23
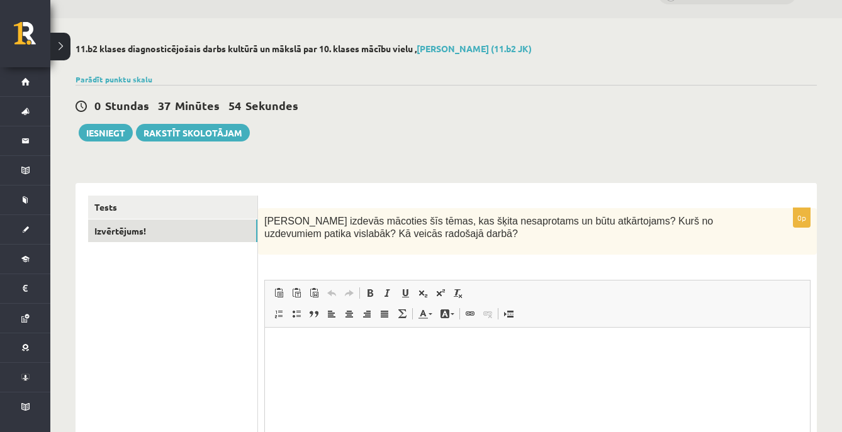
scroll to position [18, 0]
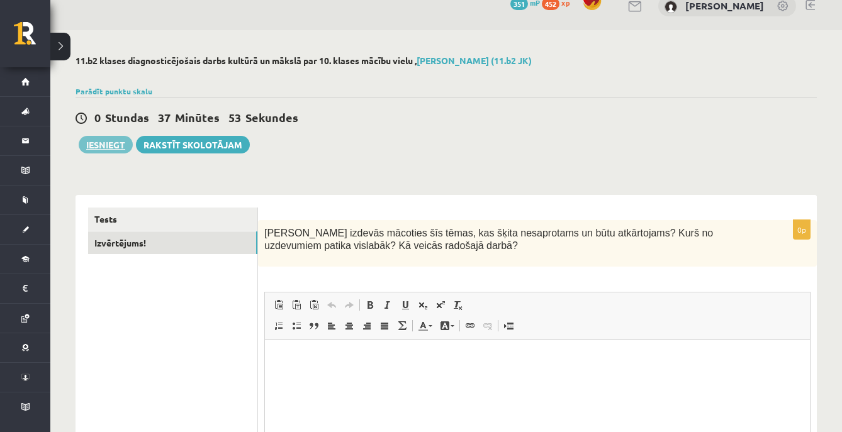
click at [93, 146] on button "Iesniegt" at bounding box center [106, 145] width 54 height 18
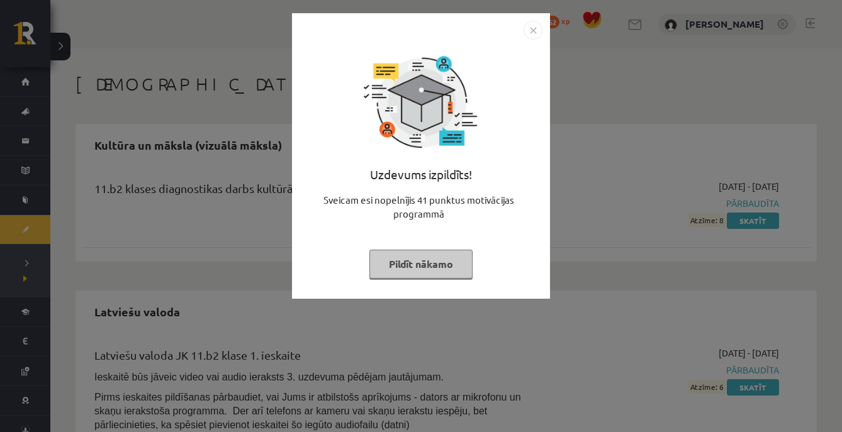
click at [432, 266] on button "Pildīt nākamo" at bounding box center [421, 264] width 103 height 29
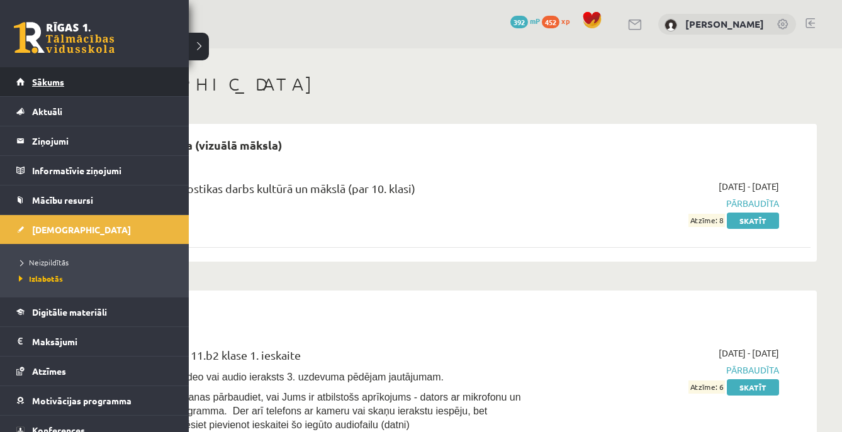
click at [54, 84] on span "Sākums" at bounding box center [48, 81] width 32 height 11
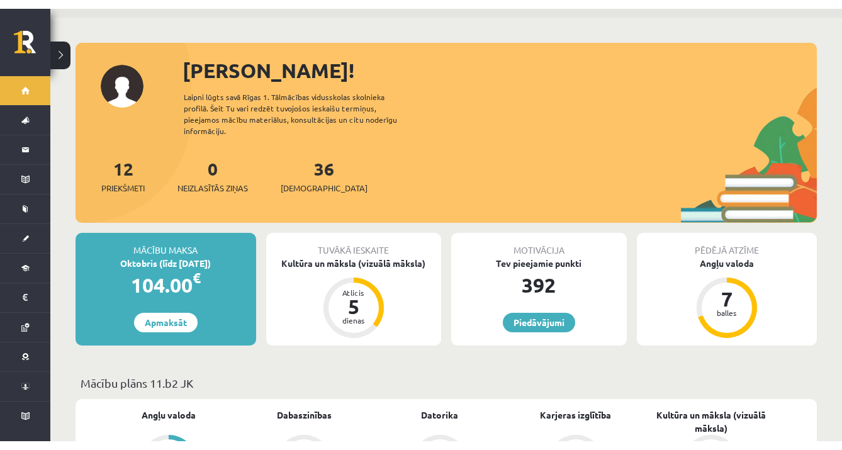
scroll to position [31, 0]
